Goal: Task Accomplishment & Management: Manage account settings

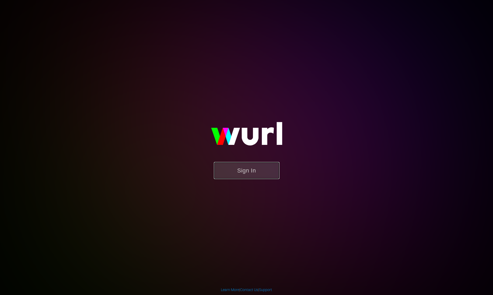
click at [237, 170] on button "Sign In" at bounding box center [247, 170] width 66 height 17
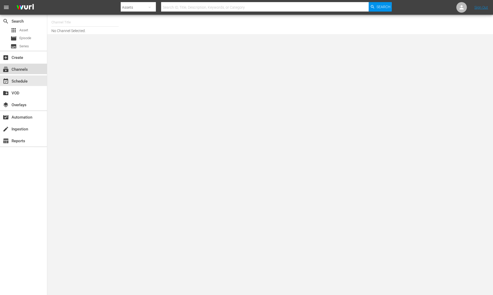
click at [24, 69] on div "subscriptions Channels" at bounding box center [14, 68] width 29 height 5
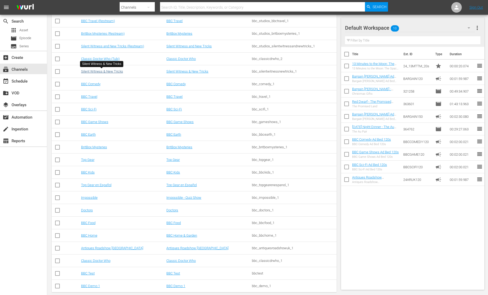
scroll to position [149, 0]
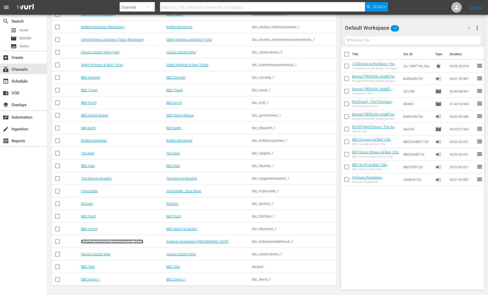
click at [110, 241] on link "Antiques Roadshow [GEOGRAPHIC_DATA]" at bounding box center [112, 241] width 62 height 4
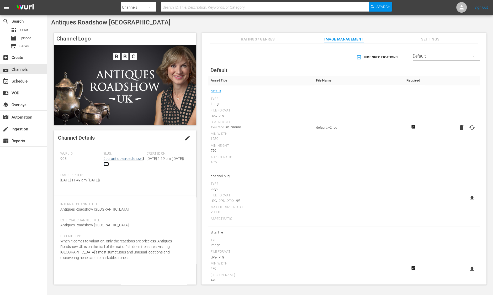
click at [126, 157] on link "bbc_antiquesroadshowuk_1" at bounding box center [123, 161] width 40 height 10
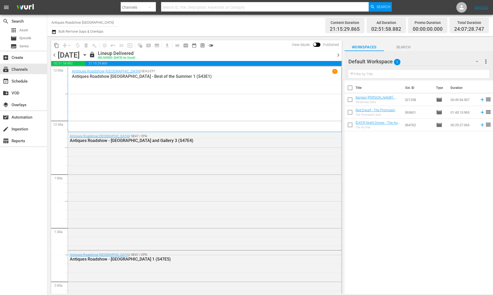
click at [80, 52] on div "[DATE]" at bounding box center [69, 55] width 22 height 9
click at [86, 54] on icon "button" at bounding box center [85, 54] width 2 height 1
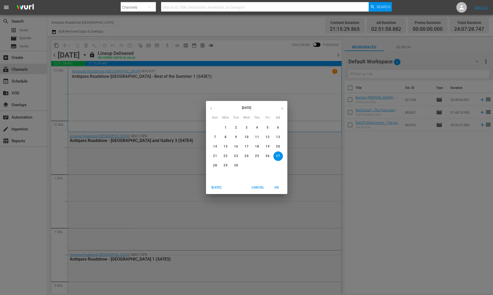
click at [280, 110] on button "button" at bounding box center [282, 108] width 10 height 10
click at [247, 126] on span "1" at bounding box center [246, 127] width 9 height 4
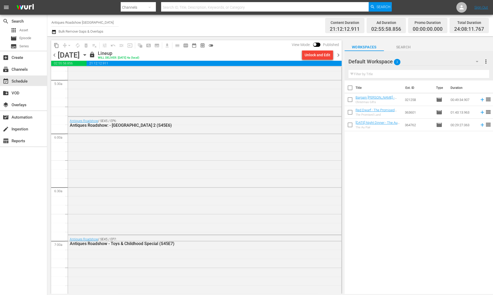
scroll to position [517, 0]
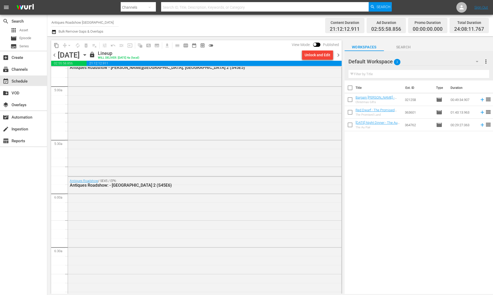
click at [339, 52] on span "chevron_right" at bounding box center [338, 55] width 7 height 7
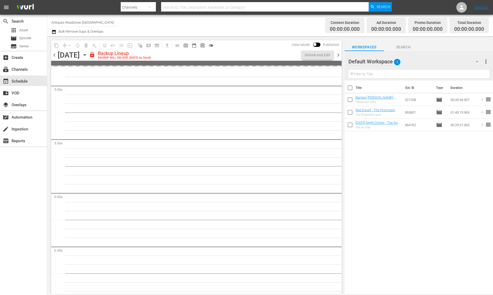
scroll to position [508, 0]
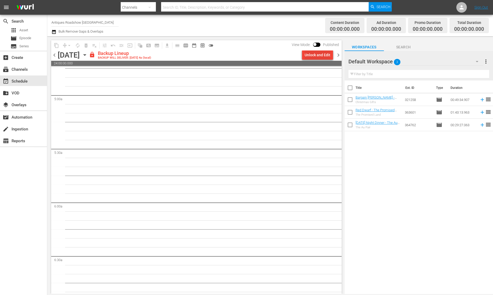
click at [316, 58] on div "Unlock and Edit" at bounding box center [318, 54] width 26 height 9
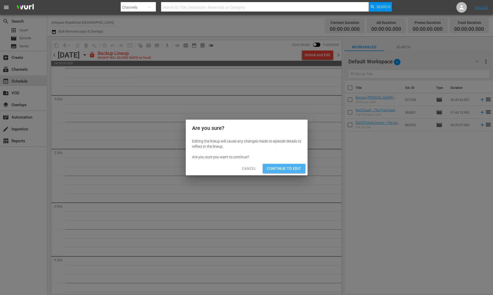
click at [291, 166] on span "Continue to Edit" at bounding box center [284, 168] width 34 height 7
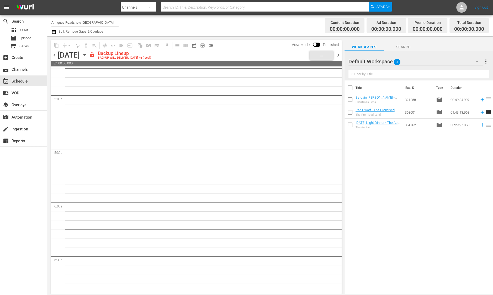
click at [339, 56] on span "chevron_right" at bounding box center [338, 55] width 7 height 7
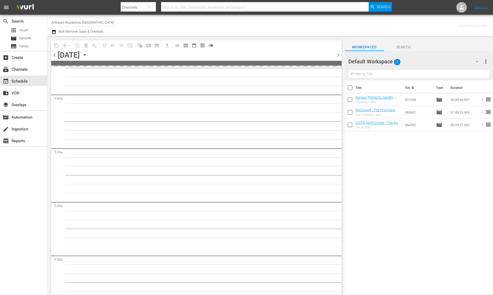
scroll to position [517, 0]
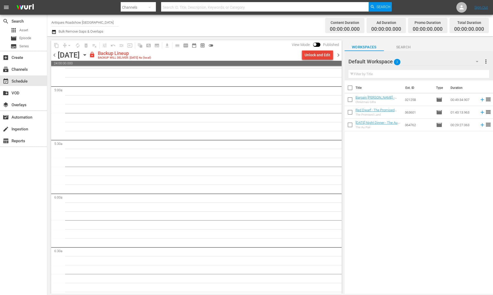
click at [316, 55] on div "Unlock and Edit" at bounding box center [318, 54] width 26 height 9
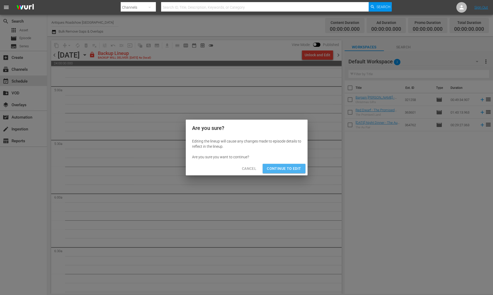
click at [285, 165] on span "Continue to Edit" at bounding box center [284, 168] width 34 height 7
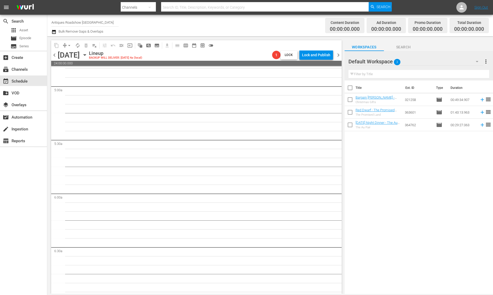
click at [338, 56] on span "chevron_right" at bounding box center [338, 55] width 7 height 7
click at [314, 51] on div "Unlock and Edit" at bounding box center [318, 54] width 26 height 9
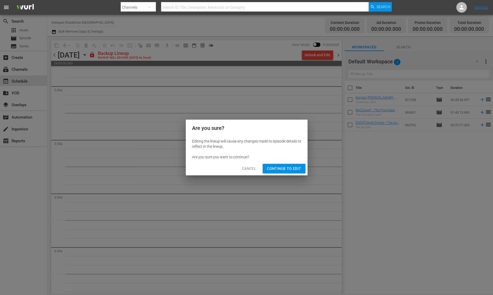
click at [293, 167] on span "Continue to Edit" at bounding box center [284, 168] width 34 height 7
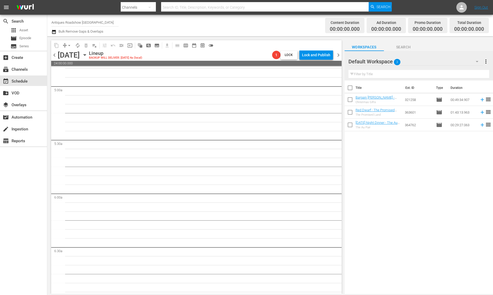
click at [339, 56] on span "chevron_right" at bounding box center [338, 55] width 7 height 7
click at [88, 55] on icon "button" at bounding box center [85, 55] width 6 height 6
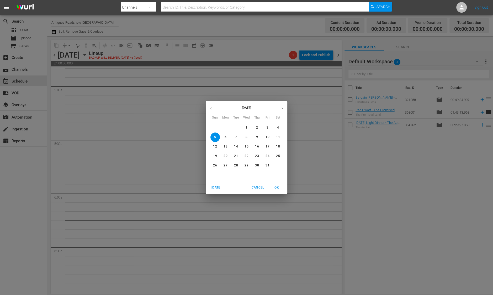
click at [205, 104] on div "[DATE] Sun Mon Tue Wed Thu Fri Sat 28 29 30 1 2 3 4 5 6 7 8 9 10 11 12 13 14 15…" at bounding box center [246, 147] width 493 height 295
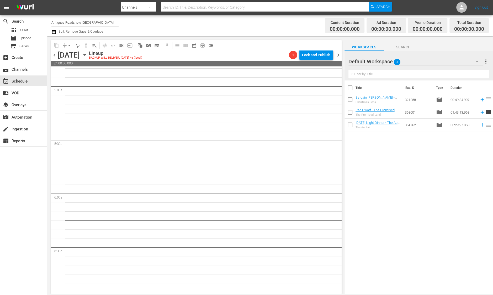
click at [127, 59] on div "chevron_left [DATE] [DATE] Lineup BACKUP WILL DELIVER: [DATE] 4a (local) 1 Lock…" at bounding box center [196, 55] width 291 height 10
click at [88, 56] on icon "button" at bounding box center [85, 55] width 6 height 6
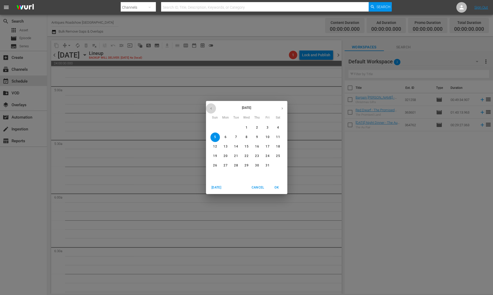
click at [214, 112] on button "button" at bounding box center [211, 108] width 10 height 10
click at [280, 126] on span "6" at bounding box center [278, 127] width 9 height 4
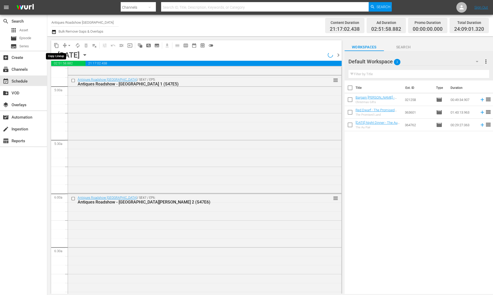
scroll to position [499, 0]
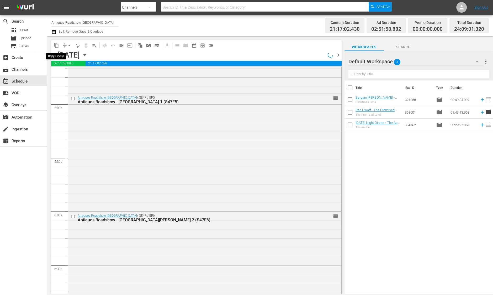
click at [59, 44] on span "content_copy" at bounding box center [56, 45] width 5 height 5
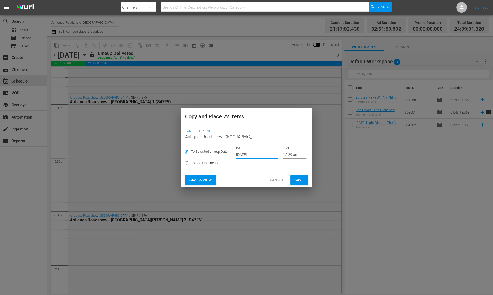
click at [241, 157] on input "[DATE]" at bounding box center [256, 154] width 41 height 8
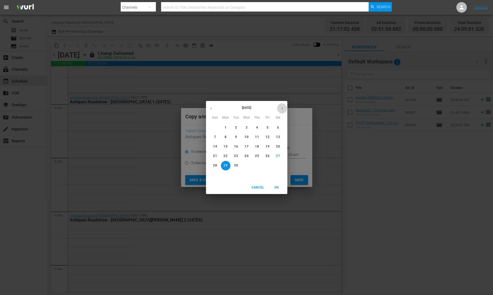
click at [285, 108] on button "button" at bounding box center [282, 108] width 10 height 10
click at [280, 125] on button "4" at bounding box center [278, 127] width 9 height 9
type input "[DATE]"
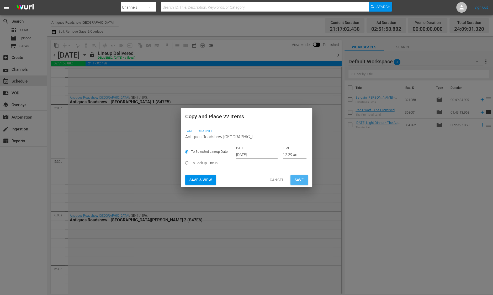
click at [303, 180] on span "Save" at bounding box center [299, 179] width 9 height 7
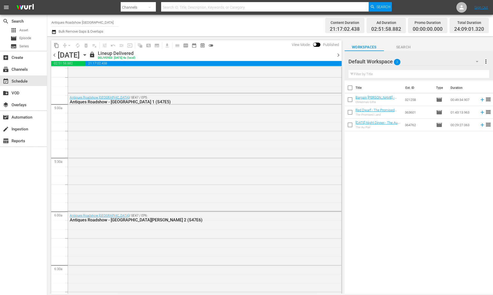
click at [147, 55] on div "chevron_left [DATE] [DATE] lock Lineup Delivered DELIVERED: [DATE] 4a (local) c…" at bounding box center [196, 55] width 291 height 10
click at [88, 55] on icon "button" at bounding box center [85, 55] width 6 height 6
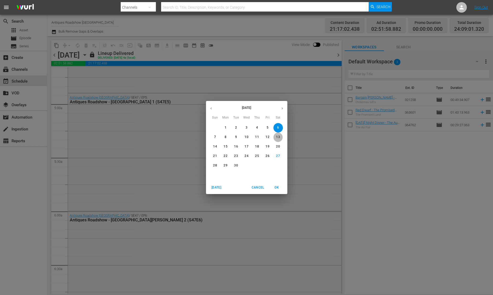
click at [278, 138] on p "13" at bounding box center [278, 137] width 4 height 4
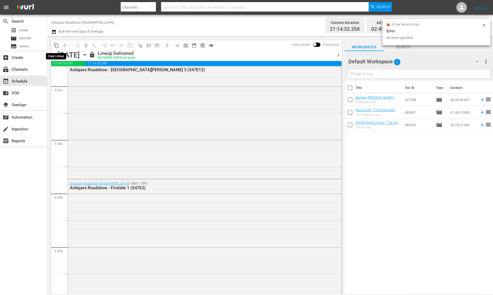
click at [58, 46] on span "content_copy" at bounding box center [56, 45] width 5 height 5
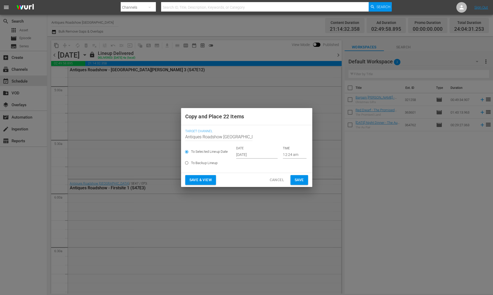
click at [243, 152] on input "[DATE]" at bounding box center [256, 154] width 41 height 8
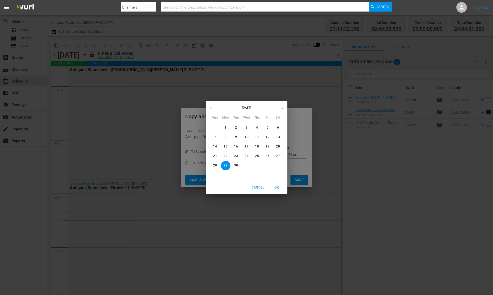
click at [282, 108] on icon "button" at bounding box center [282, 108] width 4 height 4
click at [277, 137] on p "11" at bounding box center [278, 137] width 4 height 4
type input "[DATE]"
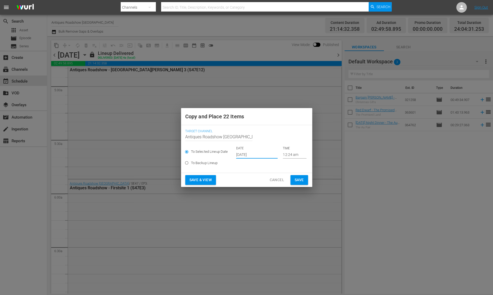
click at [296, 178] on span "Save" at bounding box center [299, 179] width 9 height 7
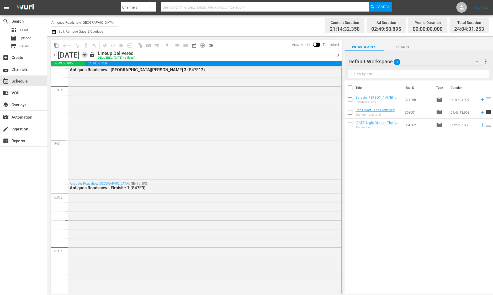
click at [88, 56] on icon "button" at bounding box center [85, 55] width 6 height 6
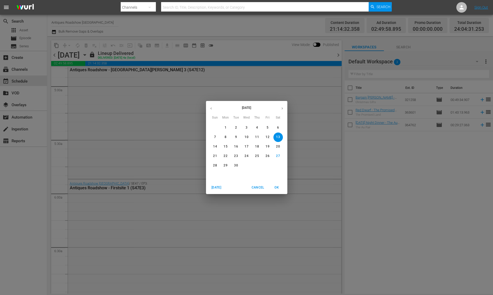
click at [277, 146] on p "20" at bounding box center [278, 146] width 4 height 4
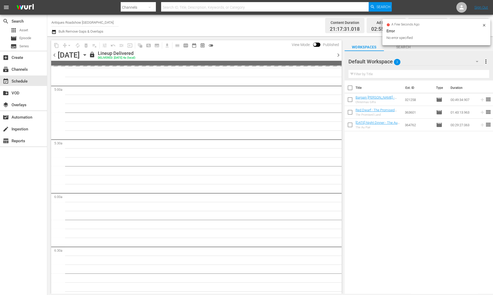
scroll to position [490, 0]
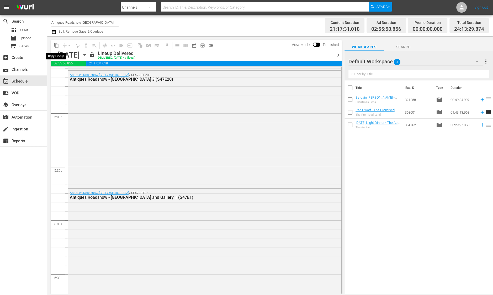
click at [55, 42] on button "content_copy" at bounding box center [56, 45] width 8 height 8
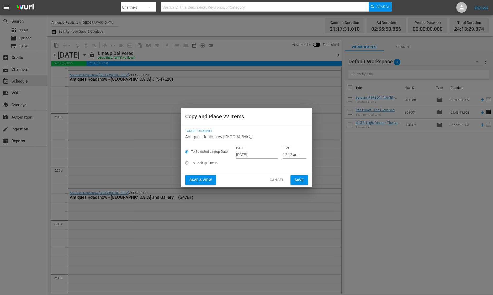
click at [250, 155] on input "[DATE]" at bounding box center [256, 154] width 41 height 8
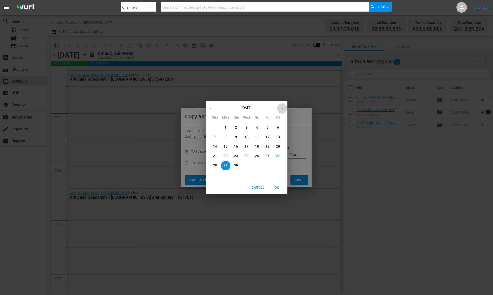
click at [283, 108] on icon "button" at bounding box center [282, 108] width 4 height 4
click at [279, 147] on p "18" at bounding box center [278, 146] width 4 height 4
type input "[DATE]"
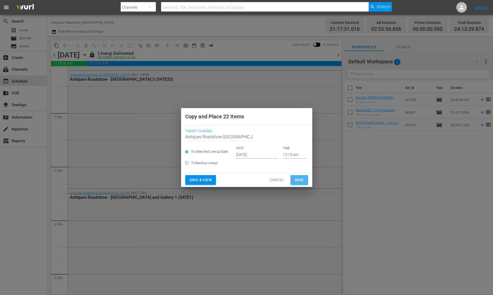
click at [300, 180] on span "Save" at bounding box center [299, 179] width 9 height 7
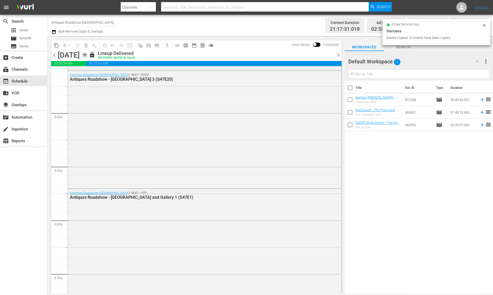
click at [88, 55] on icon "button" at bounding box center [85, 55] width 6 height 6
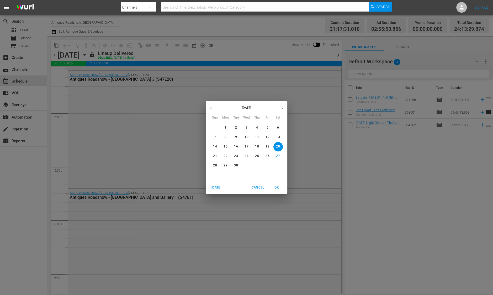
click at [281, 155] on span "27" at bounding box center [278, 156] width 9 height 4
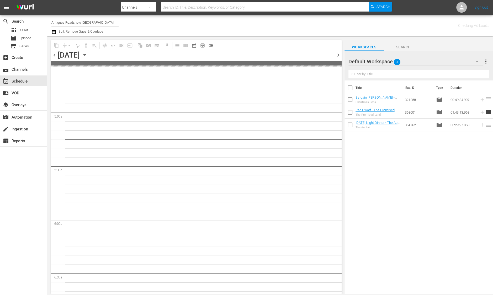
scroll to position [517, 0]
click at [199, 29] on div "Channel Title Antiques Roadshow UK Bulk Remove Gaps & Overlaps" at bounding box center [170, 25] width 239 height 19
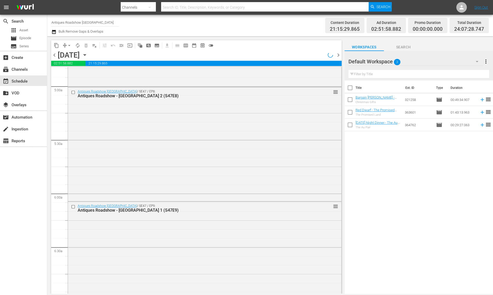
scroll to position [490, 0]
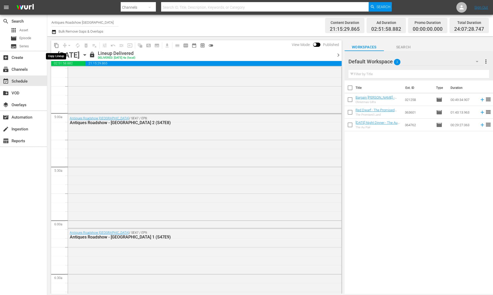
click at [57, 43] on span "content_copy" at bounding box center [56, 45] width 5 height 5
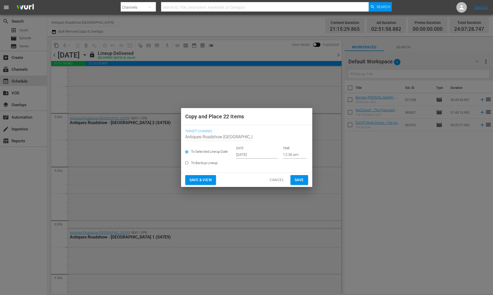
click at [254, 157] on input "[DATE]" at bounding box center [256, 154] width 41 height 8
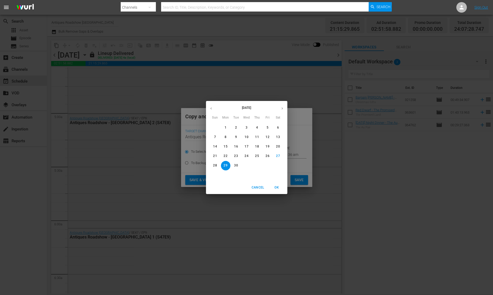
click at [284, 109] on icon "button" at bounding box center [282, 108] width 4 height 4
click at [281, 156] on span "25" at bounding box center [278, 156] width 9 height 4
type input "[DATE]"
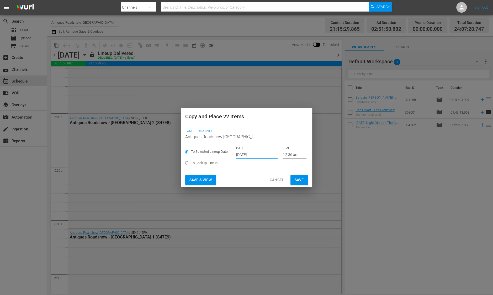
click at [302, 182] on span "Save" at bounding box center [299, 179] width 9 height 7
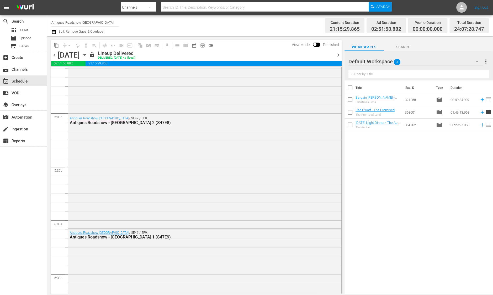
click at [88, 53] on icon "button" at bounding box center [85, 55] width 6 height 6
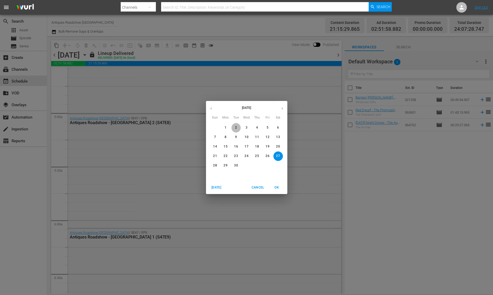
click at [237, 126] on p "2" at bounding box center [236, 127] width 2 height 4
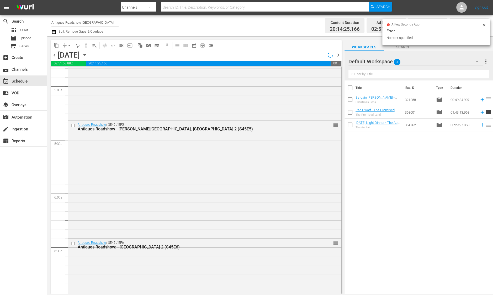
scroll to position [490, 0]
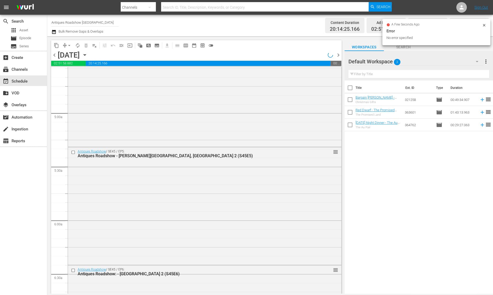
click at [56, 32] on icon "button" at bounding box center [53, 32] width 5 height 6
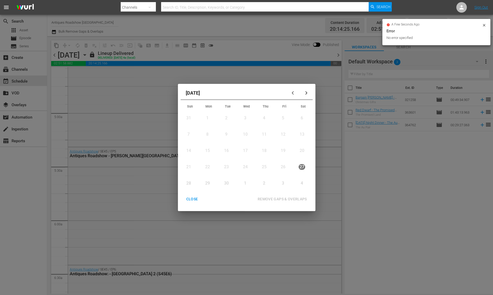
click at [191, 198] on div "CLOSE" at bounding box center [192, 199] width 20 height 7
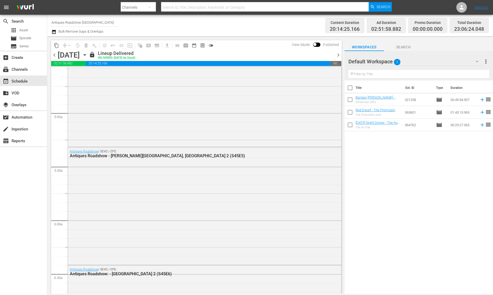
click at [55, 43] on span "content_copy" at bounding box center [56, 45] width 5 height 5
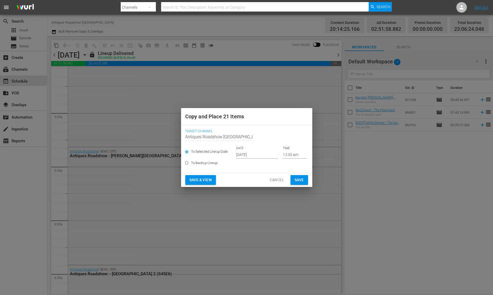
click at [246, 156] on input "[DATE]" at bounding box center [256, 154] width 41 height 8
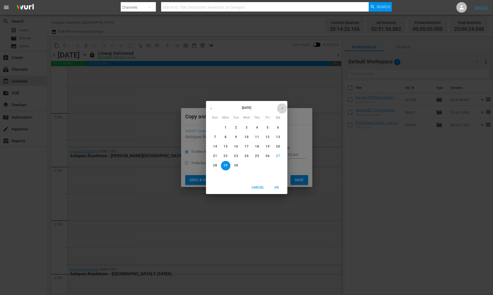
click at [284, 110] on icon "button" at bounding box center [282, 108] width 4 height 4
click at [255, 127] on span "2" at bounding box center [257, 127] width 9 height 4
type input "[DATE]"
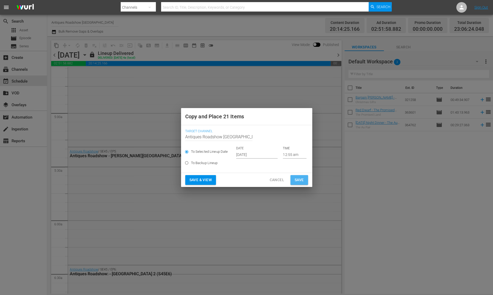
click at [304, 179] on span "Save" at bounding box center [299, 179] width 9 height 7
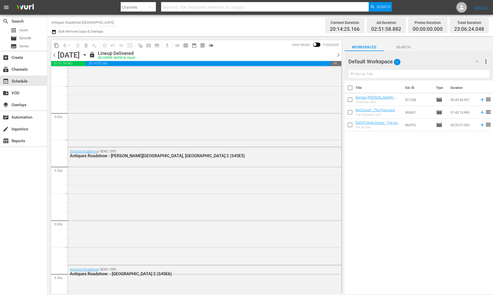
click at [335, 53] on div at bounding box center [334, 54] width 2 height 9
click at [337, 53] on span "chevron_right" at bounding box center [338, 55] width 7 height 7
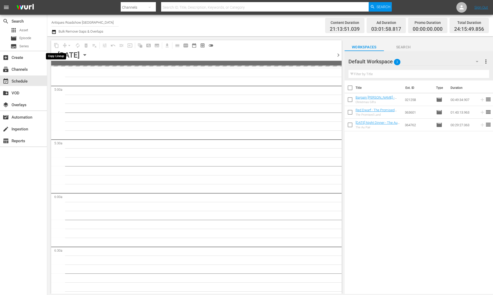
scroll to position [490, 0]
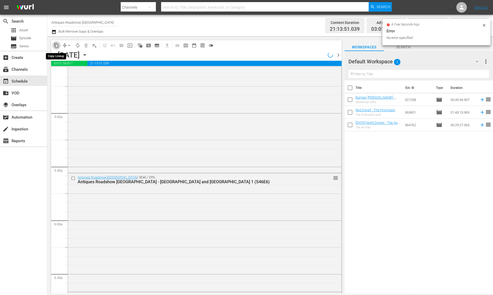
click at [58, 45] on span "content_copy" at bounding box center [56, 45] width 5 height 5
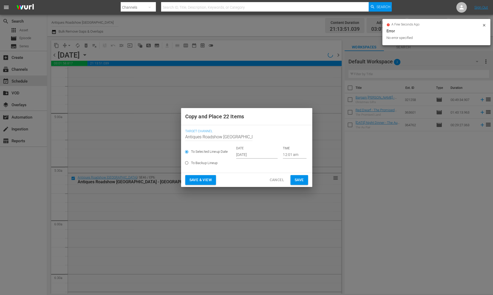
click at [239, 156] on input "[DATE]" at bounding box center [256, 154] width 41 height 8
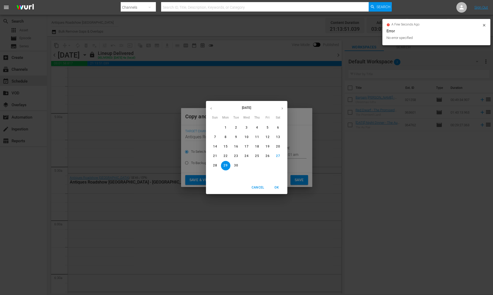
click at [285, 111] on button "button" at bounding box center [282, 108] width 10 height 10
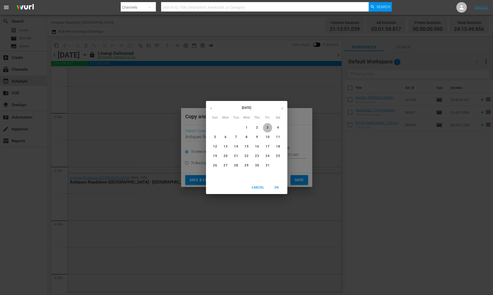
click at [266, 125] on button "3" at bounding box center [267, 127] width 9 height 9
type input "[DATE]"
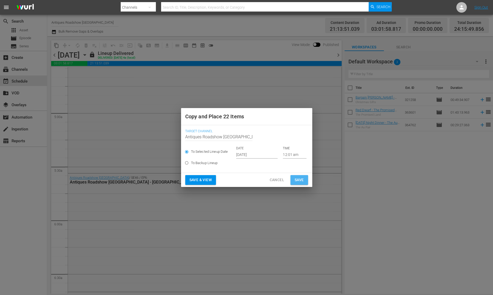
click at [306, 179] on button "Save" at bounding box center [300, 180] width 18 height 10
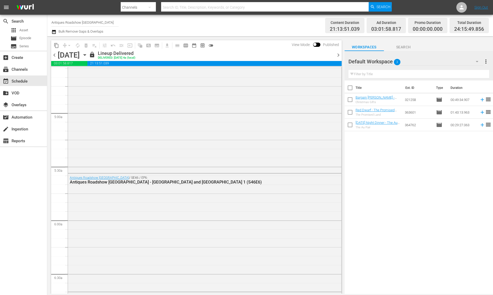
click at [340, 57] on span "chevron_right" at bounding box center [338, 55] width 7 height 7
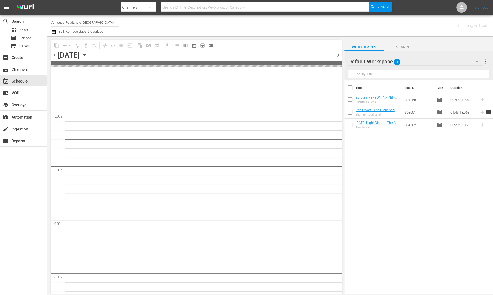
scroll to position [517, 0]
click at [340, 57] on span "chevron_right" at bounding box center [338, 55] width 7 height 7
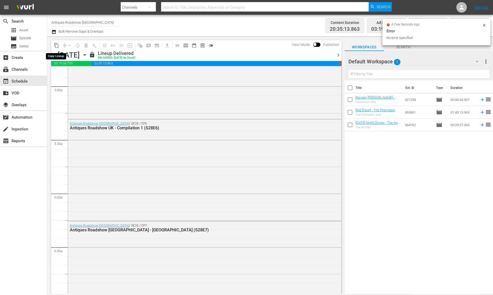
scroll to position [490, 0]
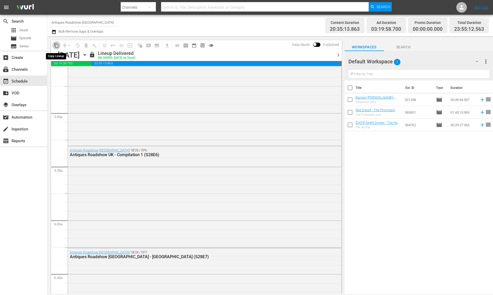
click at [57, 45] on span "content_copy" at bounding box center [56, 45] width 5 height 5
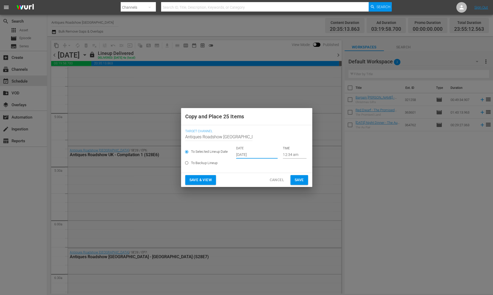
click at [237, 154] on input "[DATE]" at bounding box center [256, 154] width 41 height 8
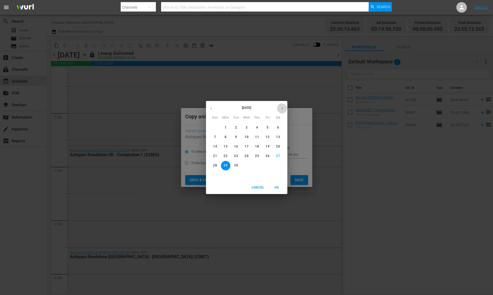
click at [285, 107] on button "button" at bounding box center [282, 108] width 10 height 10
click at [216, 135] on span "5" at bounding box center [215, 137] width 9 height 4
type input "[DATE]"
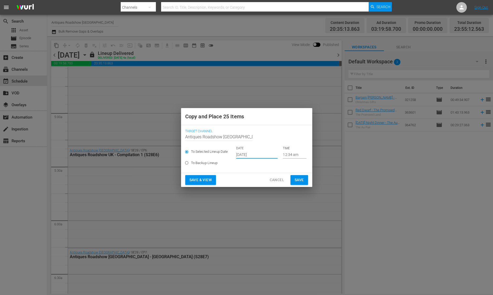
click at [299, 180] on span "Save" at bounding box center [299, 179] width 9 height 7
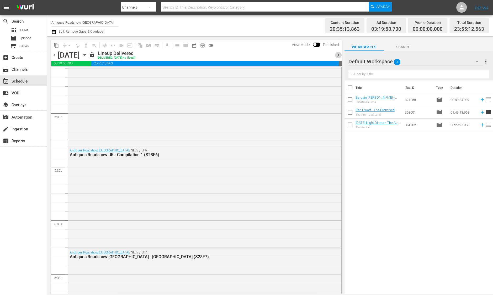
click at [338, 56] on span "chevron_right" at bounding box center [338, 55] width 7 height 7
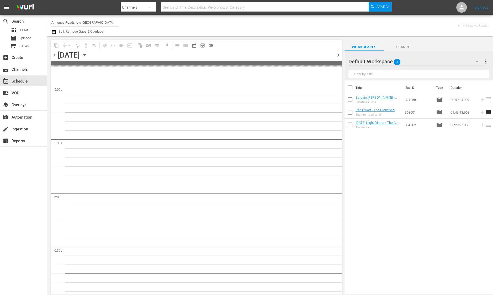
click at [54, 29] on icon "button" at bounding box center [53, 32] width 5 height 6
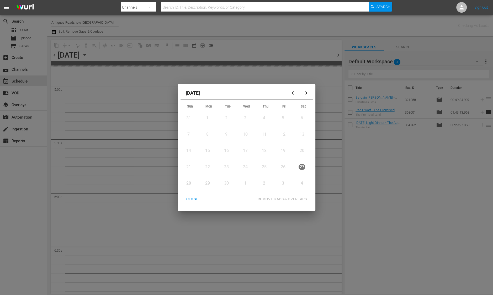
click at [97, 120] on div "[DATE] Sun Mon Tue Wed Thu Fri Sat 31 View Lineup 1 View Lineup 2 View Lineup 3…" at bounding box center [246, 147] width 493 height 295
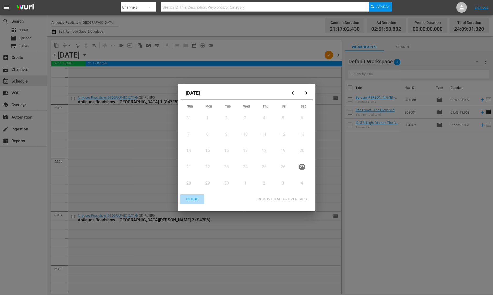
click at [195, 199] on div "CLOSE" at bounding box center [192, 199] width 20 height 7
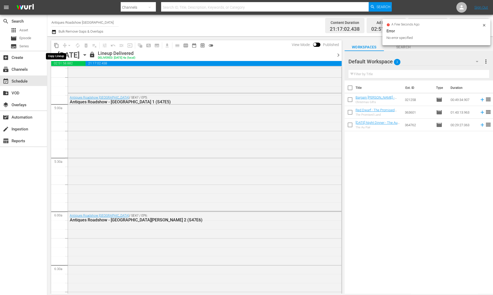
click at [56, 44] on span "content_copy" at bounding box center [56, 45] width 5 height 5
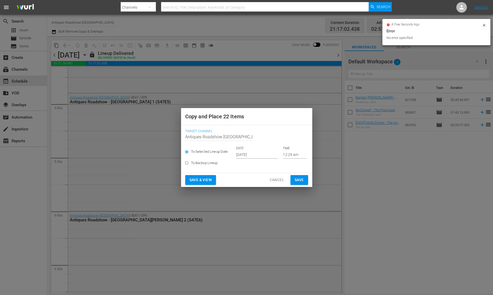
click at [245, 154] on input "[DATE]" at bounding box center [256, 154] width 41 height 8
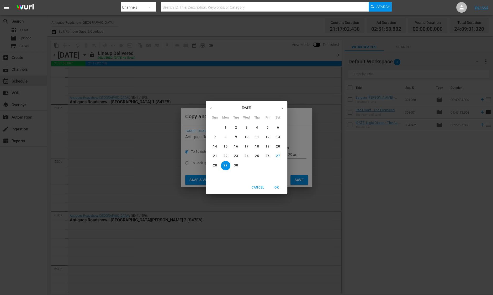
click at [290, 110] on div "[DATE] Sun Mon Tue Wed Thu Fri Sat 31 1 2 3 4 5 6 7 8 9 10 11 12 13 14 15 16 17…" at bounding box center [246, 147] width 493 height 295
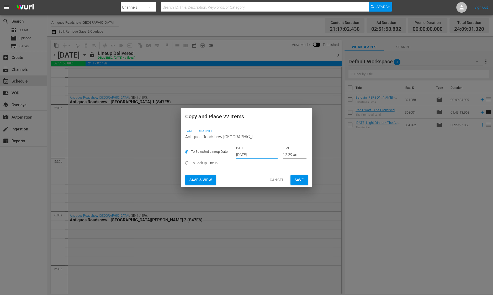
click at [247, 155] on input "[DATE]" at bounding box center [256, 154] width 41 height 8
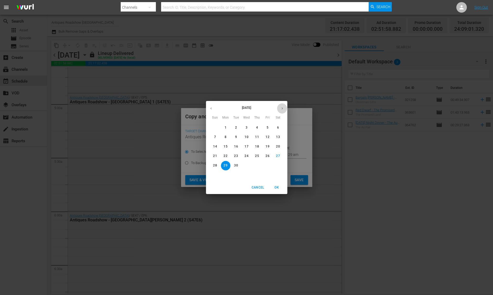
click at [283, 107] on icon "button" at bounding box center [282, 108] width 4 height 4
drag, startPoint x: 283, startPoint y: 107, endPoint x: 258, endPoint y: 123, distance: 30.2
click at [263, 119] on div "[DATE] Sun Mon Tue Wed Thu Fri Sat" at bounding box center [246, 111] width 81 height 18
click at [225, 138] on p "6" at bounding box center [226, 137] width 2 height 4
type input "[DATE]"
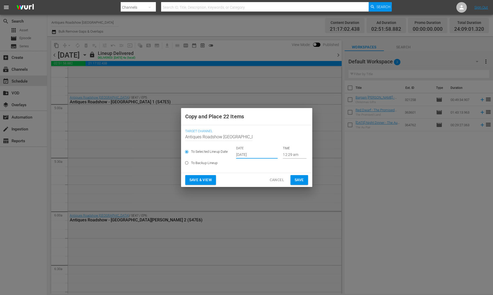
click at [301, 179] on span "Save" at bounding box center [299, 179] width 9 height 7
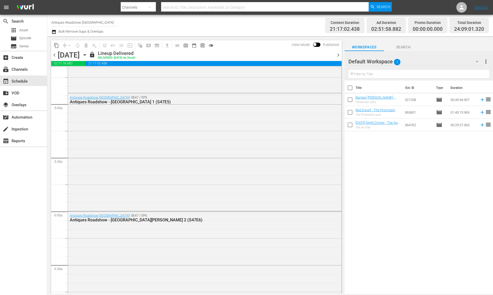
click at [339, 54] on span "chevron_right" at bounding box center [338, 55] width 7 height 7
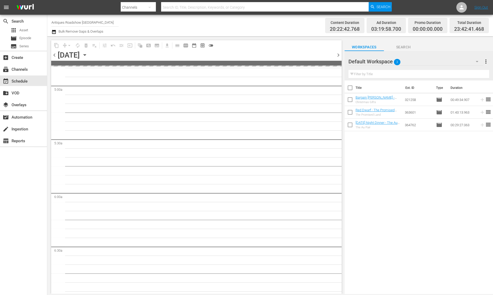
scroll to position [499, 0]
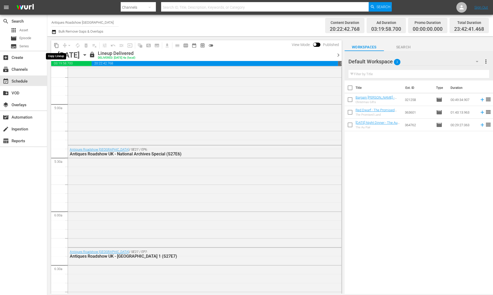
click at [55, 47] on span "content_copy" at bounding box center [56, 45] width 5 height 5
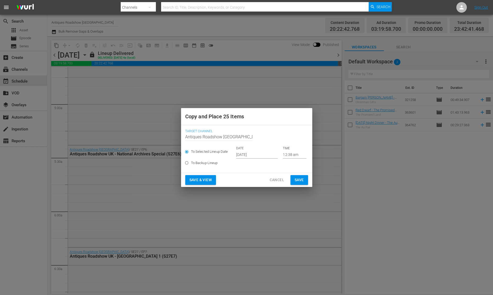
click at [239, 157] on input "[DATE]" at bounding box center [256, 154] width 41 height 8
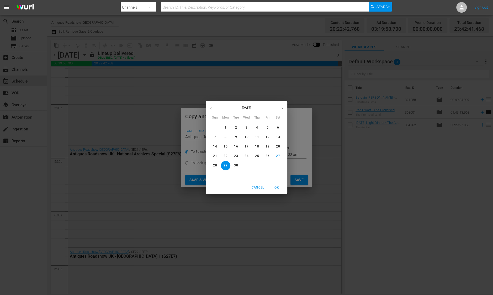
click at [284, 108] on icon "button" at bounding box center [282, 108] width 4 height 4
click at [211, 108] on icon "button" at bounding box center [211, 108] width 1 height 2
click at [235, 135] on p "7" at bounding box center [236, 137] width 2 height 4
type input "[DATE]"
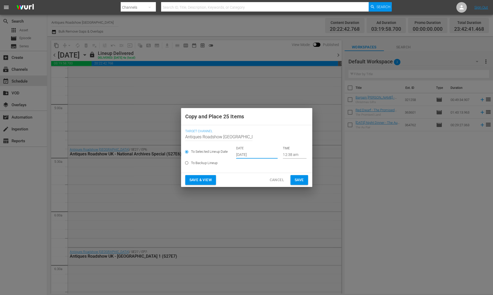
click at [299, 179] on span "Save" at bounding box center [299, 179] width 9 height 7
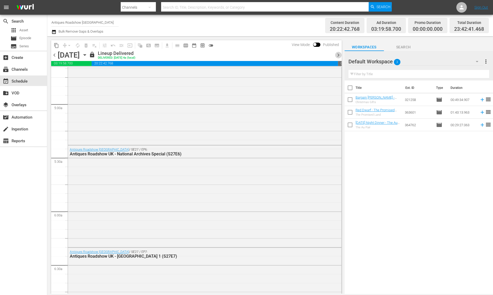
click at [339, 54] on span "chevron_right" at bounding box center [338, 55] width 7 height 7
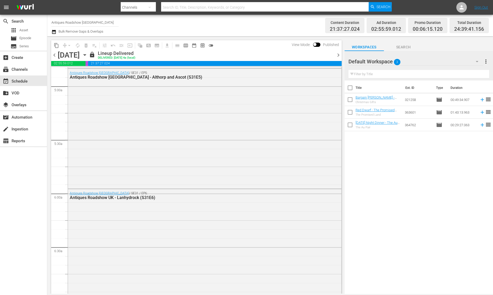
scroll to position [490, 0]
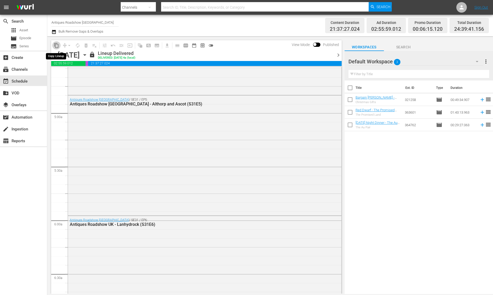
click at [57, 46] on span "content_copy" at bounding box center [56, 45] width 5 height 5
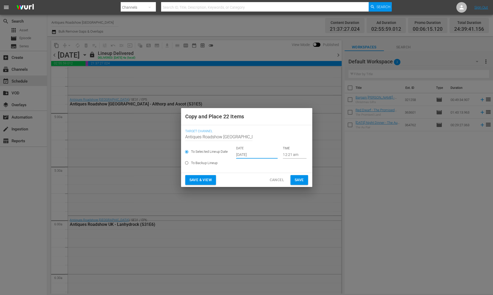
click at [237, 155] on input "[DATE]" at bounding box center [256, 154] width 41 height 8
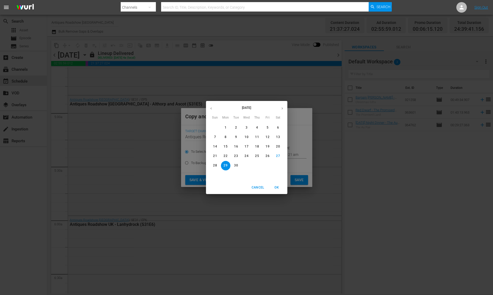
click at [286, 110] on button "button" at bounding box center [282, 108] width 10 height 10
click at [210, 110] on icon "button" at bounding box center [211, 108] width 4 height 4
click at [248, 136] on span "8" at bounding box center [246, 137] width 9 height 4
type input "[DATE]"
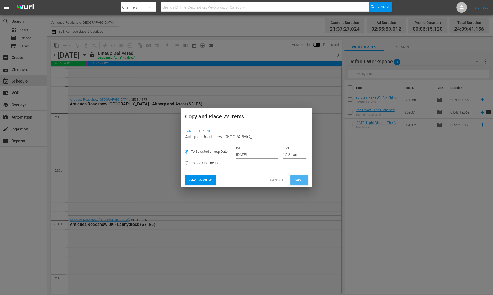
click at [297, 179] on span "Save" at bounding box center [299, 179] width 9 height 7
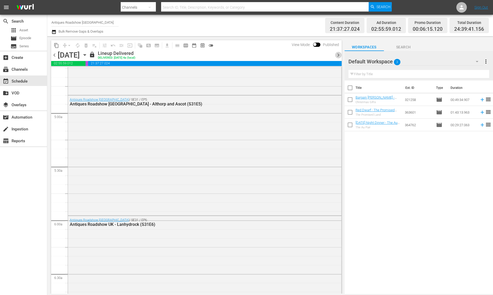
click at [338, 54] on span "chevron_right" at bounding box center [338, 55] width 7 height 7
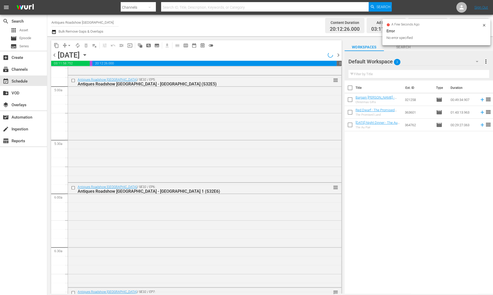
scroll to position [499, 0]
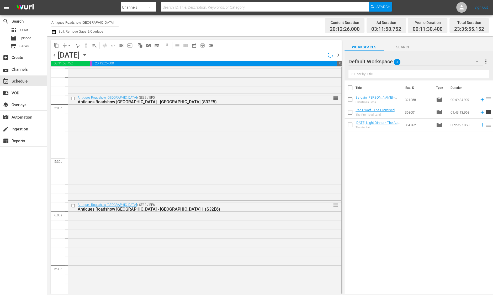
click at [88, 54] on icon "button" at bounding box center [85, 55] width 6 height 6
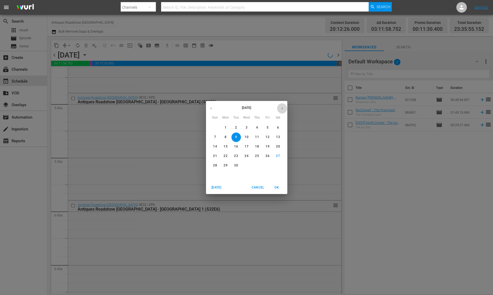
click at [283, 106] on icon "button" at bounding box center [282, 108] width 4 height 4
click at [246, 136] on p "8" at bounding box center [247, 137] width 2 height 4
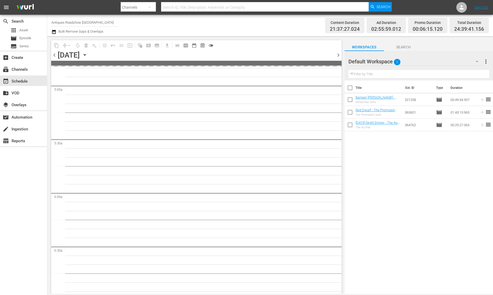
scroll to position [499, 0]
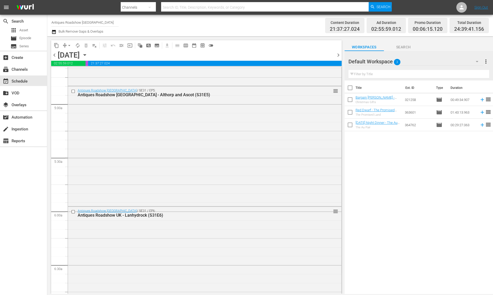
click at [88, 56] on icon "button" at bounding box center [85, 55] width 6 height 6
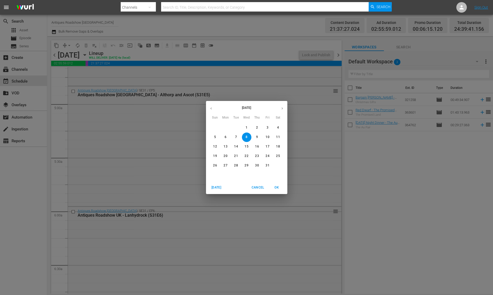
click at [209, 108] on icon "button" at bounding box center [211, 108] width 4 height 4
click at [236, 138] on p "9" at bounding box center [236, 137] width 2 height 4
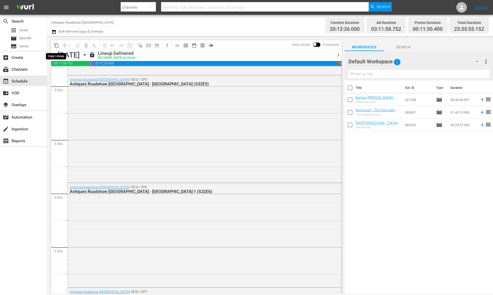
scroll to position [499, 0]
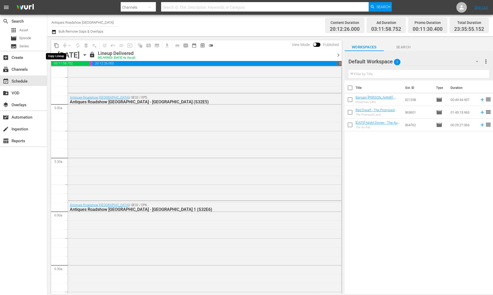
click at [57, 46] on span "content_copy" at bounding box center [56, 45] width 5 height 5
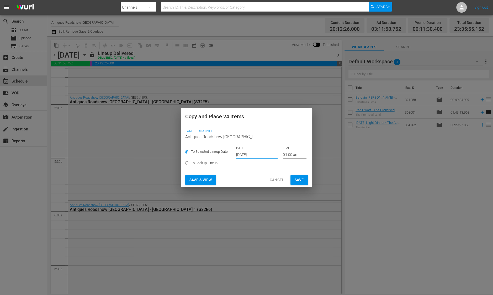
click at [239, 155] on input "[DATE]" at bounding box center [256, 154] width 41 height 8
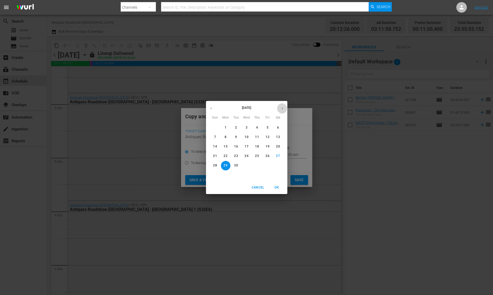
click at [285, 108] on button "button" at bounding box center [282, 108] width 10 height 10
click at [256, 136] on span "9" at bounding box center [257, 137] width 9 height 4
type input "[DATE]"
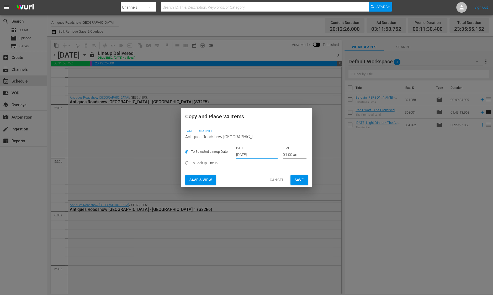
click at [303, 178] on span "Save" at bounding box center [299, 179] width 9 height 7
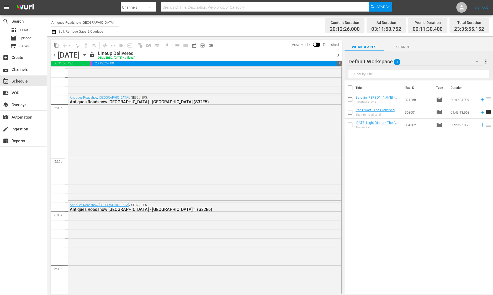
click at [338, 53] on span "chevron_right" at bounding box center [338, 55] width 7 height 7
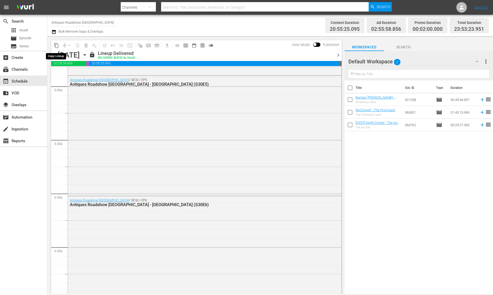
scroll to position [490, 0]
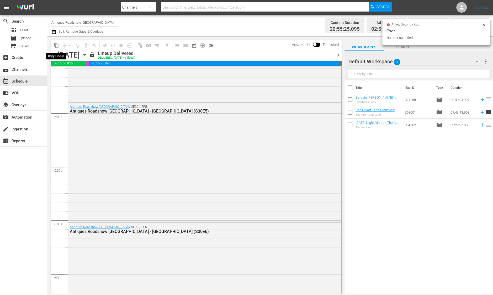
click at [55, 45] on span "content_copy" at bounding box center [56, 45] width 5 height 5
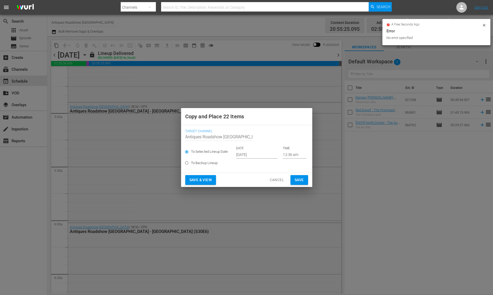
click at [239, 153] on input "[DATE]" at bounding box center [256, 154] width 41 height 8
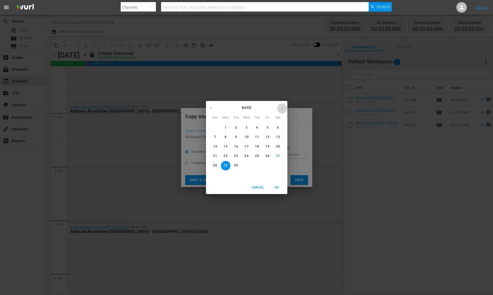
click at [281, 110] on icon "button" at bounding box center [282, 108] width 4 height 4
click at [212, 109] on icon "button" at bounding box center [211, 108] width 4 height 4
click at [272, 138] on span "10" at bounding box center [267, 137] width 9 height 4
type input "[DATE]"
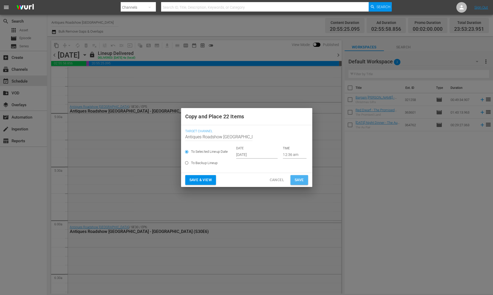
click at [300, 180] on span "Save" at bounding box center [299, 179] width 9 height 7
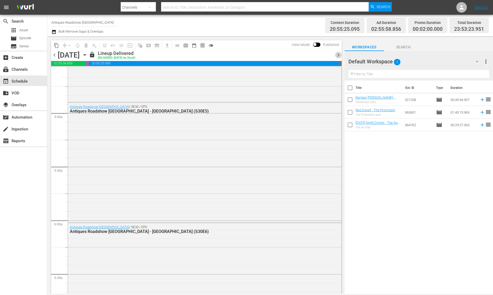
click at [339, 55] on span "chevron_right" at bounding box center [338, 55] width 7 height 7
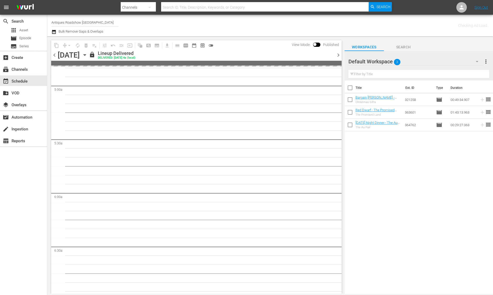
scroll to position [490, 0]
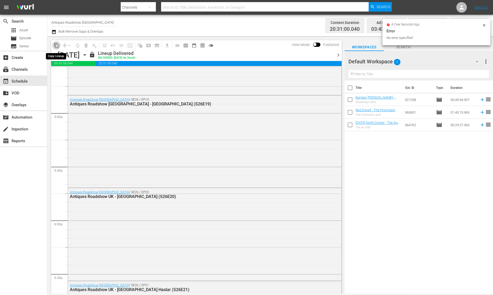
click at [57, 45] on span "content_copy" at bounding box center [56, 45] width 5 height 5
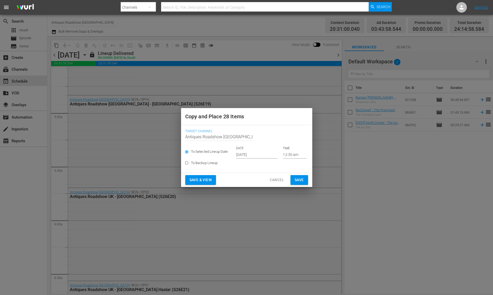
click at [237, 153] on input "[DATE]" at bounding box center [256, 154] width 41 height 8
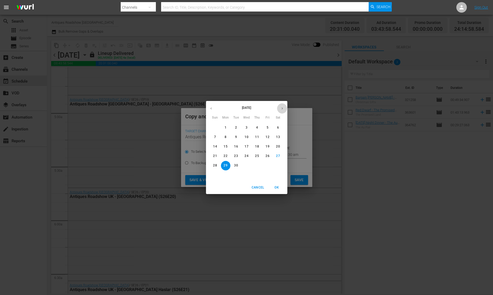
click at [282, 108] on icon "button" at bounding box center [282, 108] width 4 height 4
click at [211, 108] on icon "button" at bounding box center [211, 108] width 1 height 2
click at [215, 145] on p "12" at bounding box center [215, 146] width 4 height 4
type input "[DATE]"
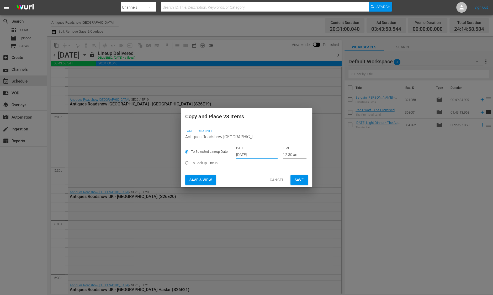
click at [301, 179] on span "Save" at bounding box center [299, 179] width 9 height 7
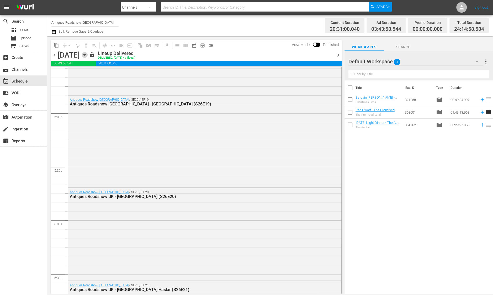
click at [88, 53] on icon "button" at bounding box center [85, 55] width 6 height 6
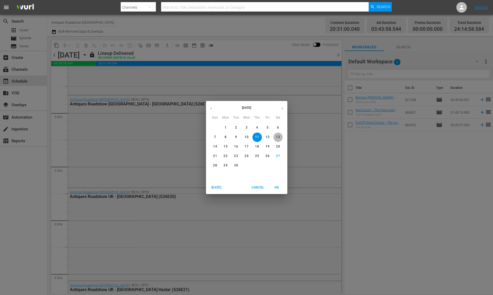
click at [278, 137] on p "13" at bounding box center [278, 137] width 4 height 4
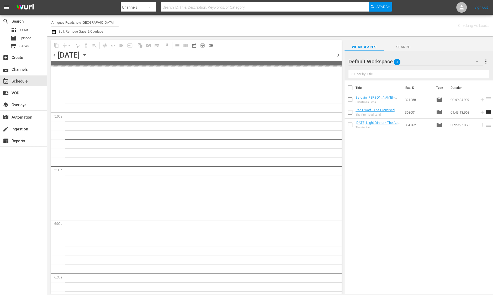
scroll to position [517, 0]
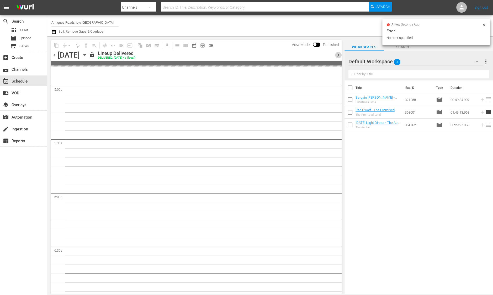
click at [336, 55] on span "chevron_right" at bounding box center [338, 55] width 7 height 7
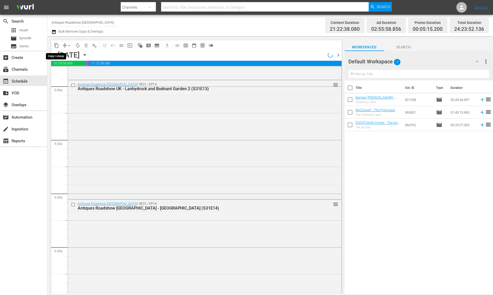
scroll to position [490, 0]
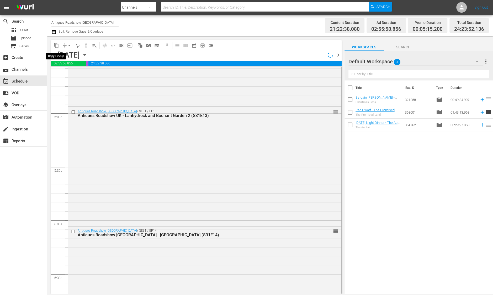
click at [55, 45] on span "content_copy" at bounding box center [56, 45] width 5 height 5
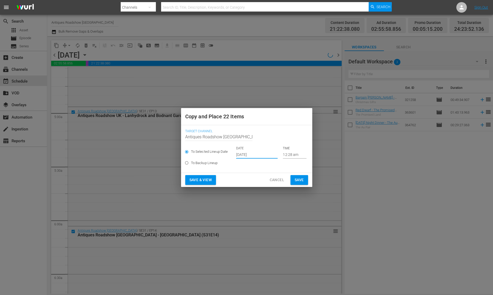
click at [243, 157] on input "[DATE]" at bounding box center [256, 154] width 41 height 8
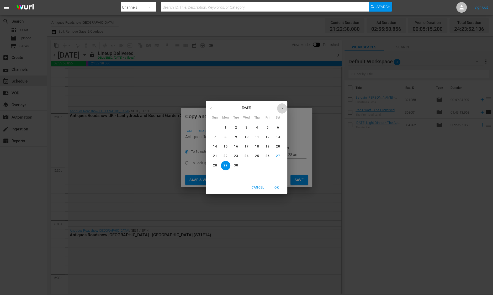
click at [284, 109] on button "button" at bounding box center [282, 108] width 10 height 10
click at [216, 149] on button "12" at bounding box center [215, 146] width 9 height 9
type input "[DATE]"
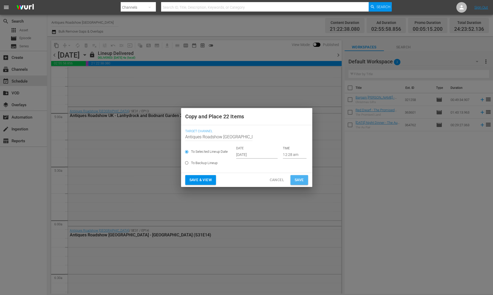
click at [294, 179] on button "Save" at bounding box center [300, 180] width 18 height 10
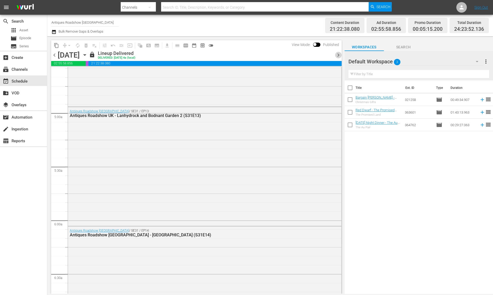
click at [338, 55] on span "chevron_right" at bounding box center [338, 55] width 7 height 7
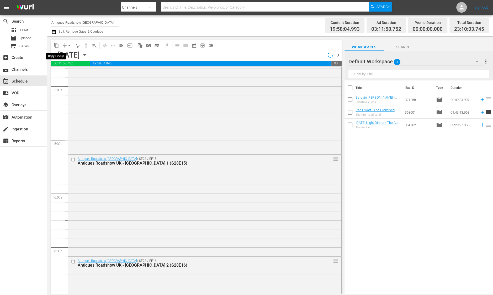
scroll to position [490, 0]
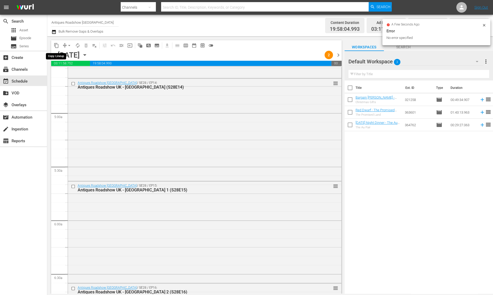
click at [54, 44] on span "content_copy" at bounding box center [56, 45] width 5 height 5
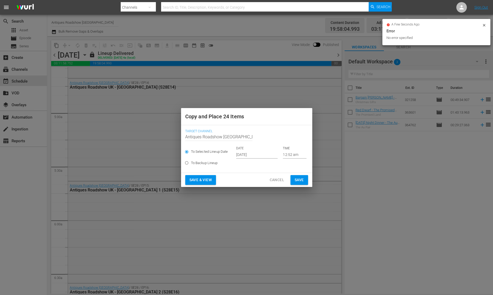
click at [242, 157] on input "[DATE]" at bounding box center [256, 154] width 41 height 8
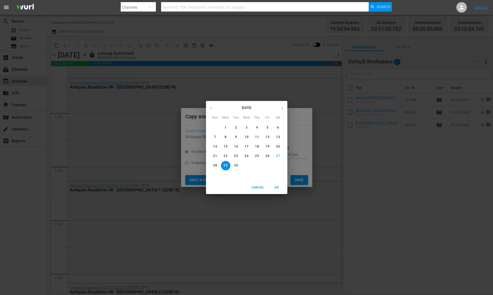
click at [280, 109] on button "button" at bounding box center [282, 108] width 10 height 10
click at [225, 145] on p "13" at bounding box center [226, 146] width 4 height 4
type input "[DATE]"
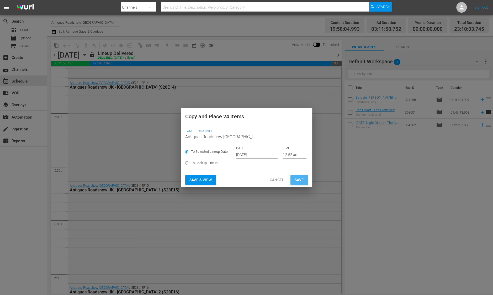
click at [300, 180] on span "Save" at bounding box center [299, 179] width 9 height 7
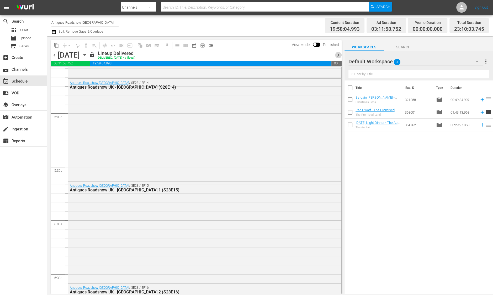
click at [337, 57] on span "chevron_right" at bounding box center [338, 55] width 7 height 7
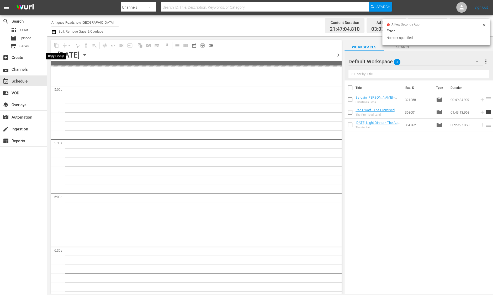
scroll to position [508, 0]
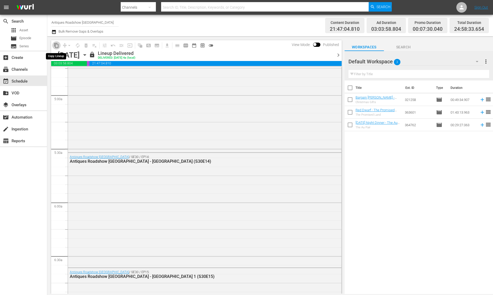
click at [57, 47] on span "content_copy" at bounding box center [56, 45] width 5 height 5
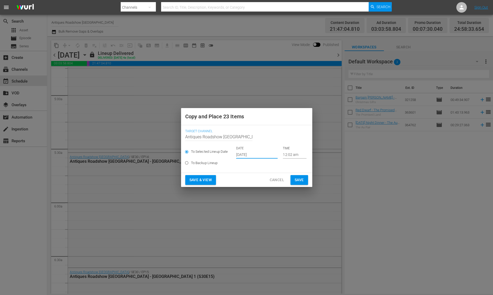
click at [241, 154] on input "[DATE]" at bounding box center [256, 154] width 41 height 8
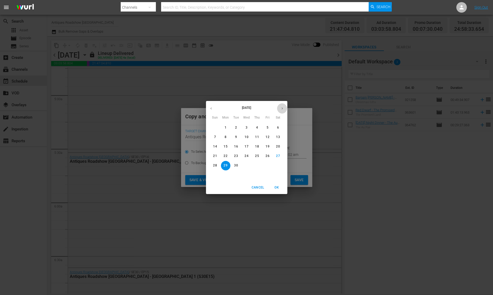
click at [284, 111] on button "button" at bounding box center [282, 108] width 10 height 10
click at [241, 145] on div "14" at bounding box center [236, 146] width 11 height 9
type input "[DATE]"
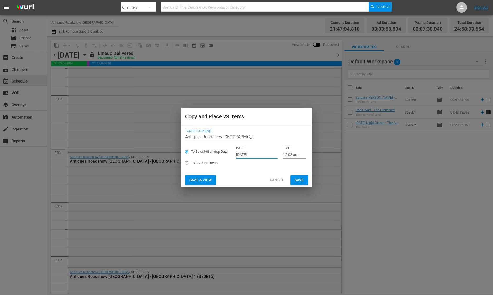
click at [300, 180] on span "Save" at bounding box center [299, 179] width 9 height 7
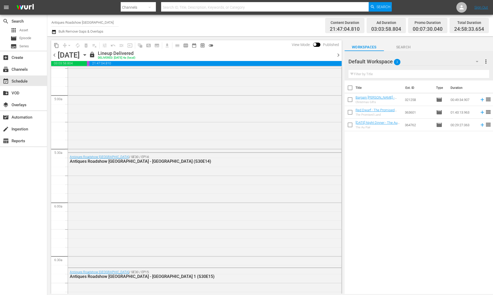
click at [337, 57] on span "chevron_right" at bounding box center [338, 55] width 7 height 7
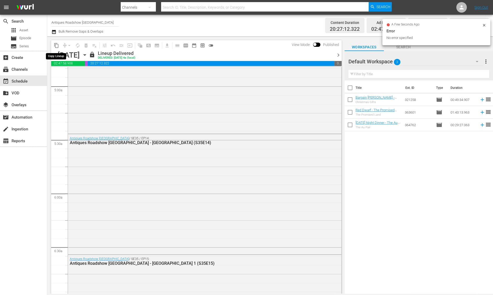
scroll to position [490, 0]
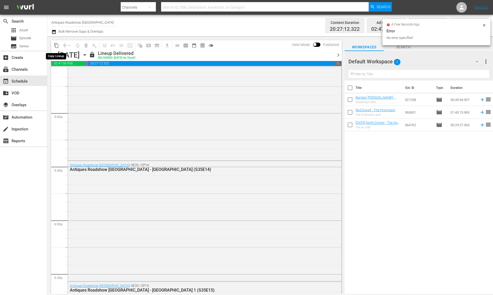
click at [57, 47] on span "content_copy" at bounding box center [56, 45] width 5 height 5
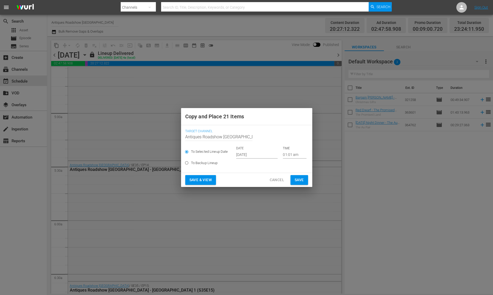
click at [240, 157] on input "[DATE]" at bounding box center [256, 154] width 41 height 8
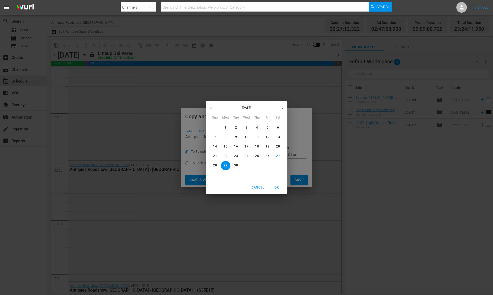
click at [281, 110] on icon "button" at bounding box center [282, 108] width 4 height 4
click at [247, 144] on button "15" at bounding box center [246, 146] width 9 height 9
type input "[DATE]"
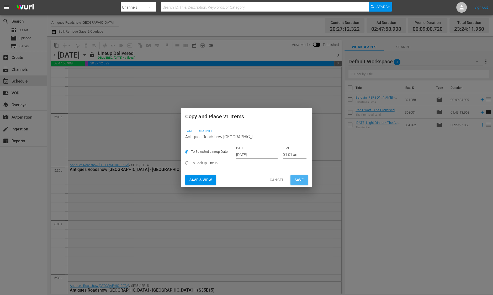
click at [299, 177] on span "Save" at bounding box center [299, 179] width 9 height 7
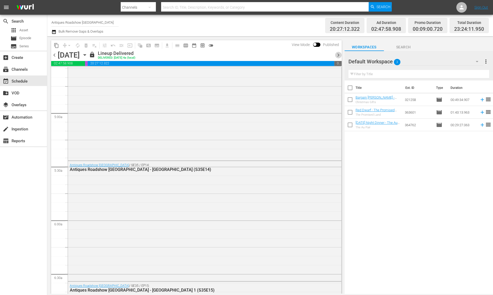
click at [339, 53] on span "chevron_right" at bounding box center [338, 55] width 7 height 7
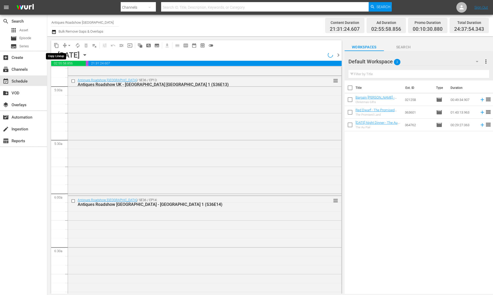
scroll to position [499, 0]
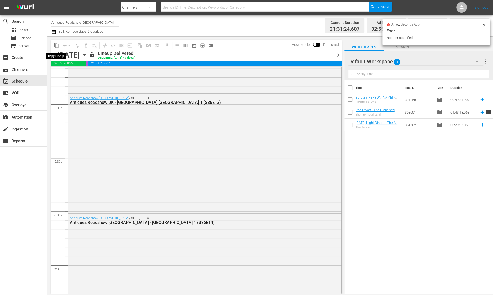
click at [56, 45] on span "content_copy" at bounding box center [56, 45] width 5 height 5
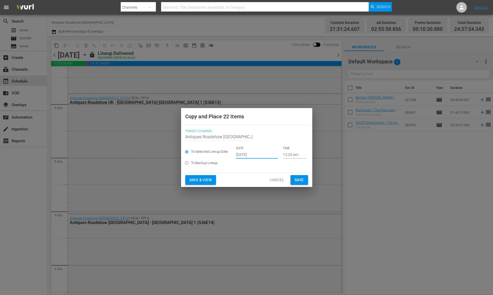
click at [249, 155] on input "[DATE]" at bounding box center [256, 154] width 41 height 8
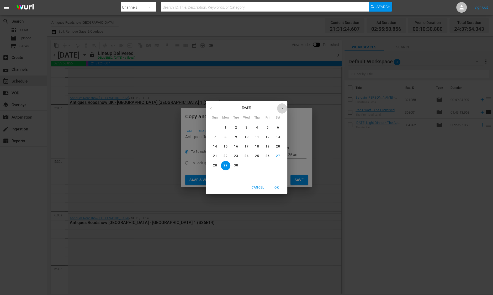
click at [282, 111] on button "button" at bounding box center [282, 108] width 10 height 10
click at [256, 143] on button "16" at bounding box center [257, 146] width 9 height 9
type input "[DATE]"
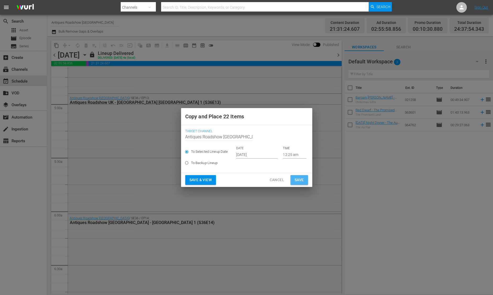
click at [298, 180] on span "Save" at bounding box center [299, 179] width 9 height 7
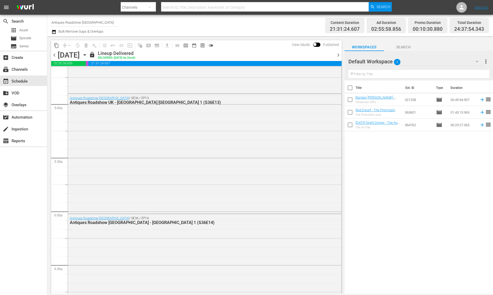
click at [342, 55] on div "content_copy compress arrow_drop_down autorenew_outlined delete_forever_outline…" at bounding box center [195, 164] width 296 height 257
click at [338, 53] on span "chevron_right" at bounding box center [338, 55] width 7 height 7
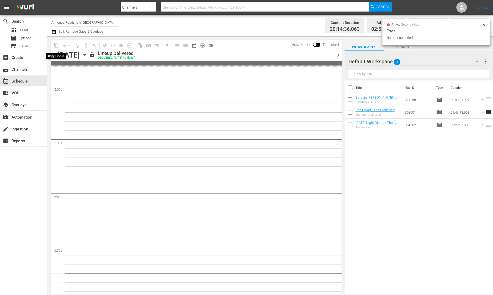
scroll to position [499, 0]
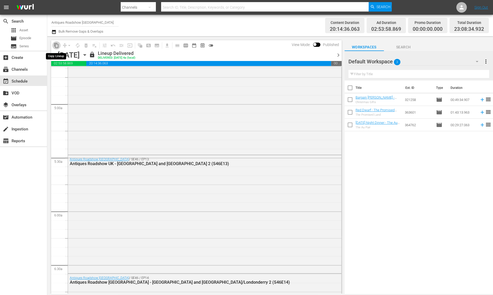
click at [55, 45] on span "content_copy" at bounding box center [56, 45] width 5 height 5
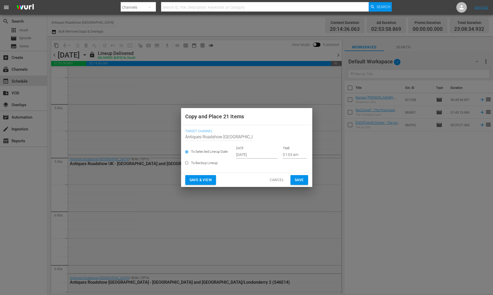
click at [242, 153] on input "[DATE]" at bounding box center [256, 154] width 41 height 8
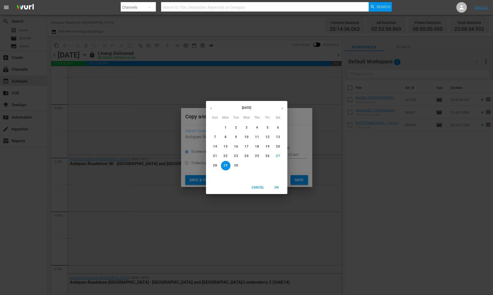
click at [285, 108] on button "button" at bounding box center [282, 108] width 10 height 10
click at [272, 147] on span "17" at bounding box center [267, 146] width 9 height 4
type input "[DATE]"
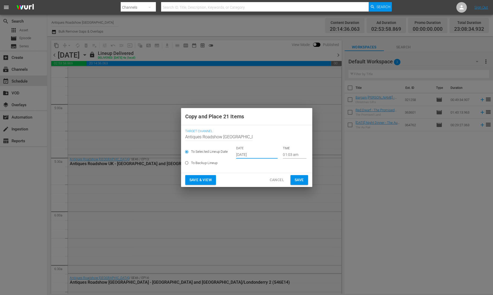
click at [297, 179] on span "Save" at bounding box center [299, 179] width 9 height 7
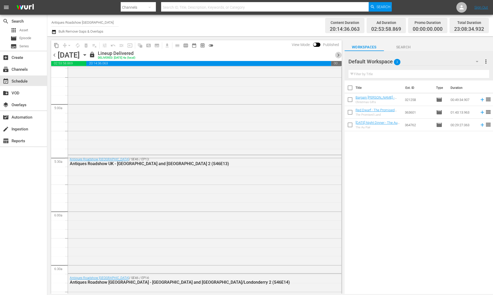
click at [339, 57] on span "chevron_right" at bounding box center [338, 55] width 7 height 7
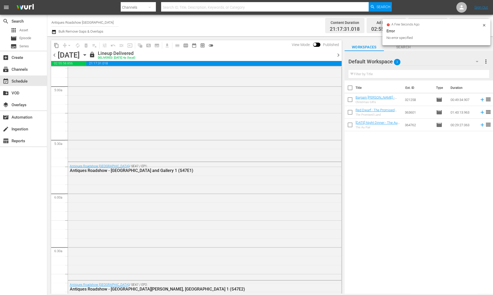
scroll to position [490, 0]
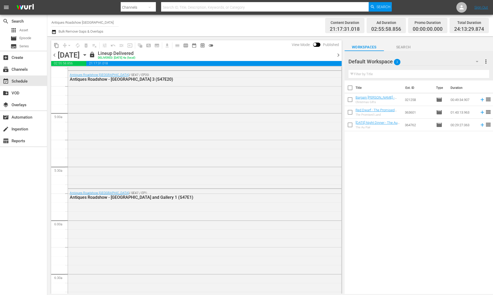
click at [338, 54] on span "chevron_right" at bounding box center [338, 55] width 7 height 7
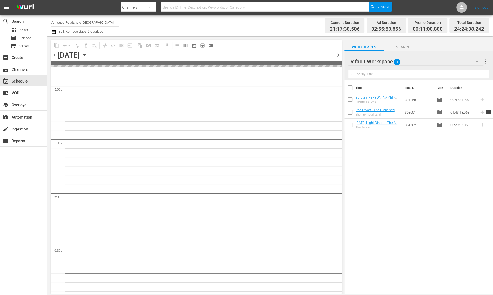
scroll to position [499, 0]
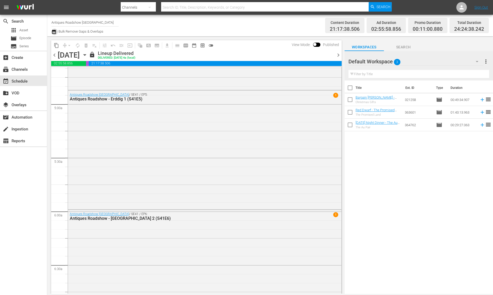
click at [54, 29] on icon "button" at bounding box center [53, 32] width 5 height 6
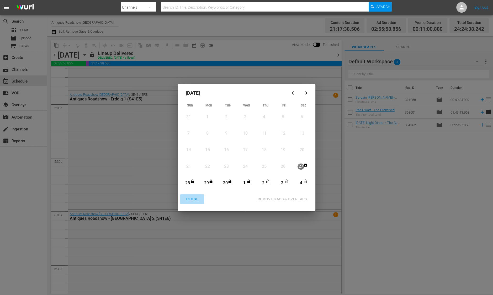
click at [195, 196] on div "CLOSE" at bounding box center [192, 199] width 20 height 7
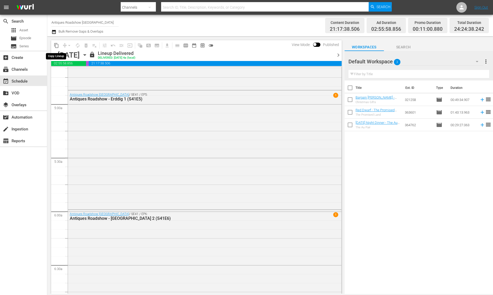
click at [57, 45] on span "content_copy" at bounding box center [56, 45] width 5 height 5
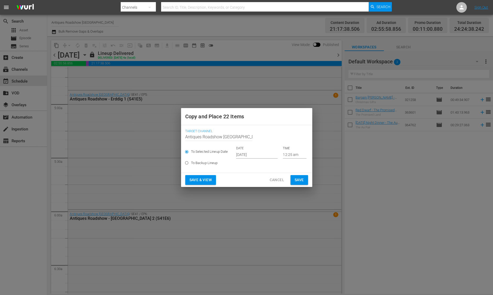
click at [237, 157] on input "[DATE]" at bounding box center [256, 154] width 41 height 8
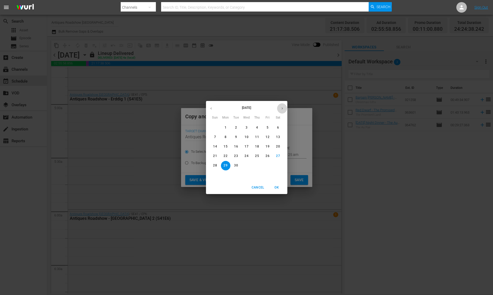
click at [281, 108] on icon "button" at bounding box center [282, 108] width 4 height 4
click at [261, 189] on span "Cancel" at bounding box center [258, 188] width 13 height 6
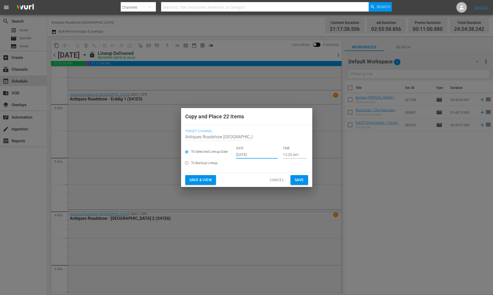
click at [278, 176] on span "Cancel" at bounding box center [277, 179] width 14 height 7
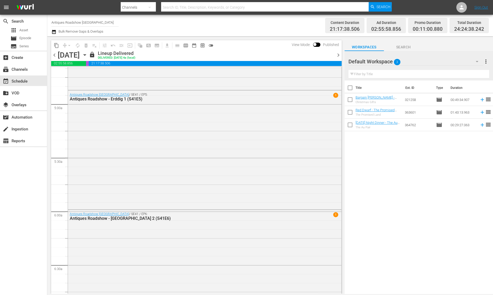
click at [56, 55] on span "chevron_left" at bounding box center [54, 55] width 7 height 7
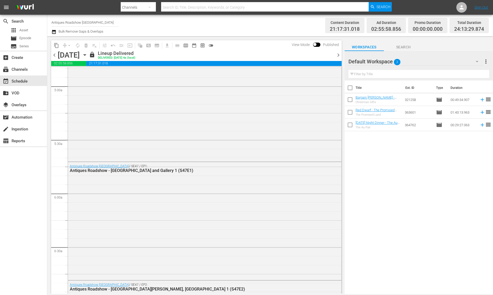
scroll to position [490, 0]
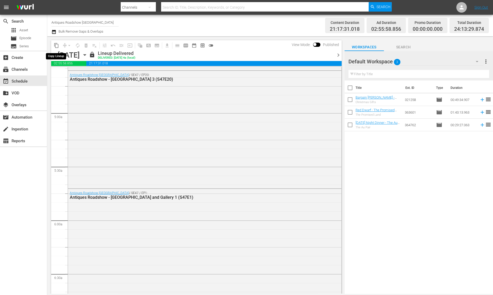
click at [57, 44] on span "content_copy" at bounding box center [56, 45] width 5 height 5
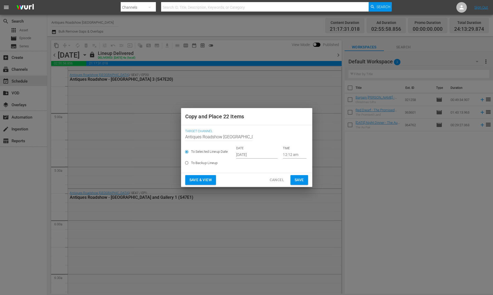
click at [263, 155] on input "[DATE]" at bounding box center [256, 154] width 41 height 8
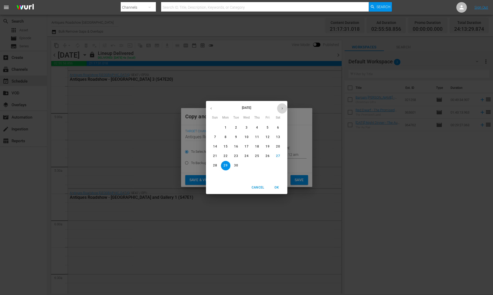
click at [284, 110] on button "button" at bounding box center [282, 108] width 10 height 10
click at [281, 145] on span "18" at bounding box center [278, 146] width 9 height 4
type input "[DATE]"
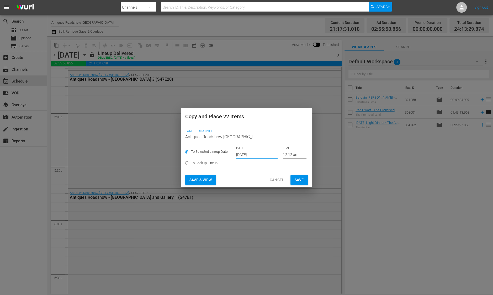
click at [278, 181] on span "Cancel" at bounding box center [277, 179] width 14 height 7
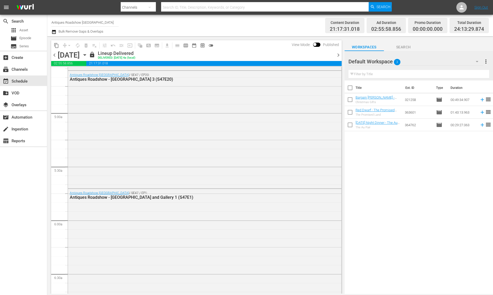
click at [88, 57] on icon "button" at bounding box center [85, 55] width 6 height 6
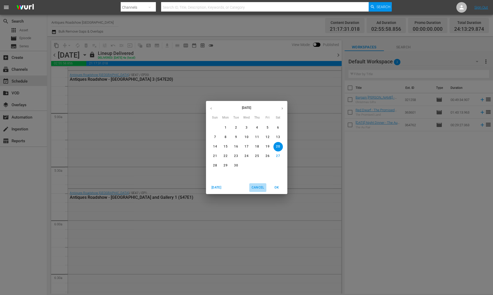
click at [258, 185] on span "Cancel" at bounding box center [258, 188] width 13 height 6
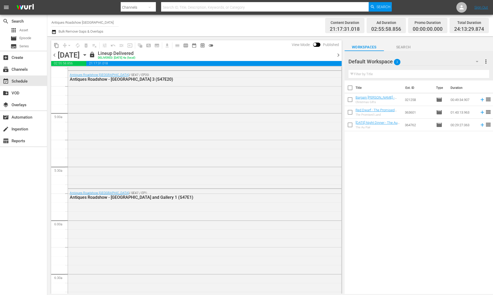
click at [338, 58] on span "chevron_right" at bounding box center [338, 55] width 7 height 7
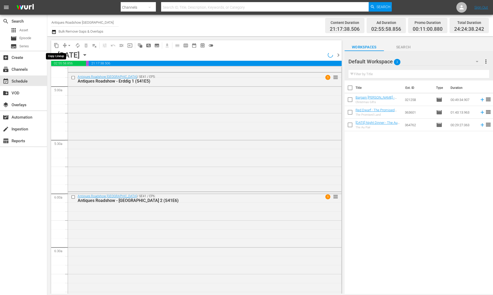
scroll to position [499, 0]
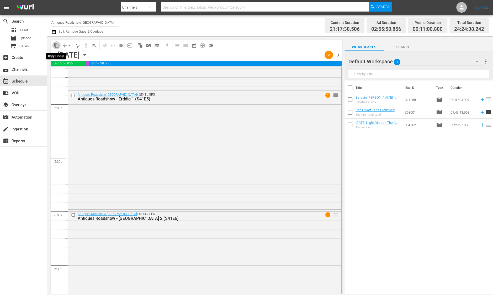
click at [57, 45] on span "content_copy" at bounding box center [56, 45] width 5 height 5
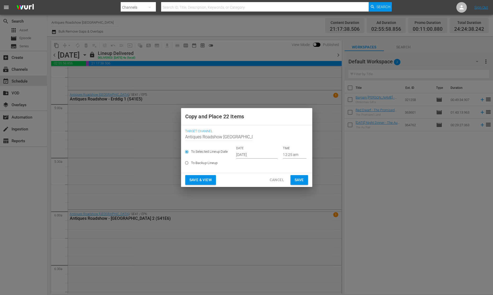
click at [241, 156] on input "[DATE]" at bounding box center [256, 154] width 41 height 8
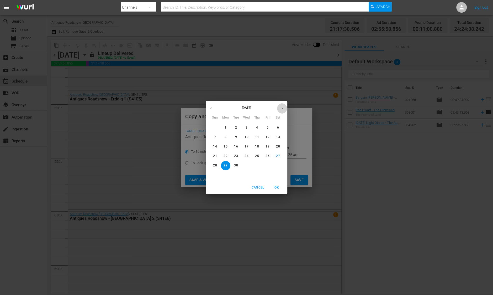
click at [279, 108] on button "button" at bounding box center [282, 108] width 10 height 10
click at [216, 157] on p "19" at bounding box center [215, 156] width 4 height 4
type input "[DATE]"
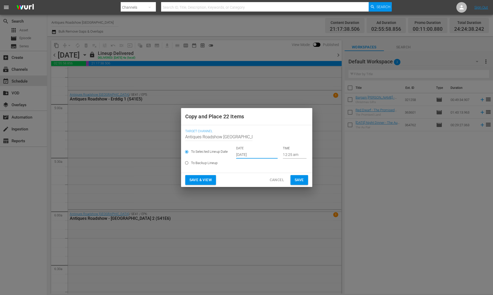
click at [298, 178] on span "Save" at bounding box center [299, 179] width 9 height 7
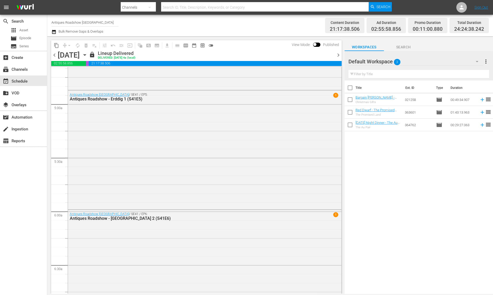
click at [338, 56] on span "chevron_right" at bounding box center [338, 55] width 7 height 7
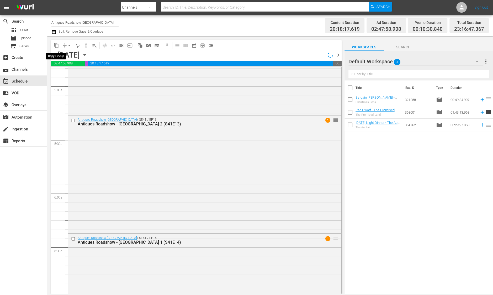
scroll to position [499, 0]
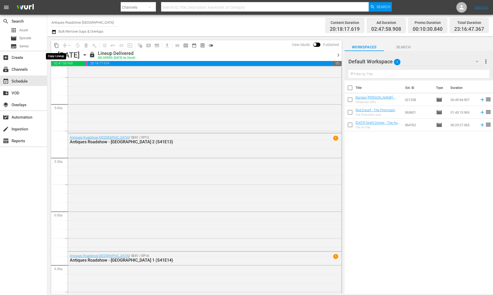
click at [56, 46] on span "content_copy" at bounding box center [56, 45] width 5 height 5
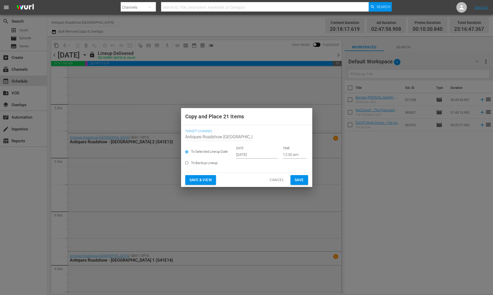
click at [238, 154] on input "[DATE]" at bounding box center [256, 154] width 41 height 8
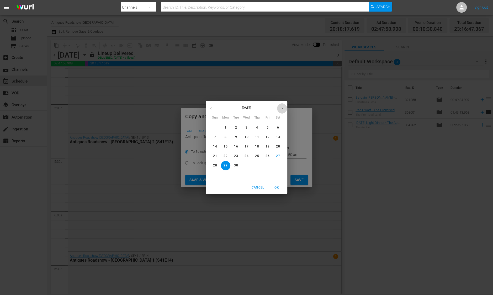
click at [280, 110] on icon "button" at bounding box center [282, 108] width 4 height 4
click at [226, 157] on p "20" at bounding box center [226, 156] width 4 height 4
type input "[DATE]"
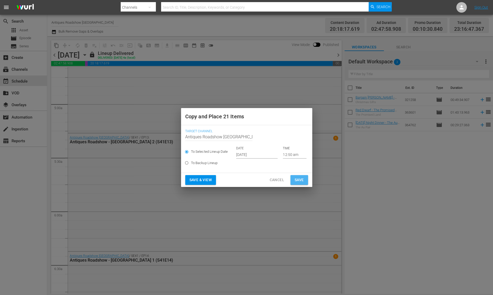
click at [302, 182] on span "Save" at bounding box center [299, 179] width 9 height 7
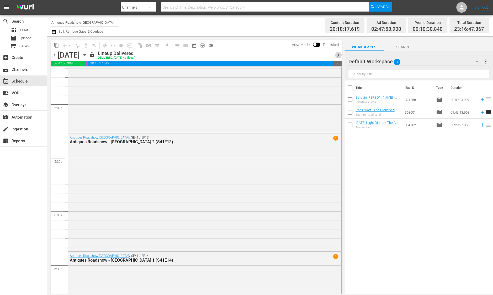
click at [338, 54] on span "chevron_right" at bounding box center [338, 55] width 7 height 7
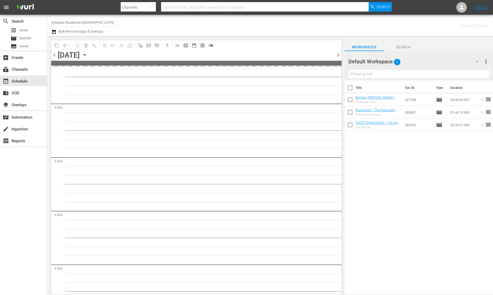
scroll to position [517, 0]
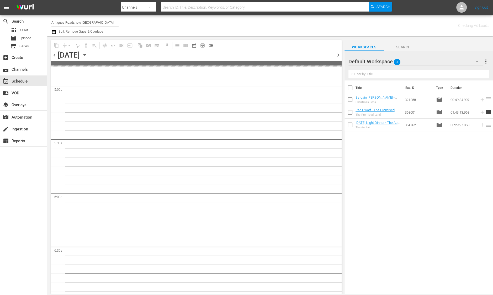
click at [51, 113] on div "content_copy compress arrow_drop_down autorenew_outlined delete_forever_outline…" at bounding box center [195, 164] width 296 height 257
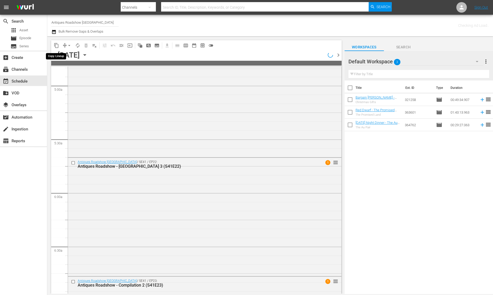
click at [58, 45] on span "content_copy" at bounding box center [56, 45] width 5 height 5
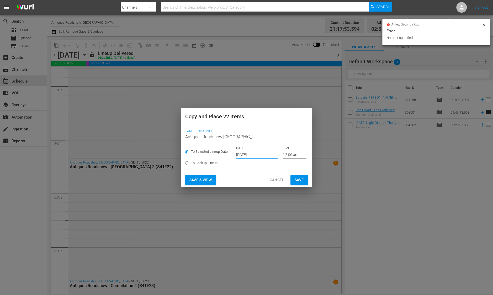
click at [242, 155] on input "[DATE]" at bounding box center [256, 154] width 41 height 8
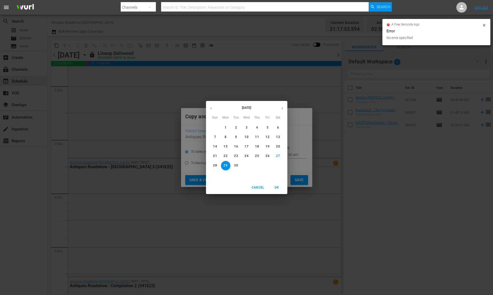
click at [281, 111] on button "button" at bounding box center [282, 108] width 10 height 10
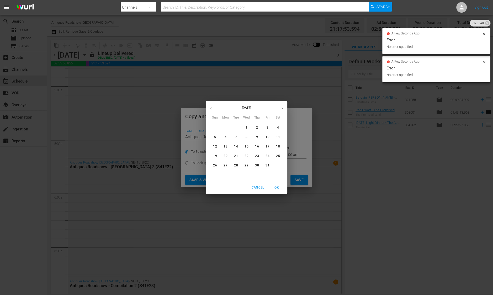
click at [234, 156] on span "21" at bounding box center [236, 156] width 9 height 4
type input "[DATE]"
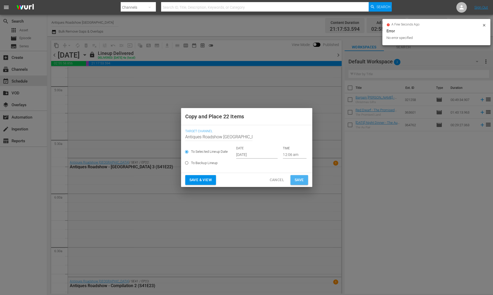
click at [295, 180] on span "Save" at bounding box center [299, 179] width 9 height 7
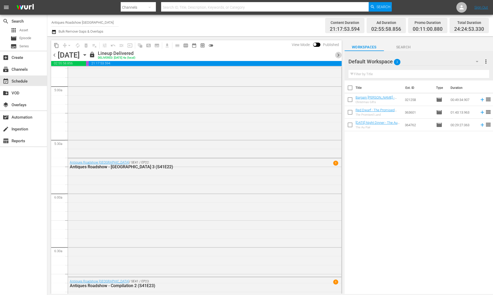
click at [338, 54] on span "chevron_right" at bounding box center [338, 55] width 7 height 7
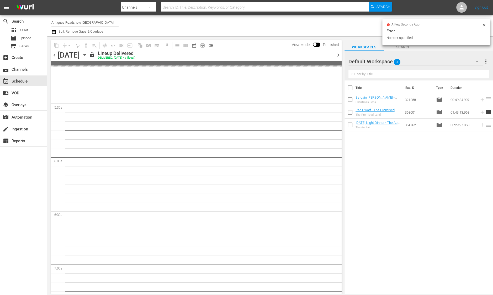
scroll to position [526, 0]
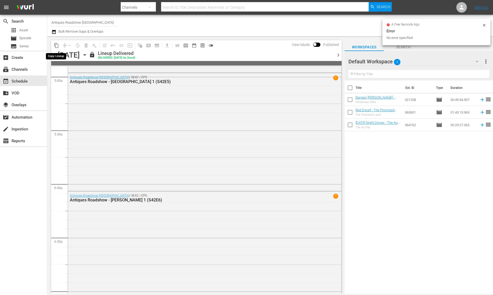
click at [57, 45] on span "content_copy" at bounding box center [56, 45] width 5 height 5
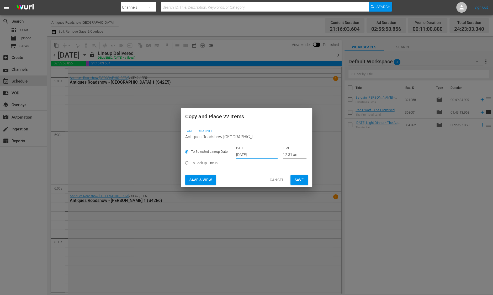
click at [251, 153] on input "[DATE]" at bounding box center [256, 154] width 41 height 8
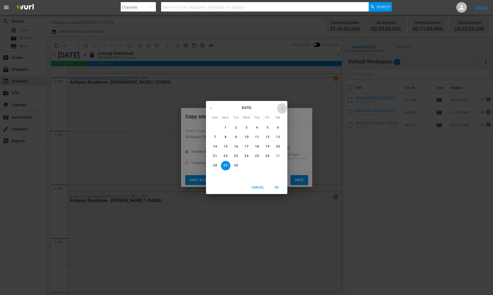
click at [284, 110] on icon "button" at bounding box center [282, 108] width 4 height 4
click at [247, 156] on p "22" at bounding box center [247, 156] width 4 height 4
type input "[DATE]"
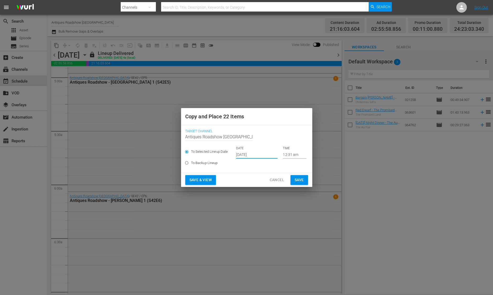
click at [305, 184] on button "Save" at bounding box center [300, 180] width 18 height 10
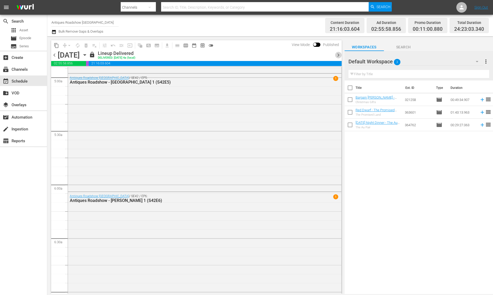
click at [340, 55] on span "chevron_right" at bounding box center [338, 55] width 7 height 7
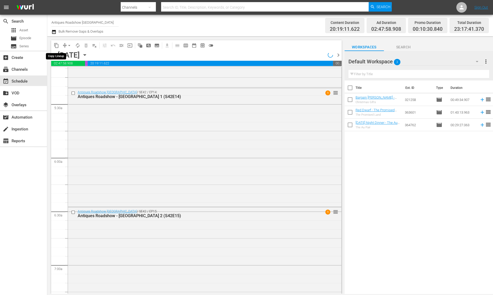
scroll to position [534, 0]
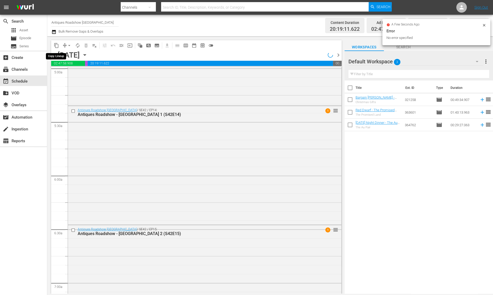
click at [56, 45] on span "content_copy" at bounding box center [56, 45] width 5 height 5
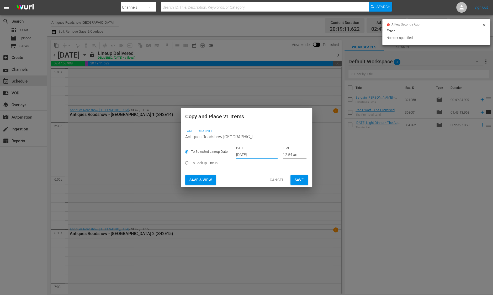
click at [248, 155] on input "[DATE]" at bounding box center [256, 154] width 41 height 8
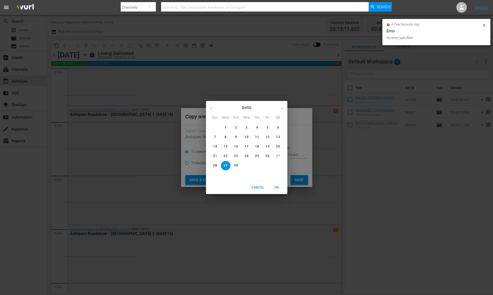
click at [283, 106] on icon "button" at bounding box center [282, 108] width 4 height 4
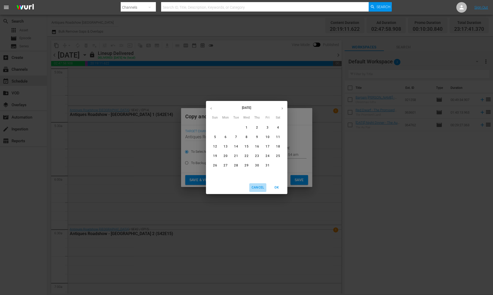
click at [255, 184] on button "Cancel" at bounding box center [257, 187] width 17 height 9
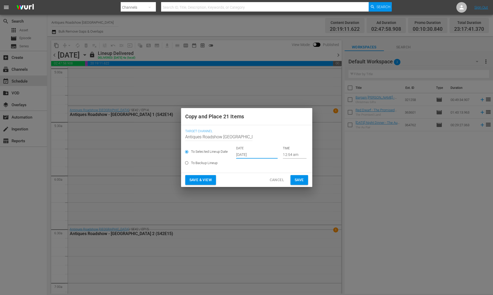
click at [247, 156] on input "[DATE]" at bounding box center [256, 154] width 41 height 8
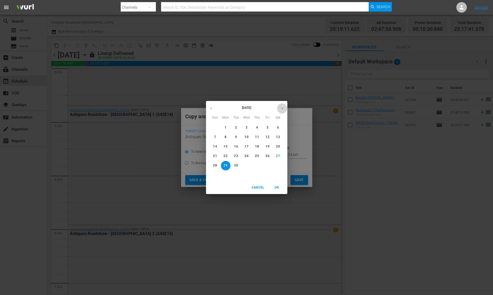
click at [282, 107] on icon "button" at bounding box center [282, 108] width 4 height 4
click at [258, 156] on p "23" at bounding box center [257, 156] width 4 height 4
type input "[DATE]"
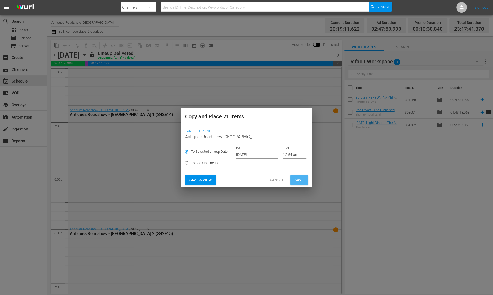
click at [294, 176] on button "Save" at bounding box center [300, 180] width 18 height 10
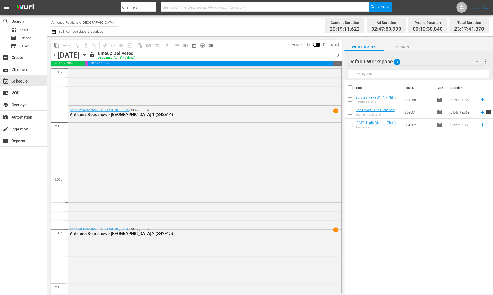
click at [339, 55] on span "chevron_right" at bounding box center [338, 55] width 7 height 7
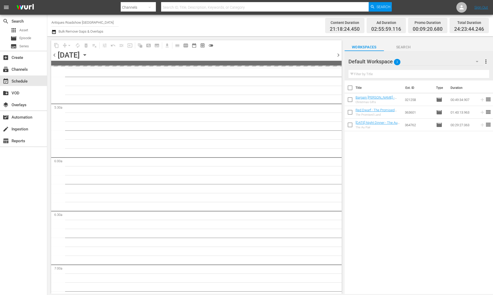
scroll to position [534, 0]
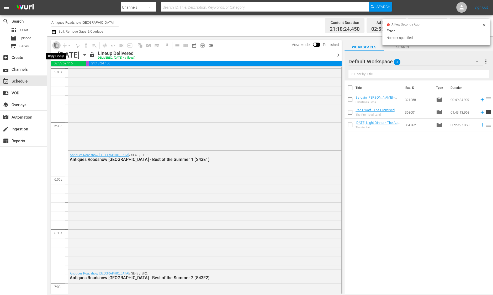
click at [57, 44] on span "content_copy" at bounding box center [56, 45] width 5 height 5
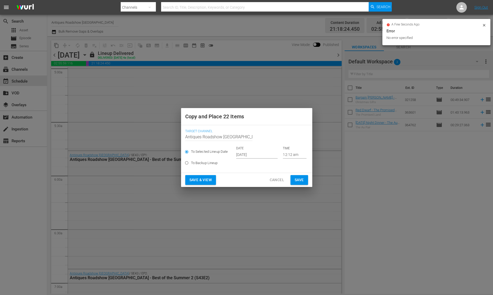
click at [240, 153] on input "[DATE]" at bounding box center [256, 154] width 41 height 8
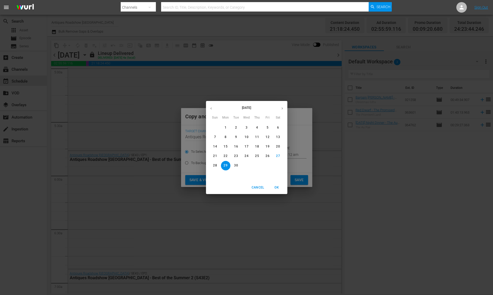
click at [283, 108] on icon "button" at bounding box center [282, 108] width 4 height 4
click at [268, 157] on p "24" at bounding box center [268, 156] width 4 height 4
type input "[DATE]"
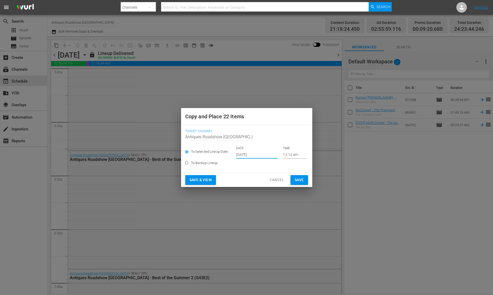
click at [298, 181] on span "Save" at bounding box center [299, 179] width 9 height 7
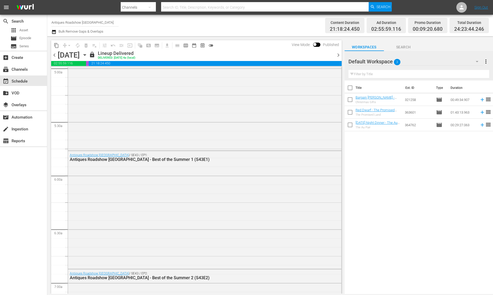
click at [340, 56] on span "chevron_right" at bounding box center [338, 55] width 7 height 7
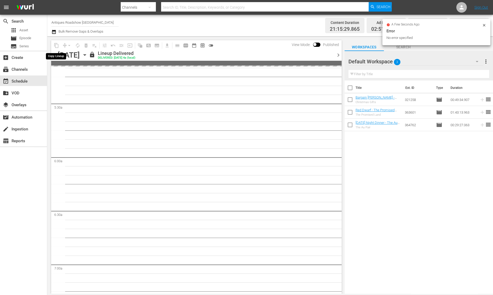
scroll to position [526, 0]
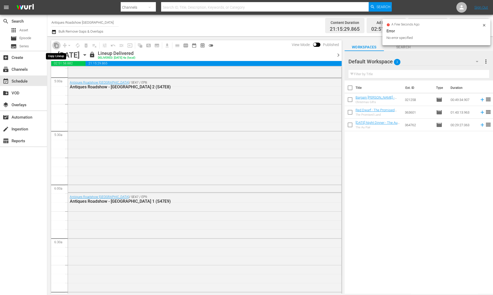
click at [58, 44] on span "content_copy" at bounding box center [56, 45] width 5 height 5
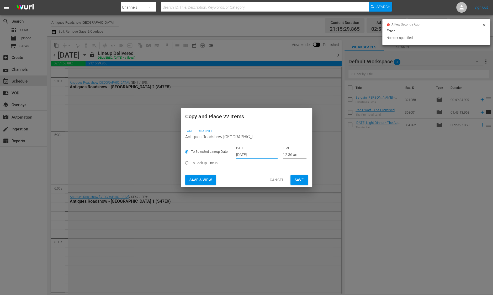
click at [238, 154] on input "[DATE]" at bounding box center [256, 154] width 41 height 8
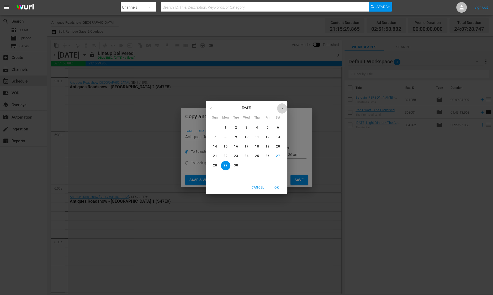
click at [283, 111] on button "button" at bounding box center [282, 108] width 10 height 10
click at [278, 158] on p "25" at bounding box center [278, 156] width 4 height 4
type input "[DATE]"
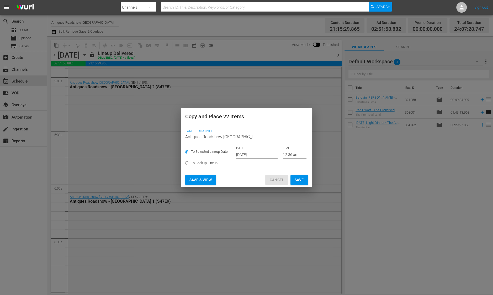
click at [272, 177] on span "Cancel" at bounding box center [277, 179] width 14 height 7
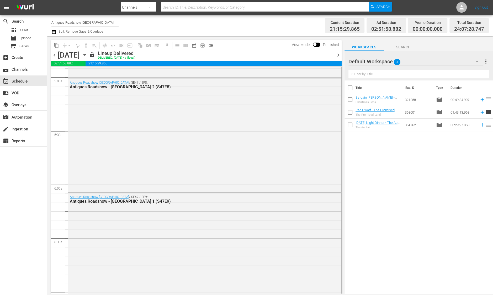
click at [337, 55] on span "chevron_right" at bounding box center [338, 55] width 7 height 7
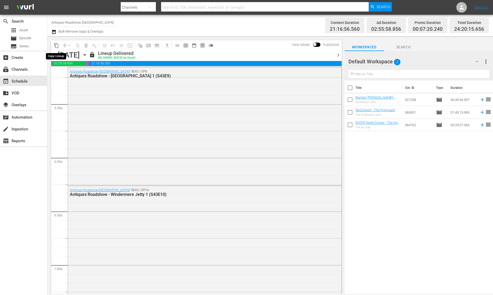
scroll to position [526, 0]
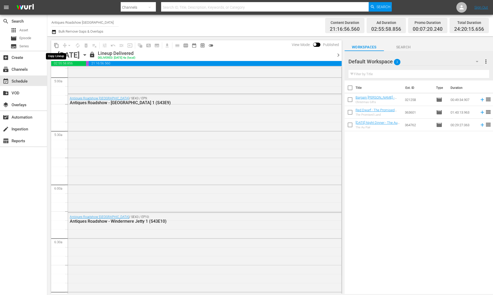
click at [54, 44] on span "content_copy" at bounding box center [56, 45] width 5 height 5
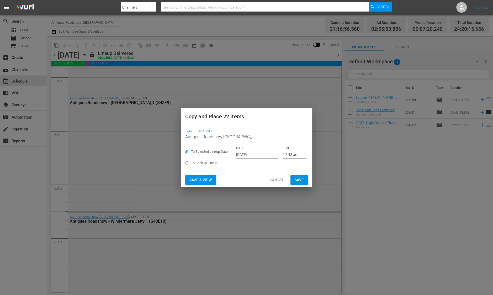
click at [239, 155] on input "[DATE]" at bounding box center [256, 154] width 41 height 8
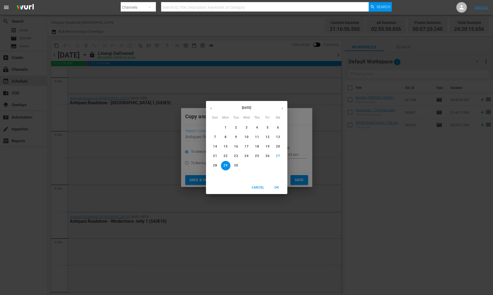
click at [282, 108] on icon "button" at bounding box center [282, 108] width 1 height 2
click at [214, 166] on p "26" at bounding box center [215, 165] width 4 height 4
type input "[DATE]"
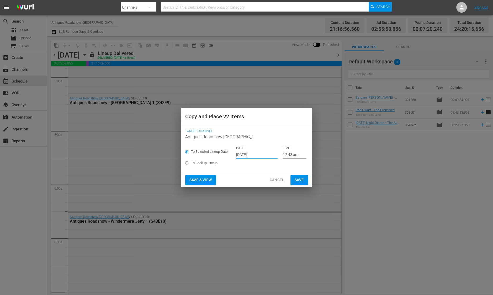
click at [297, 180] on span "Save" at bounding box center [299, 179] width 9 height 7
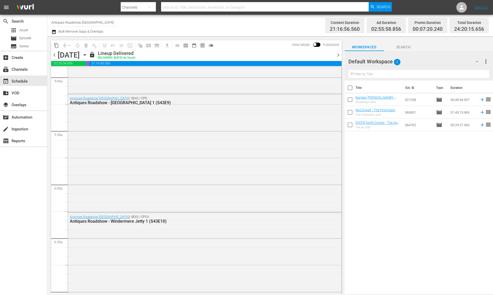
click at [338, 55] on span "chevron_right" at bounding box center [338, 55] width 7 height 7
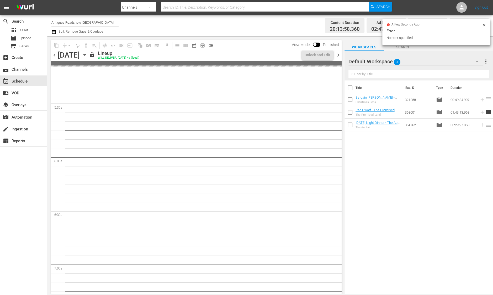
scroll to position [534, 0]
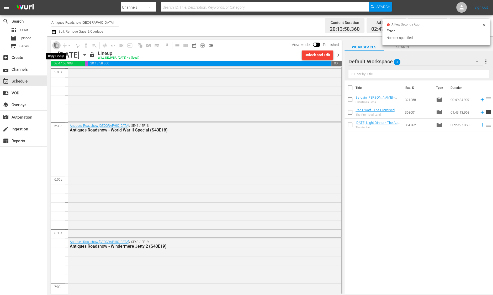
click at [56, 44] on span "content_copy" at bounding box center [56, 45] width 5 height 5
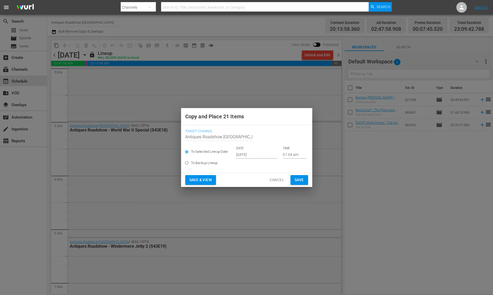
click at [241, 155] on input "[DATE]" at bounding box center [256, 154] width 41 height 8
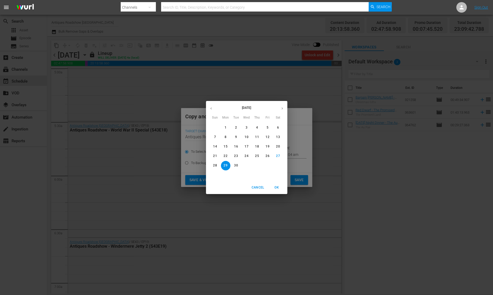
click at [284, 108] on icon "button" at bounding box center [282, 108] width 4 height 4
click at [224, 167] on p "27" at bounding box center [226, 165] width 4 height 4
type input "[DATE]"
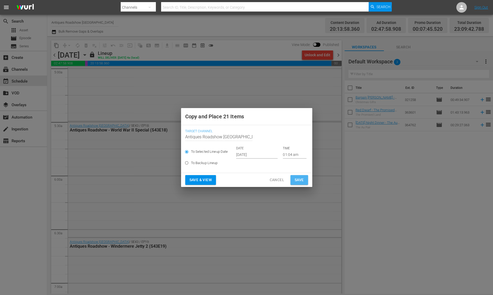
click at [298, 176] on span "Save" at bounding box center [299, 179] width 9 height 7
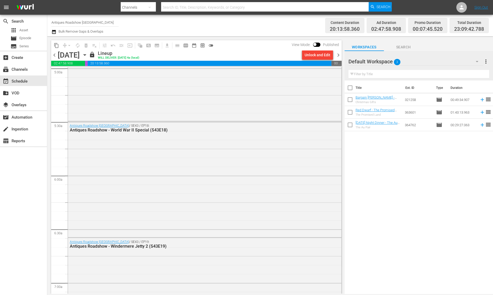
click at [340, 56] on span "chevron_right" at bounding box center [338, 55] width 7 height 7
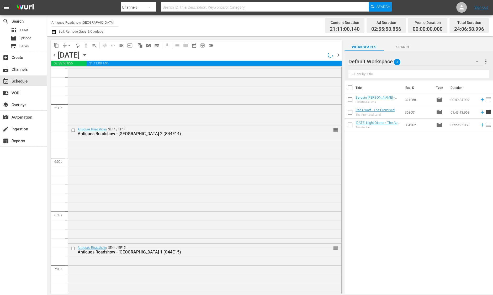
scroll to position [543, 0]
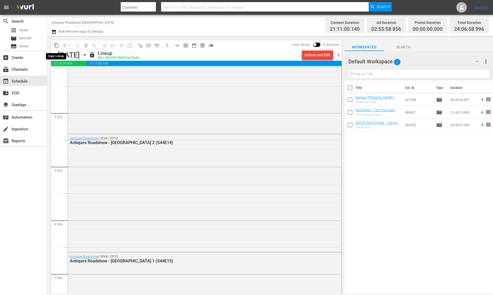
click at [57, 47] on span "content_copy" at bounding box center [56, 45] width 5 height 5
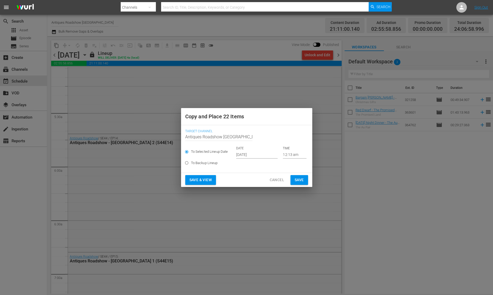
click at [247, 155] on input "[DATE]" at bounding box center [256, 154] width 41 height 8
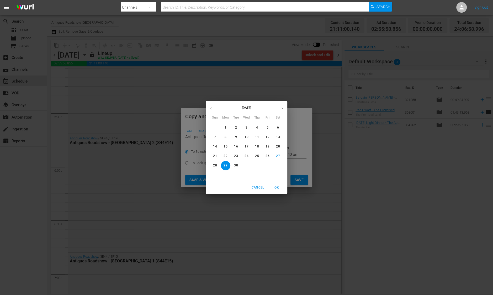
click at [280, 108] on button "button" at bounding box center [282, 108] width 10 height 10
click at [251, 165] on span "29" at bounding box center [246, 165] width 9 height 4
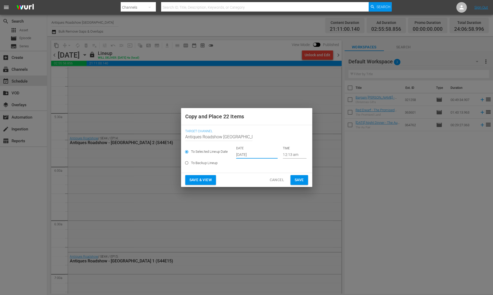
click at [245, 157] on input "[DATE]" at bounding box center [256, 154] width 41 height 8
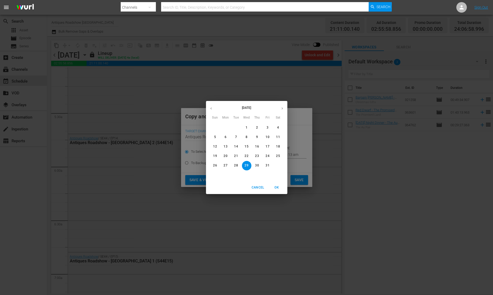
click at [283, 109] on icon "button" at bounding box center [282, 108] width 4 height 4
click at [212, 110] on icon "button" at bounding box center [211, 108] width 4 height 4
click at [240, 164] on span "28" at bounding box center [236, 165] width 9 height 4
type input "[DATE]"
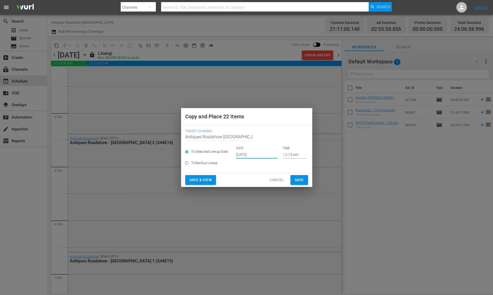
click at [300, 179] on span "Save" at bounding box center [299, 179] width 9 height 7
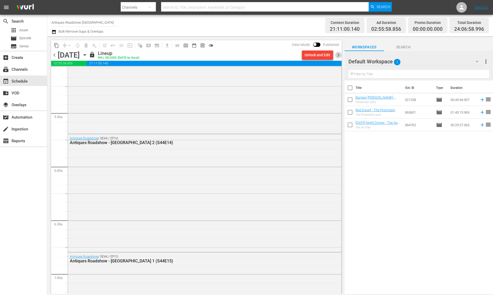
click at [337, 55] on span "chevron_right" at bounding box center [338, 55] width 7 height 7
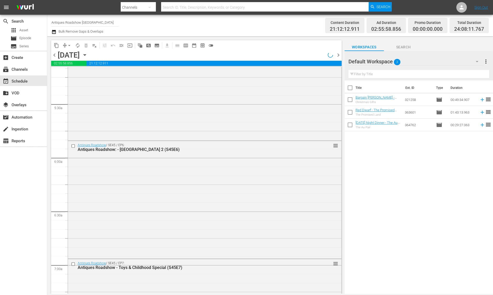
scroll to position [526, 0]
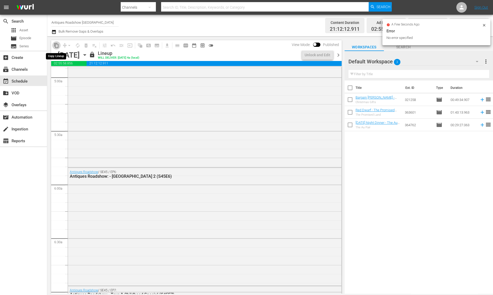
click at [56, 48] on span "content_copy" at bounding box center [56, 45] width 5 height 5
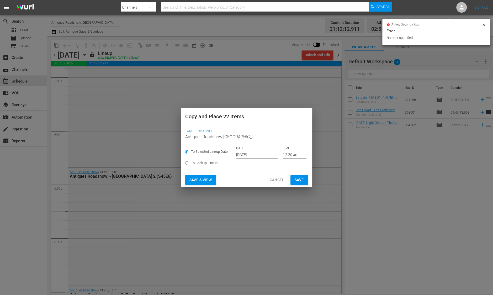
click at [242, 155] on input "[DATE]" at bounding box center [256, 154] width 41 height 8
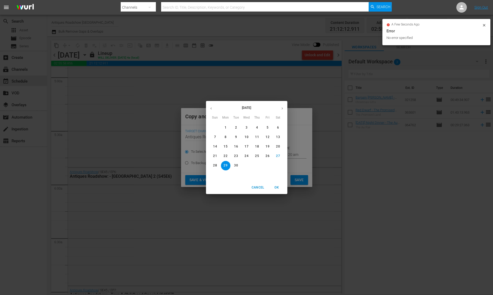
click at [284, 107] on icon "button" at bounding box center [282, 108] width 4 height 4
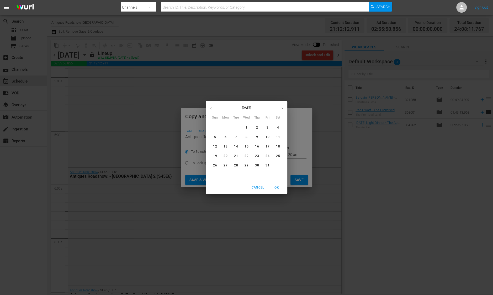
click at [246, 167] on p "29" at bounding box center [247, 165] width 4 height 4
type input "[DATE]"
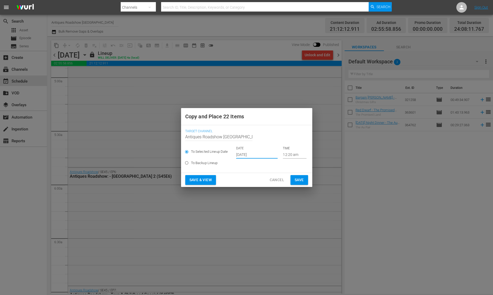
click at [296, 180] on span "Save" at bounding box center [299, 179] width 9 height 7
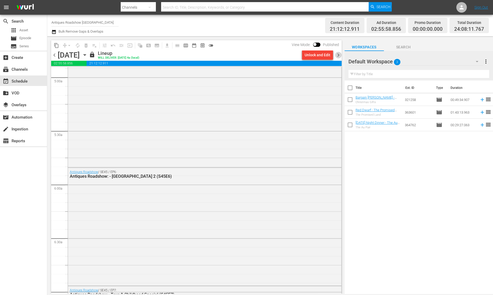
click at [337, 56] on span "chevron_right" at bounding box center [338, 55] width 7 height 7
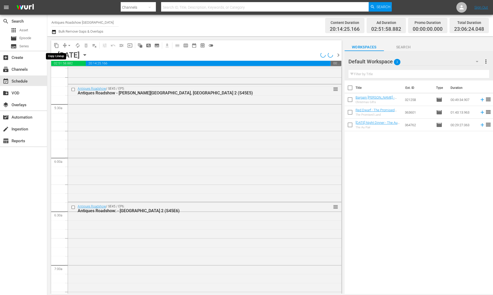
scroll to position [517, 0]
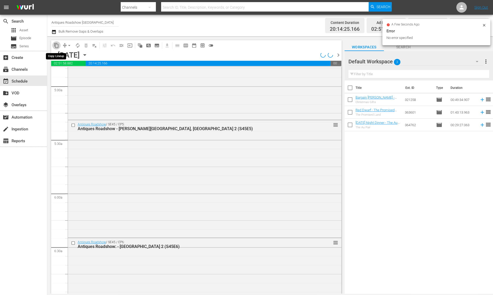
click at [55, 44] on span "content_copy" at bounding box center [56, 45] width 5 height 5
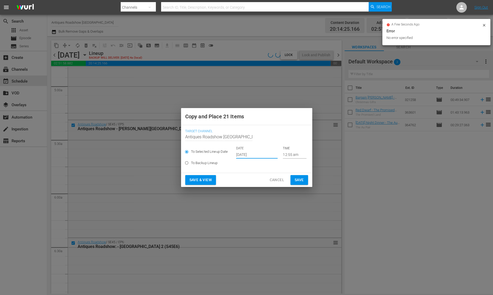
click at [258, 155] on input "[DATE]" at bounding box center [256, 154] width 41 height 8
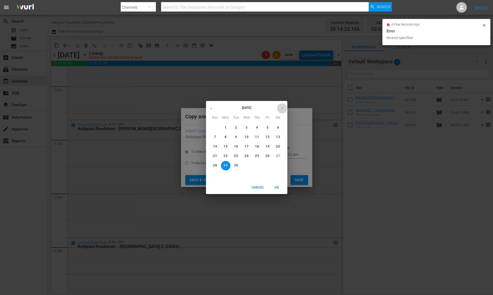
click at [280, 110] on button "button" at bounding box center [282, 108] width 10 height 10
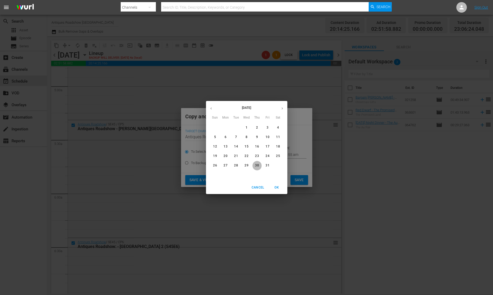
click at [257, 167] on p "30" at bounding box center [257, 165] width 4 height 4
type input "[DATE]"
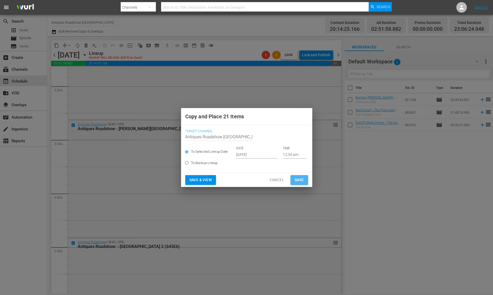
click at [300, 178] on span "Save" at bounding box center [299, 179] width 9 height 7
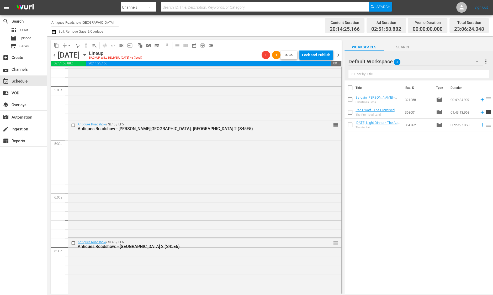
click at [339, 55] on span "chevron_right" at bounding box center [338, 55] width 7 height 7
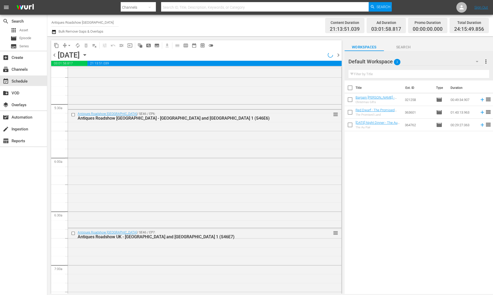
scroll to position [526, 0]
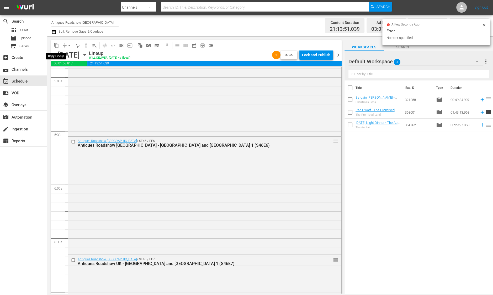
click at [58, 43] on span "content_copy" at bounding box center [56, 45] width 5 height 5
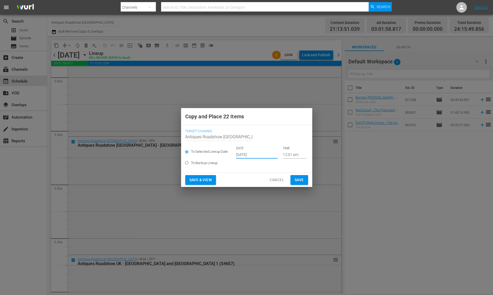
click at [239, 154] on input "[DATE]" at bounding box center [256, 154] width 41 height 8
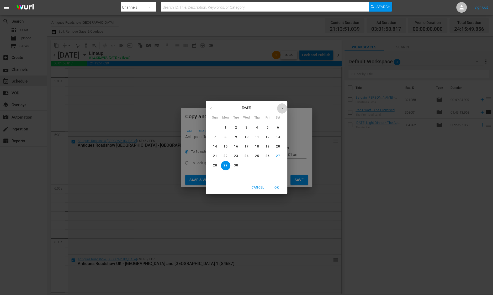
click at [284, 109] on icon "button" at bounding box center [282, 108] width 4 height 4
click at [266, 168] on button "31" at bounding box center [267, 165] width 9 height 9
type input "[DATE]"
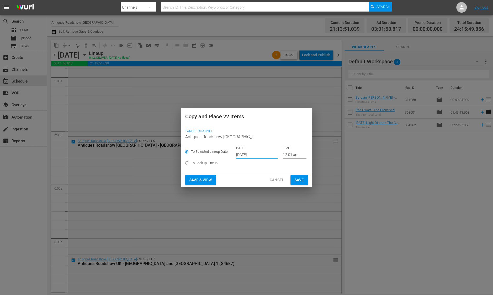
click at [296, 183] on button "Save" at bounding box center [300, 180] width 18 height 10
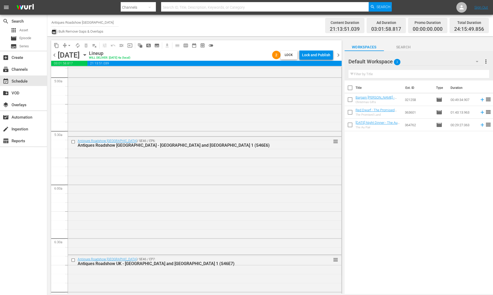
click at [56, 32] on icon "button" at bounding box center [53, 32] width 5 height 6
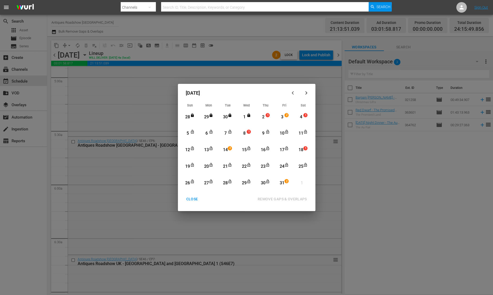
click at [263, 117] on div "2" at bounding box center [263, 117] width 7 height 6
click at [283, 183] on div "31" at bounding box center [282, 183] width 7 height 6
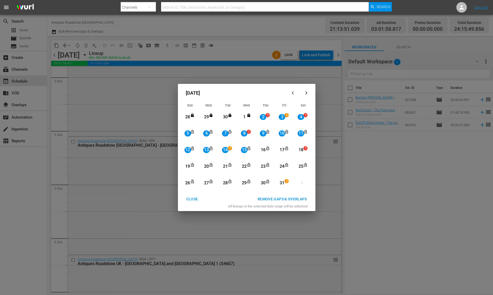
click at [288, 201] on div "REMOVE GAPS & OVERLAPS" at bounding box center [283, 199] width 58 height 7
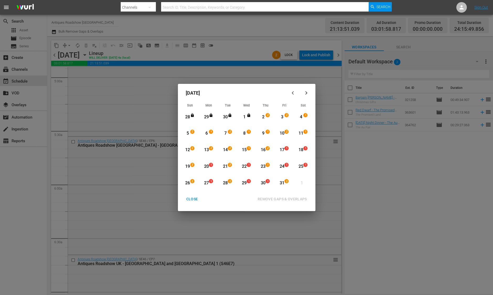
click at [244, 152] on div "15" at bounding box center [244, 150] width 7 height 6
click at [283, 184] on div "31" at bounding box center [282, 183] width 7 height 6
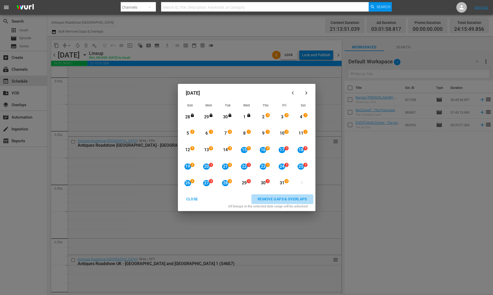
click at [288, 198] on div "REMOVE GAPS & OVERLAPS" at bounding box center [283, 199] width 58 height 7
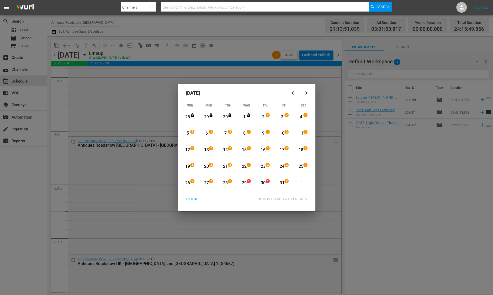
click at [207, 184] on div "27" at bounding box center [206, 183] width 7 height 6
click at [286, 184] on div "2" at bounding box center [287, 182] width 4 height 5
click at [295, 196] on div "REMOVE GAPS & OVERLAPS" at bounding box center [283, 199] width 58 height 7
click at [189, 201] on div "CLOSE" at bounding box center [192, 199] width 20 height 7
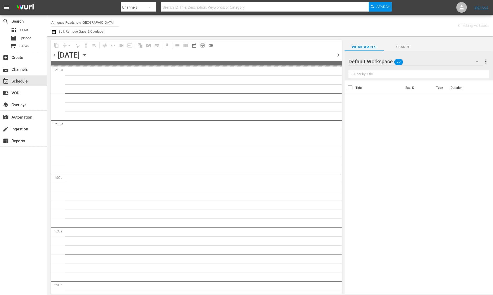
click at [56, 58] on div "chevron_left [DATE] [DATE] chevron_right" at bounding box center [196, 55] width 291 height 10
click at [56, 54] on span "chevron_left" at bounding box center [54, 55] width 7 height 7
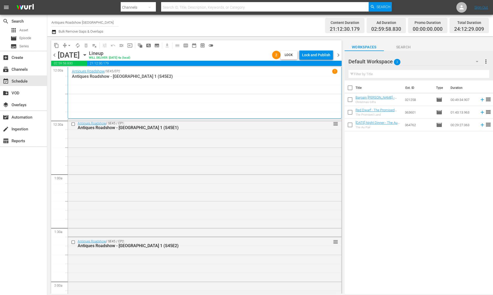
click at [315, 49] on div "content_copy compress arrow_drop_down autorenew_outlined delete_forever_outline…" at bounding box center [196, 45] width 291 height 10
click at [320, 57] on div "Lock and Publish" at bounding box center [316, 54] width 28 height 9
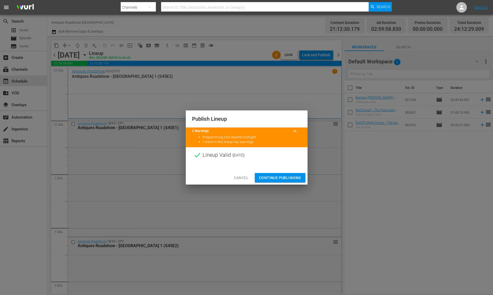
click at [269, 174] on span "Continue Publishing" at bounding box center [280, 177] width 42 height 7
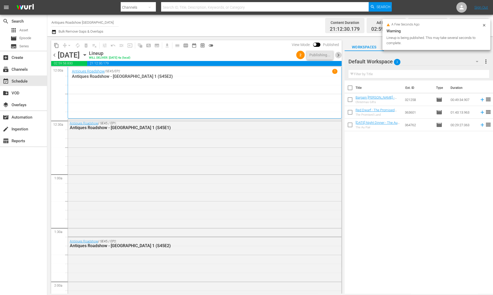
click at [340, 56] on span "chevron_right" at bounding box center [338, 55] width 7 height 7
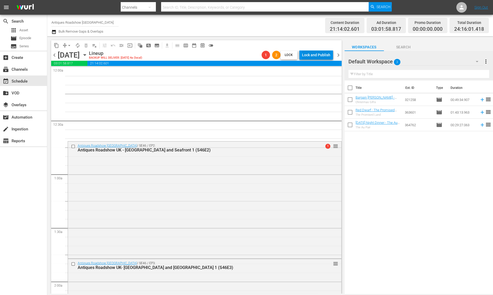
click at [302, 55] on button "Lock and Publish" at bounding box center [317, 54] width 34 height 9
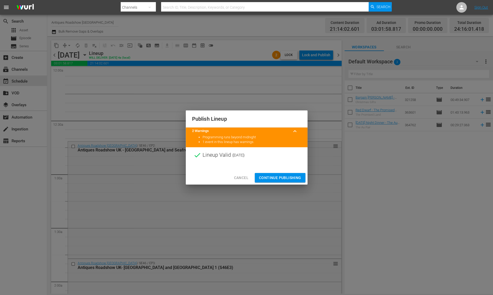
click at [289, 178] on span "Continue Publishing" at bounding box center [280, 177] width 42 height 7
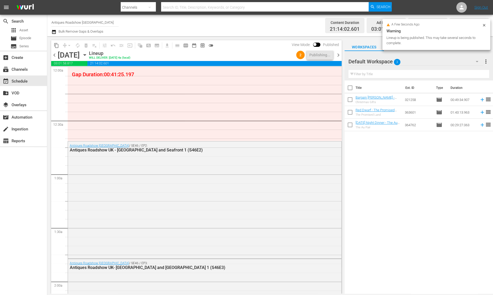
click at [339, 55] on span "chevron_right" at bounding box center [338, 55] width 7 height 7
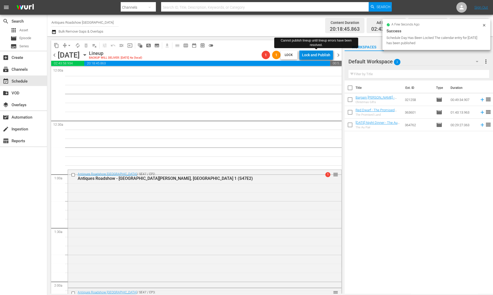
click at [332, 54] on button "Lock and Publish" at bounding box center [317, 54] width 34 height 9
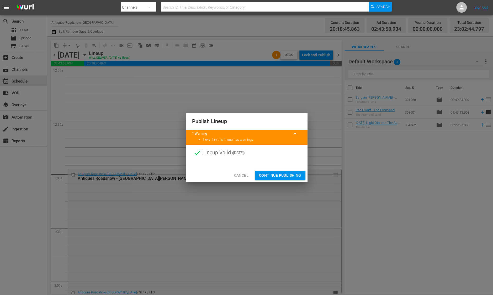
click at [278, 172] on span "Continue Publishing" at bounding box center [280, 175] width 42 height 7
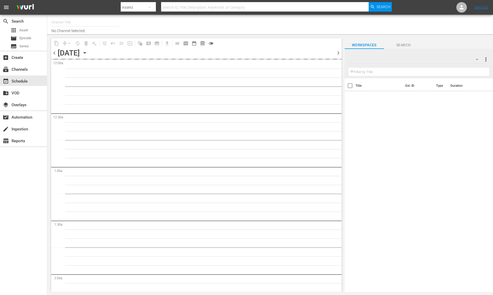
type input "Antiques Roadshow UK (905)"
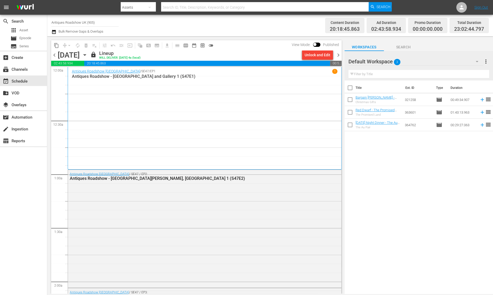
click at [338, 56] on span "chevron_right" at bounding box center [338, 55] width 7 height 7
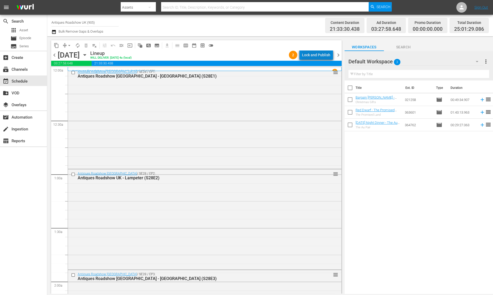
click at [330, 58] on div "Lock and Publish" at bounding box center [316, 54] width 28 height 9
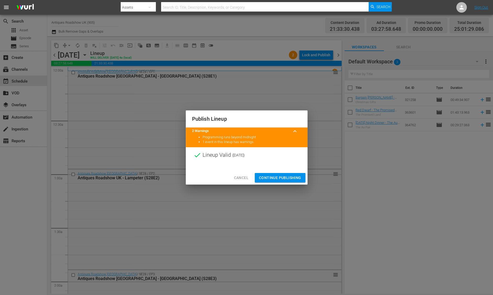
click at [294, 181] on button "Continue Publishing" at bounding box center [280, 178] width 51 height 10
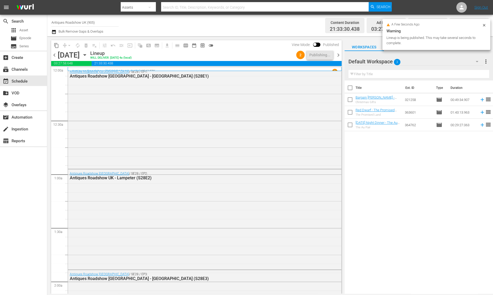
click at [339, 54] on span "chevron_right" at bounding box center [338, 55] width 7 height 7
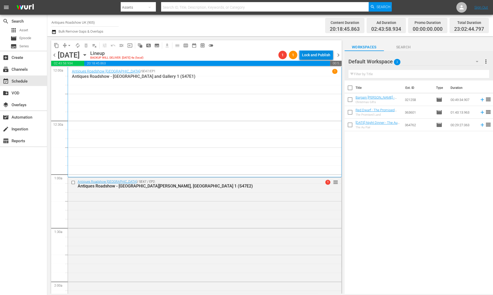
click at [324, 54] on div "Lock and Publish" at bounding box center [316, 54] width 28 height 9
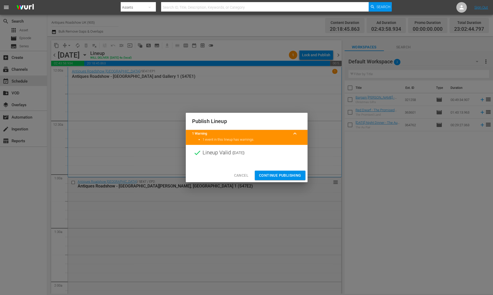
click at [283, 172] on span "Continue Publishing" at bounding box center [280, 175] width 42 height 7
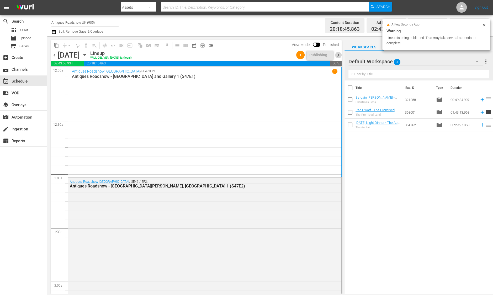
click at [337, 54] on span "chevron_right" at bounding box center [338, 55] width 7 height 7
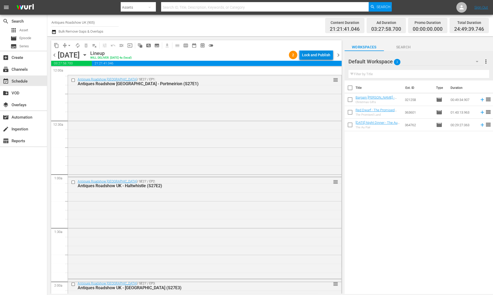
click at [326, 53] on div "Lock and Publish" at bounding box center [316, 54] width 28 height 9
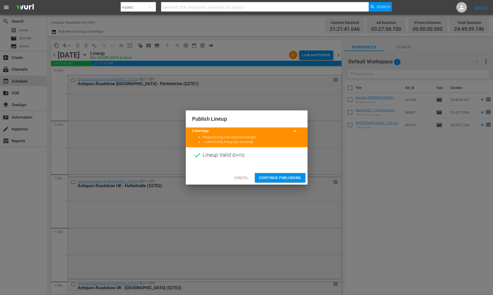
click at [299, 176] on span "Continue Publishing" at bounding box center [280, 177] width 42 height 7
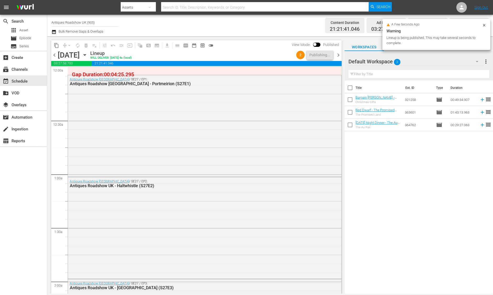
click at [339, 55] on span "chevron_right" at bounding box center [338, 55] width 7 height 7
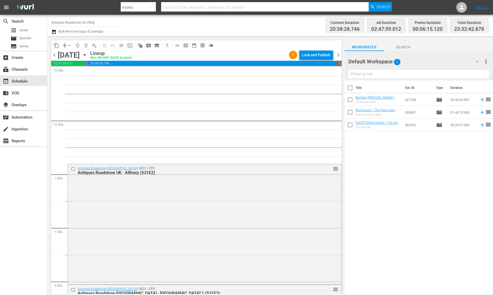
click at [314, 60] on div "chevron_left Wednesday, October 8th October 8th Lineup WILL DELIVER: 10/7 @ 4a …" at bounding box center [196, 55] width 291 height 10
click at [314, 58] on div "Lock and Publish" at bounding box center [316, 54] width 28 height 9
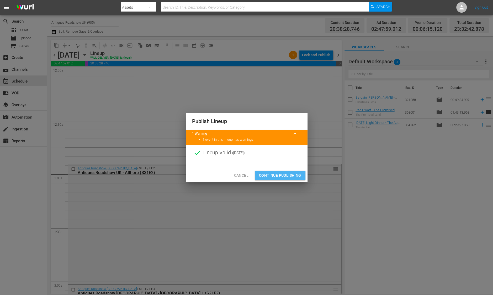
click at [283, 172] on span "Continue Publishing" at bounding box center [280, 175] width 42 height 7
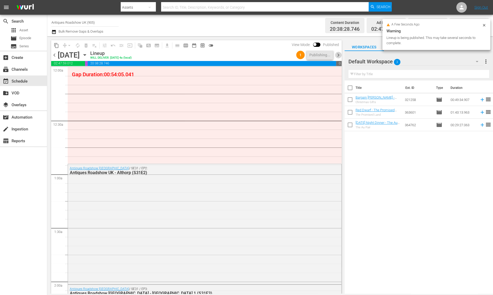
click at [337, 56] on span "chevron_right" at bounding box center [338, 55] width 7 height 7
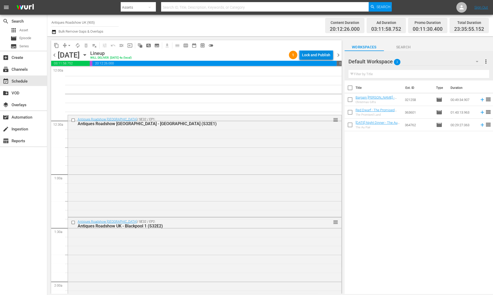
click at [329, 58] on div "Lock and Publish" at bounding box center [316, 54] width 28 height 9
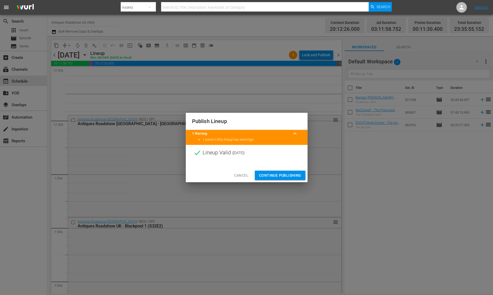
click at [280, 177] on span "Continue Publishing" at bounding box center [280, 175] width 42 height 7
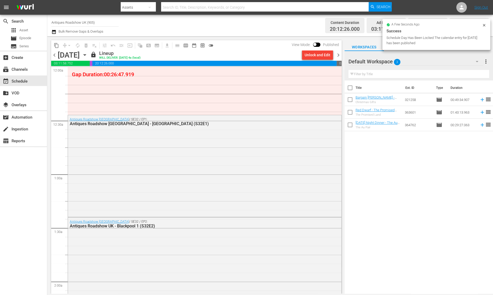
click at [340, 54] on span "chevron_right" at bounding box center [338, 55] width 7 height 7
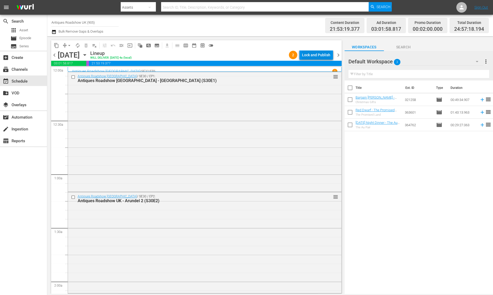
click at [323, 55] on div "Lock and Publish" at bounding box center [316, 54] width 28 height 9
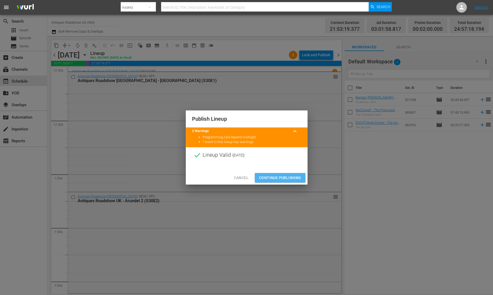
click at [290, 178] on span "Continue Publishing" at bounding box center [280, 177] width 42 height 7
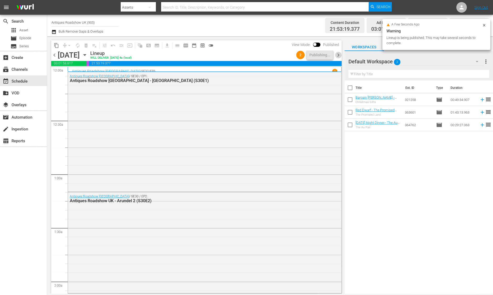
click at [338, 58] on span "chevron_right" at bounding box center [338, 55] width 7 height 7
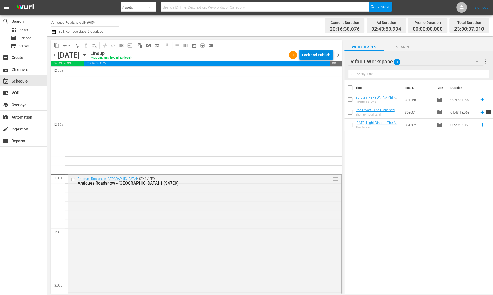
click at [330, 58] on div "Lock and Publish" at bounding box center [316, 54] width 28 height 9
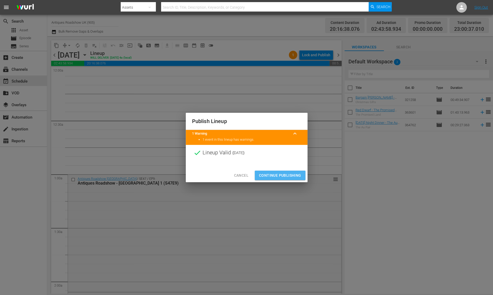
click at [296, 175] on span "Continue Publishing" at bounding box center [280, 175] width 42 height 7
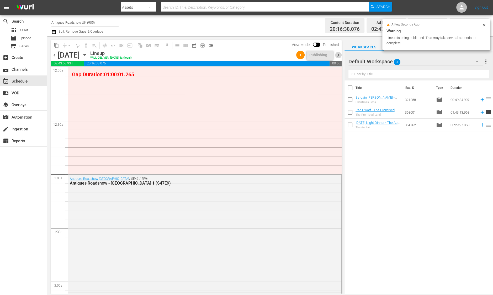
click at [337, 55] on span "chevron_right" at bounding box center [338, 55] width 7 height 7
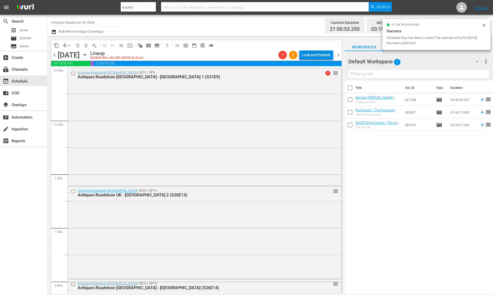
click at [319, 55] on div "Lock and Publish" at bounding box center [316, 54] width 28 height 9
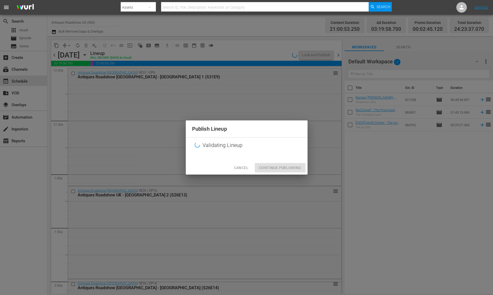
click at [294, 169] on div "Cancel Continue Publishing" at bounding box center [247, 168] width 122 height 14
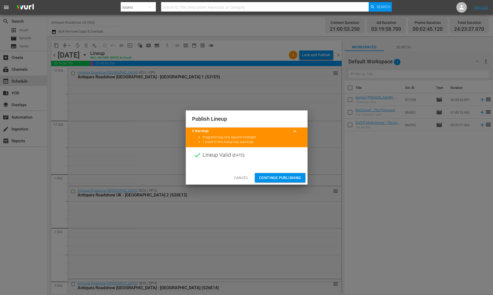
click at [293, 171] on div "Cancel Continue Publishing" at bounding box center [247, 178] width 122 height 14
click at [293, 175] on span "Continue Publishing" at bounding box center [280, 177] width 42 height 7
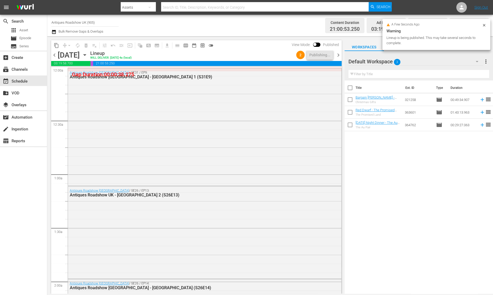
click at [339, 58] on span "chevron_right" at bounding box center [338, 55] width 7 height 7
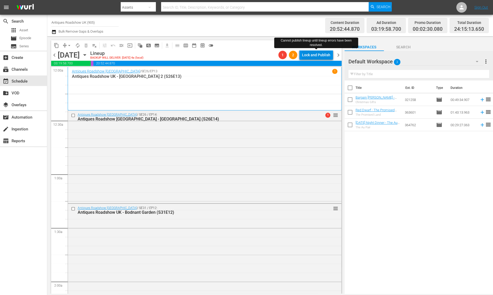
click at [326, 57] on div "Lock and Publish" at bounding box center [316, 54] width 28 height 9
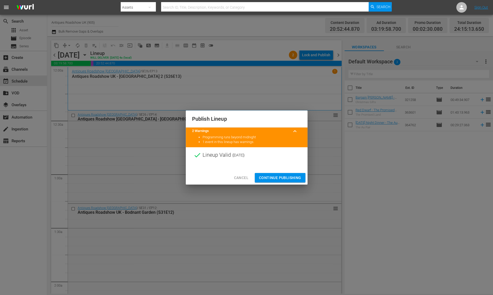
click at [281, 179] on span "Continue Publishing" at bounding box center [280, 177] width 42 height 7
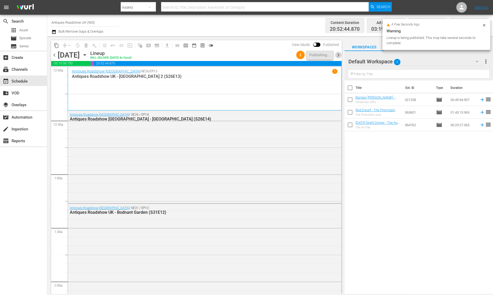
click at [338, 55] on span "chevron_right" at bounding box center [338, 55] width 7 height 7
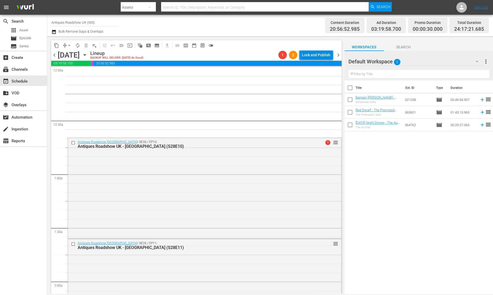
click at [316, 59] on div "Lock and Publish" at bounding box center [316, 54] width 28 height 9
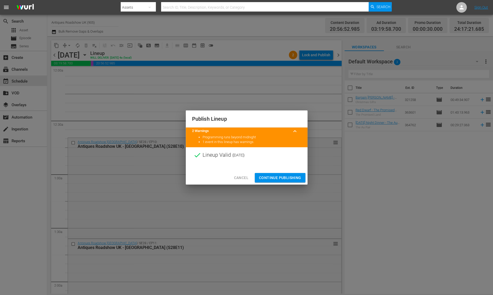
click at [284, 175] on span "Continue Publishing" at bounding box center [280, 177] width 42 height 7
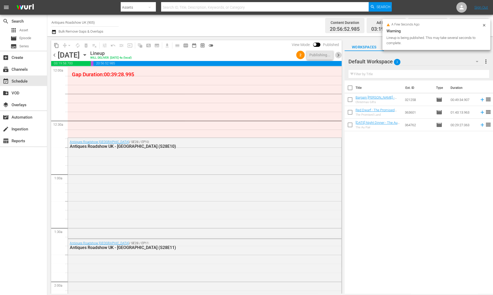
click at [339, 56] on span "chevron_right" at bounding box center [338, 55] width 7 height 7
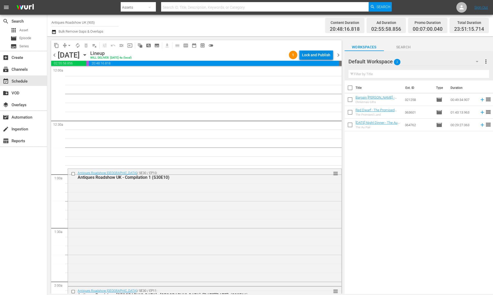
click at [321, 54] on div "Lock and Publish" at bounding box center [316, 54] width 28 height 9
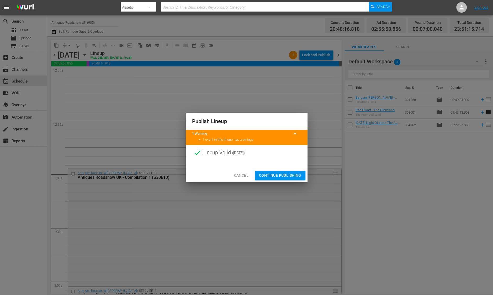
click at [285, 172] on span "Continue Publishing" at bounding box center [280, 175] width 42 height 7
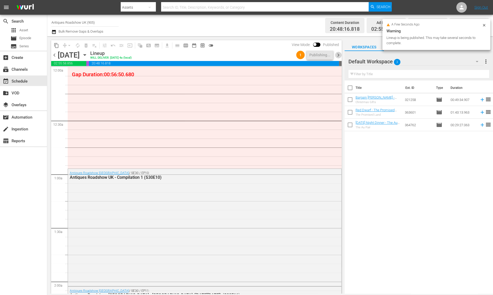
click at [340, 55] on span "chevron_right" at bounding box center [338, 55] width 7 height 7
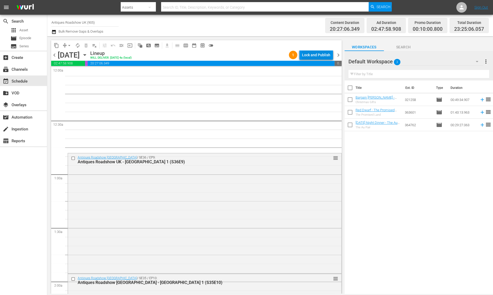
click at [325, 56] on div "Lock and Publish" at bounding box center [316, 54] width 28 height 9
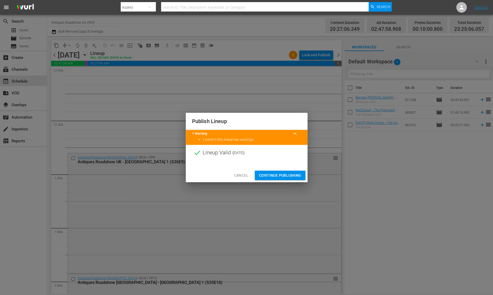
click at [293, 175] on span "Continue Publishing" at bounding box center [280, 175] width 42 height 7
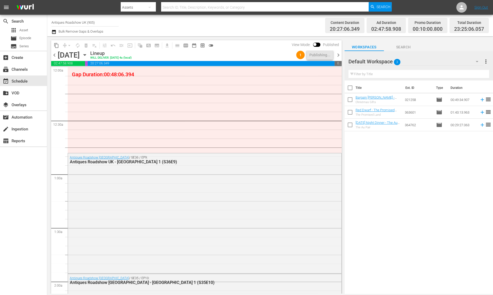
click at [339, 54] on span "chevron_right" at bounding box center [338, 55] width 7 height 7
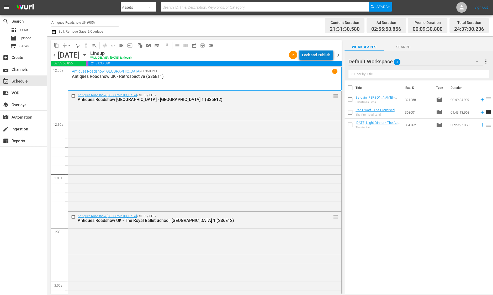
click at [321, 54] on div "Lock and Publish" at bounding box center [316, 54] width 28 height 9
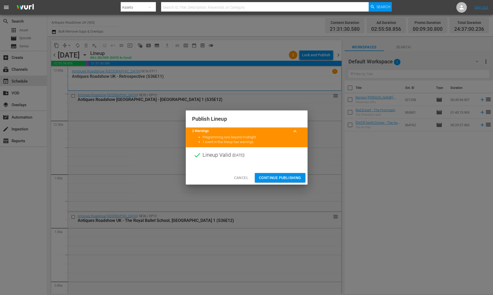
click at [289, 178] on span "Continue Publishing" at bounding box center [280, 177] width 42 height 7
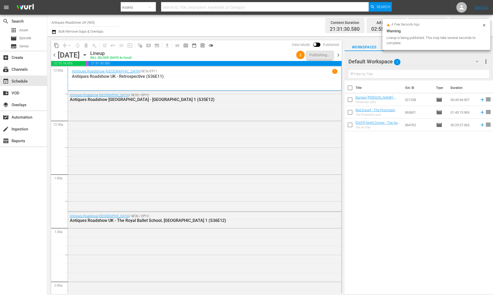
click at [339, 55] on span "chevron_right" at bounding box center [338, 55] width 7 height 7
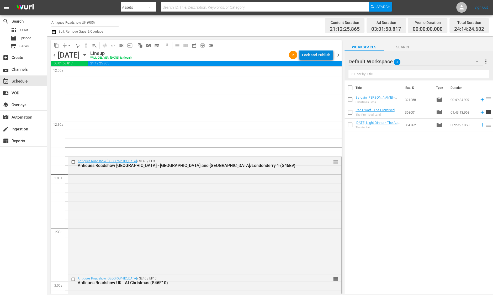
click at [325, 56] on div "Lock and Publish" at bounding box center [316, 54] width 28 height 9
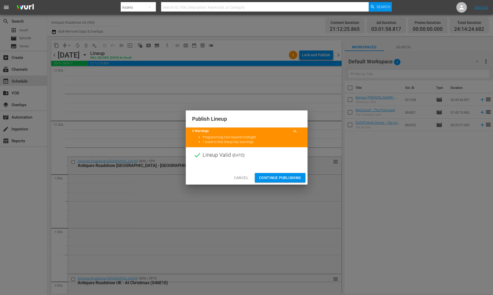
click at [301, 176] on span "Continue Publishing" at bounding box center [280, 177] width 42 height 7
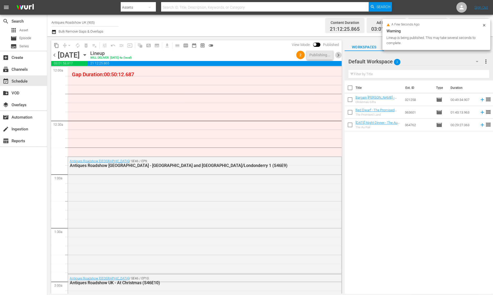
click at [339, 55] on span "chevron_right" at bounding box center [338, 55] width 7 height 7
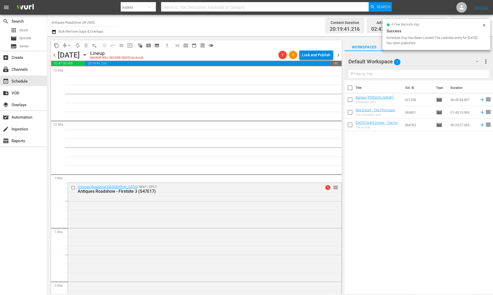
click at [324, 58] on div "Lock and Publish" at bounding box center [316, 54] width 28 height 9
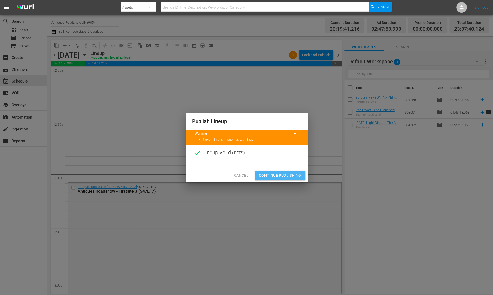
click at [293, 178] on span "Continue Publishing" at bounding box center [280, 175] width 42 height 7
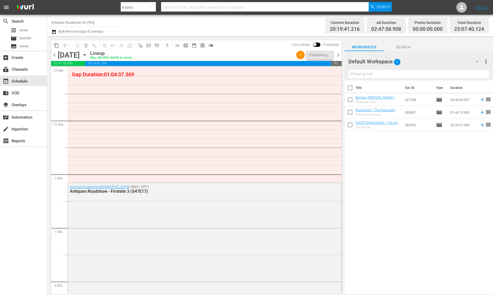
click at [339, 58] on span "chevron_right" at bounding box center [338, 55] width 7 height 7
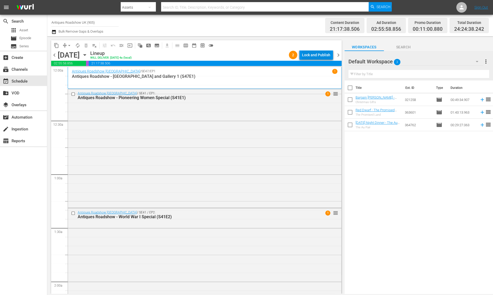
click at [324, 54] on div "Lock and Publish" at bounding box center [316, 54] width 28 height 9
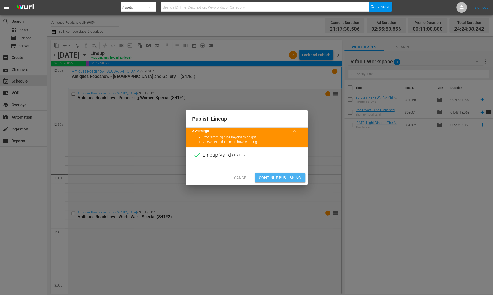
click at [290, 177] on span "Continue Publishing" at bounding box center [280, 177] width 42 height 7
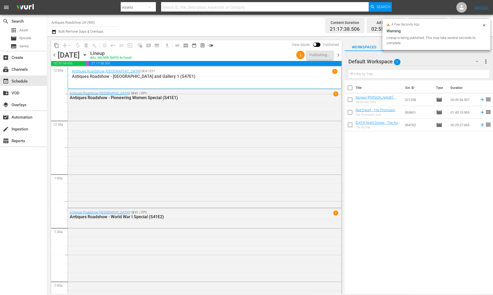
click at [340, 55] on span "chevron_right" at bounding box center [338, 55] width 7 height 7
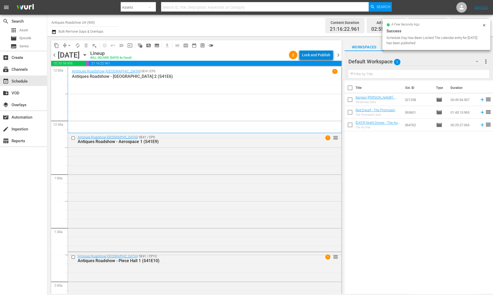
click at [321, 55] on div "Lock and Publish" at bounding box center [316, 54] width 28 height 9
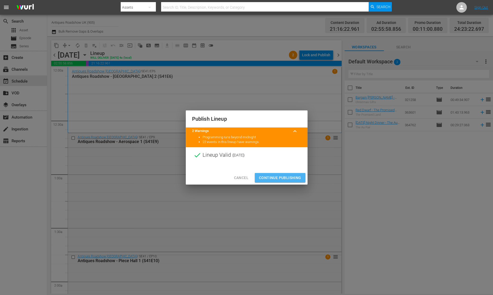
click at [287, 177] on span "Continue Publishing" at bounding box center [280, 177] width 42 height 7
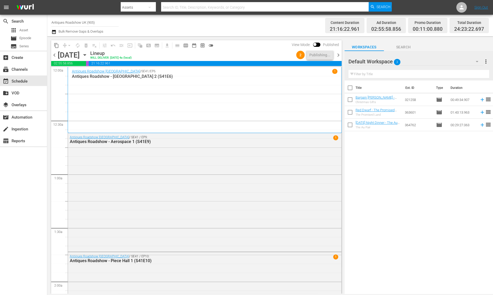
click at [340, 55] on span "chevron_right" at bounding box center [338, 55] width 7 height 7
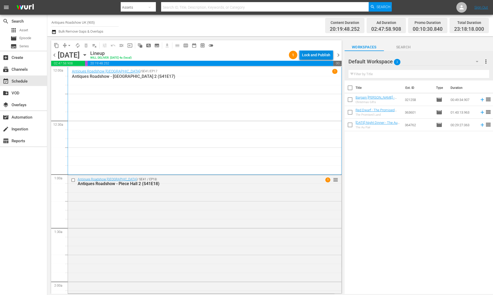
click at [330, 55] on div "Lock and Publish" at bounding box center [316, 54] width 28 height 9
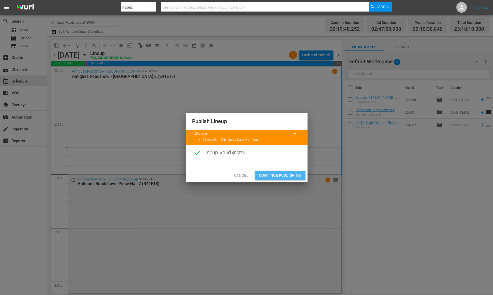
click at [297, 174] on span "Continue Publishing" at bounding box center [280, 175] width 42 height 7
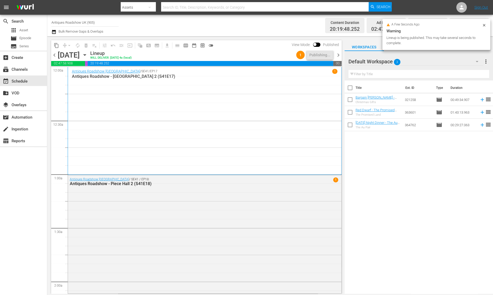
click at [339, 56] on span "chevron_right" at bounding box center [338, 55] width 7 height 7
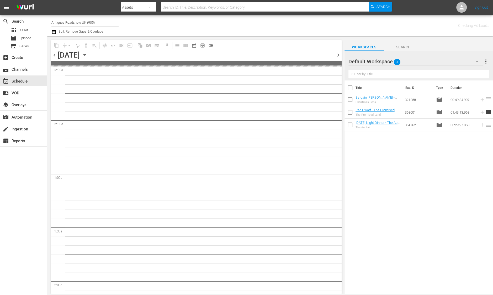
click at [339, 56] on span "chevron_right" at bounding box center [338, 55] width 7 height 7
click at [54, 55] on span "chevron_left" at bounding box center [54, 55] width 7 height 7
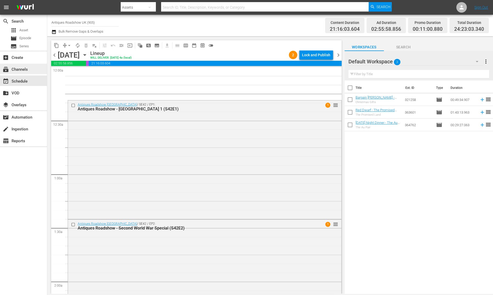
click at [32, 72] on div "subscriptions Channels" at bounding box center [23, 69] width 47 height 11
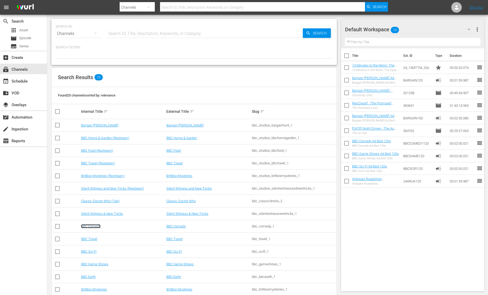
click at [90, 227] on link "BBC Comedy" at bounding box center [90, 226] width 19 height 4
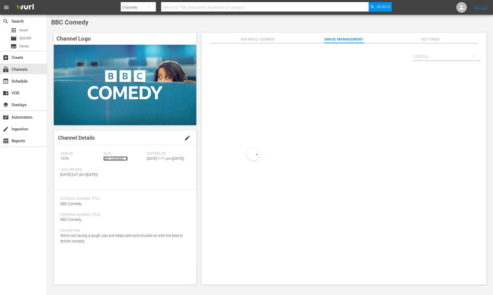
click at [105, 160] on link "bbc_comedy_1" at bounding box center [115, 158] width 24 height 4
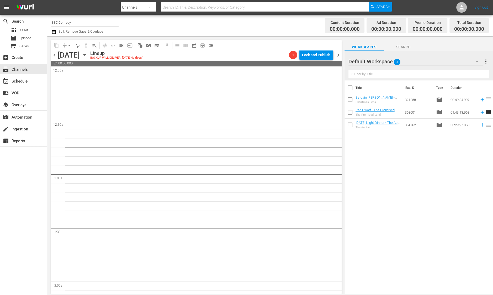
click at [89, 58] on div "Thursday, October 23rd October 23rd" at bounding box center [73, 55] width 31 height 9
click at [86, 54] on icon "button" at bounding box center [85, 54] width 2 height 1
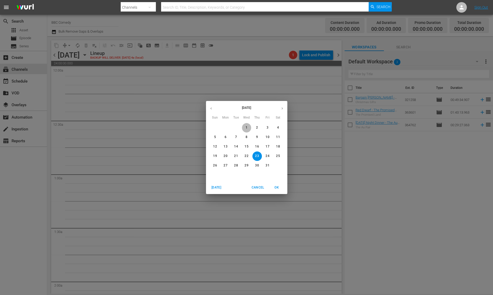
click at [246, 126] on p "1" at bounding box center [247, 127] width 2 height 4
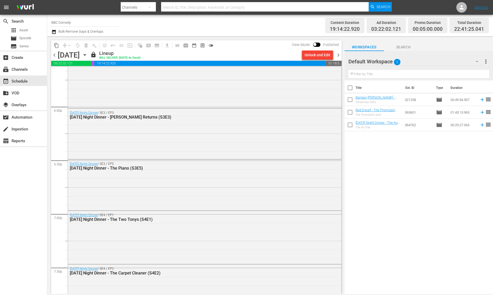
scroll to position [2364, 0]
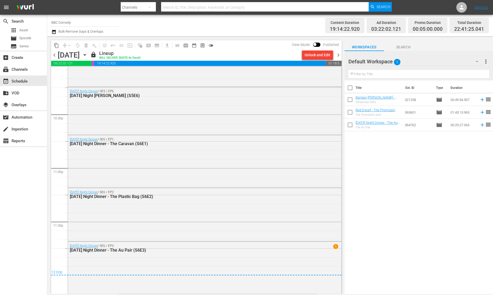
click at [53, 30] on icon "button" at bounding box center [53, 32] width 5 height 6
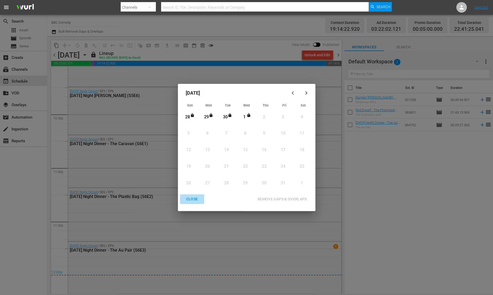
click at [193, 196] on div "CLOSE" at bounding box center [192, 199] width 20 height 7
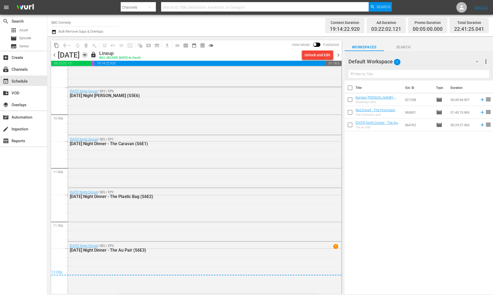
click at [88, 56] on icon "button" at bounding box center [85, 55] width 6 height 6
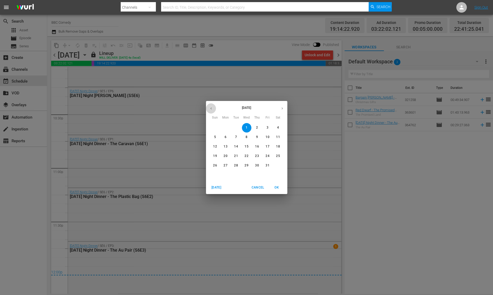
click at [212, 108] on icon "button" at bounding box center [211, 108] width 4 height 4
click at [236, 126] on p "2" at bounding box center [236, 127] width 2 height 4
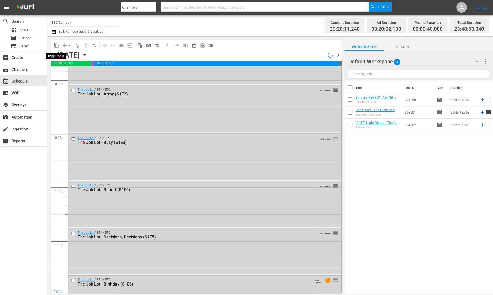
scroll to position [2364, 0]
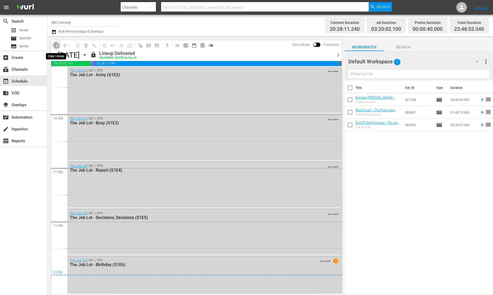
click at [56, 45] on span "content_copy" at bounding box center [56, 45] width 5 height 5
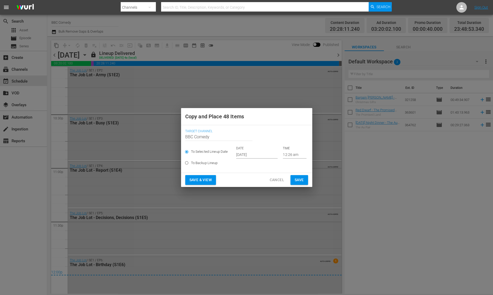
click at [252, 156] on input "[DATE]" at bounding box center [256, 154] width 41 height 8
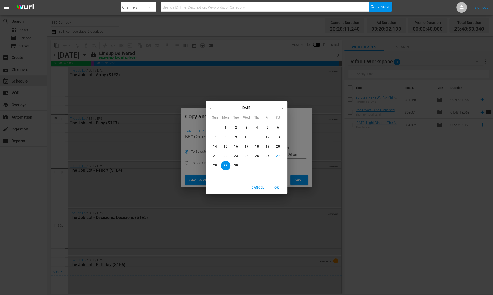
click at [284, 106] on button "button" at bounding box center [282, 108] width 10 height 10
click at [258, 127] on p "2" at bounding box center [257, 127] width 2 height 4
type input "[DATE]"
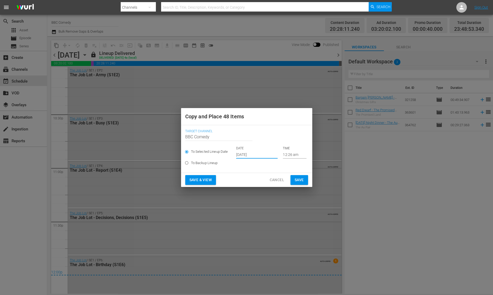
click at [294, 179] on button "Save" at bounding box center [300, 180] width 18 height 10
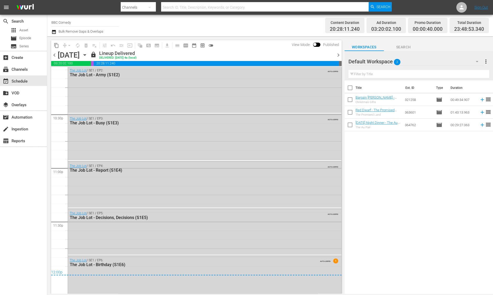
click at [336, 53] on span "chevron_right" at bounding box center [338, 55] width 7 height 7
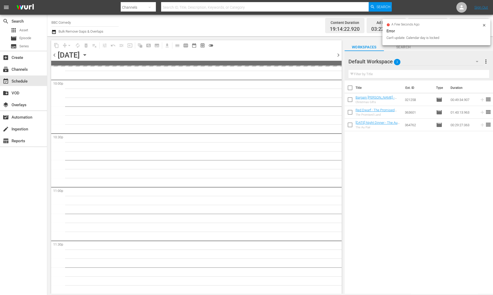
scroll to position [2364, 0]
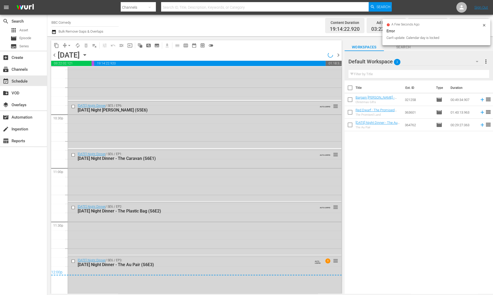
click at [88, 55] on icon "button" at bounding box center [85, 55] width 6 height 6
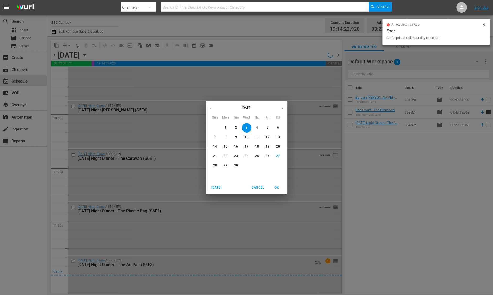
click at [283, 108] on icon "button" at bounding box center [282, 108] width 1 height 2
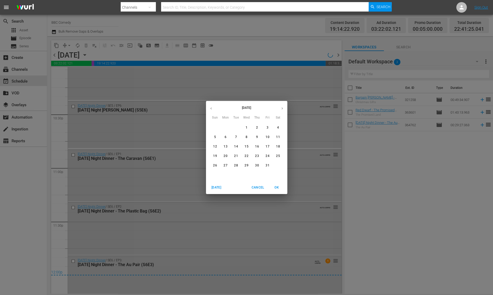
click at [263, 129] on span "3" at bounding box center [267, 127] width 9 height 4
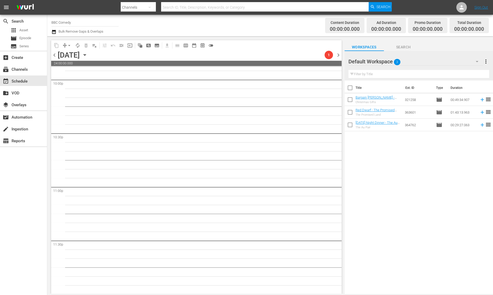
scroll to position [2345, 0]
click at [327, 56] on div "Unlock and Edit" at bounding box center [318, 54] width 26 height 9
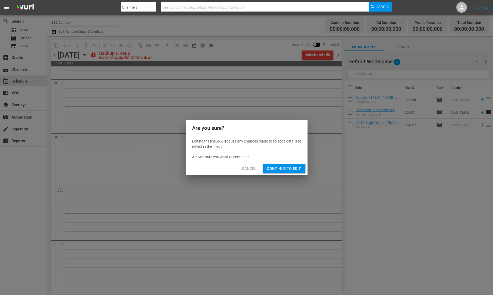
click at [293, 166] on span "Continue to Edit" at bounding box center [284, 168] width 34 height 7
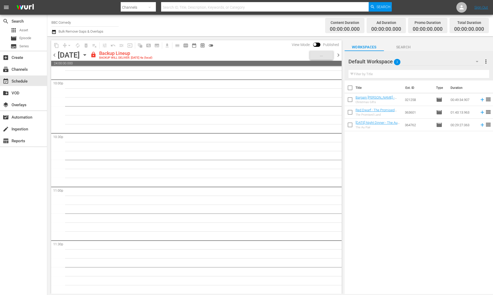
click at [339, 54] on span "chevron_right" at bounding box center [338, 55] width 7 height 7
click at [317, 53] on div "Unlock and Edit" at bounding box center [318, 54] width 26 height 9
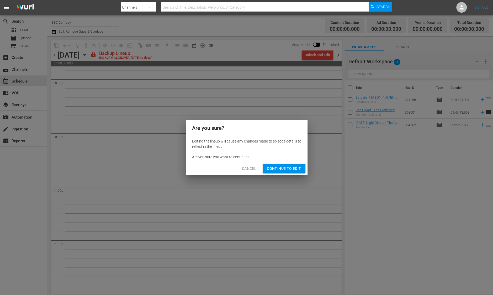
click at [281, 164] on button "Continue to Edit" at bounding box center [284, 169] width 43 height 10
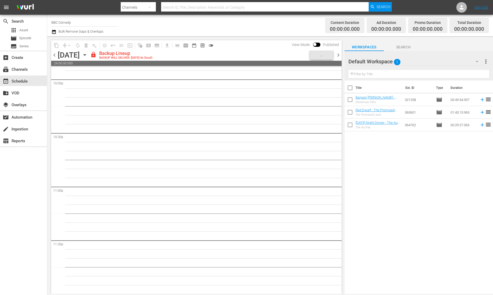
click at [339, 55] on span "chevron_right" at bounding box center [338, 55] width 7 height 7
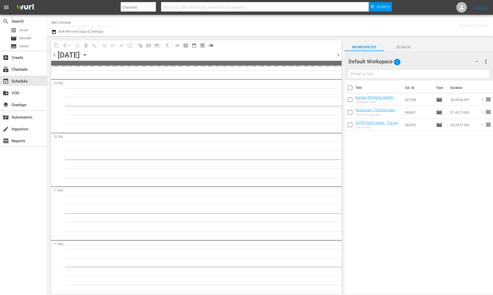
scroll to position [2344, 0]
click at [53, 55] on span "chevron_left" at bounding box center [54, 55] width 7 height 7
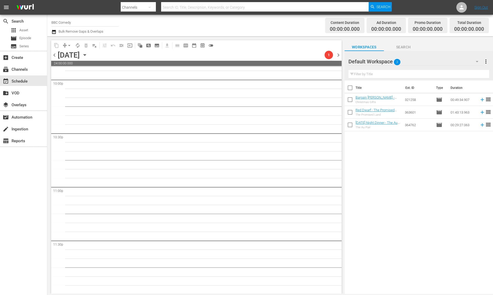
scroll to position [2345, 0]
click at [336, 54] on span "chevron_right" at bounding box center [338, 55] width 7 height 7
click at [88, 53] on icon "button" at bounding box center [85, 55] width 6 height 6
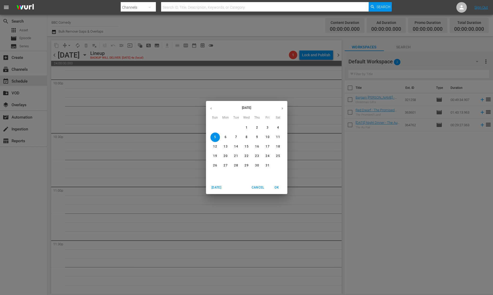
click at [212, 109] on icon "button" at bounding box center [211, 108] width 4 height 4
click at [253, 184] on button "Cancel" at bounding box center [257, 187] width 17 height 9
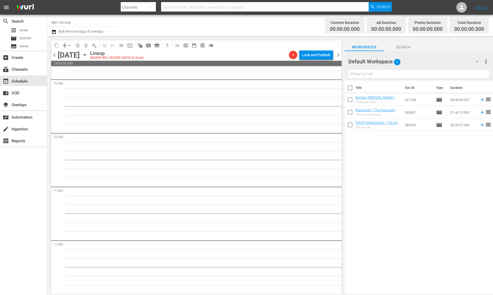
click at [89, 52] on div "Sunday, October 5th October 5th" at bounding box center [73, 55] width 31 height 9
click at [88, 53] on icon "button" at bounding box center [85, 55] width 6 height 6
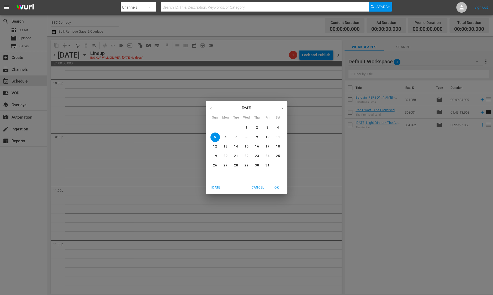
click at [208, 106] on button "button" at bounding box center [211, 108] width 10 height 10
click at [234, 128] on span "2" at bounding box center [236, 127] width 9 height 4
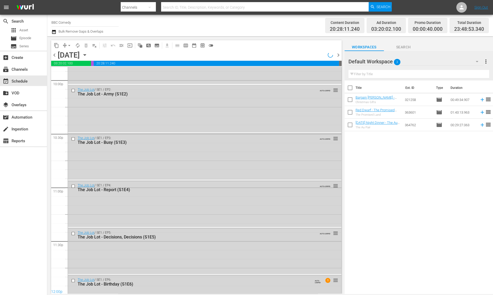
scroll to position [2364, 0]
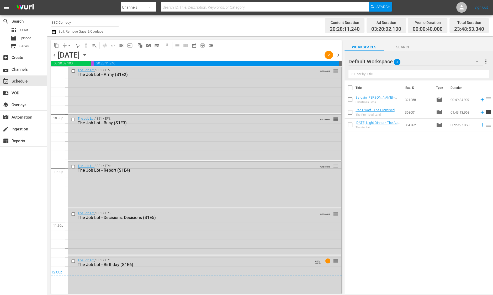
click at [55, 33] on icon "button" at bounding box center [53, 32] width 5 height 6
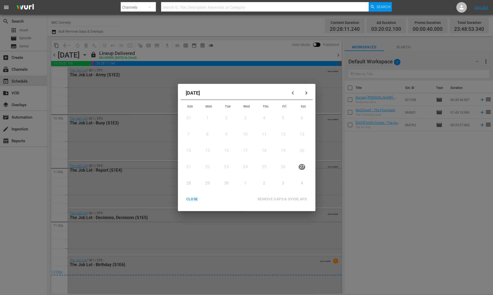
click at [305, 92] on icon "button" at bounding box center [307, 93] width 4 height 4
click at [264, 117] on div "2" at bounding box center [264, 117] width 7 height 6
click at [196, 198] on div "CLOSE" at bounding box center [192, 199] width 20 height 7
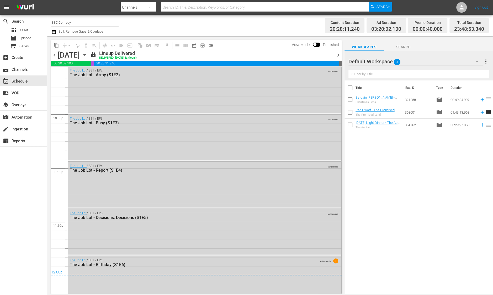
click at [51, 45] on div "content_copy compress arrow_drop_down autorenew_outlined delete_forever_outline…" at bounding box center [133, 45] width 165 height 10
click at [56, 45] on span "content_copy" at bounding box center [56, 45] width 5 height 5
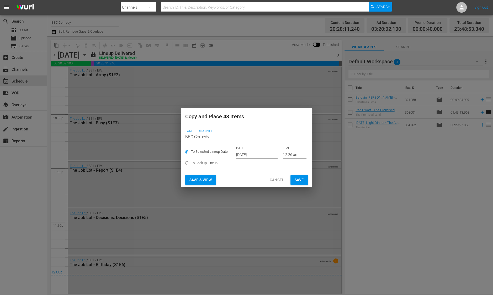
click at [238, 152] on input "[DATE]" at bounding box center [256, 154] width 41 height 8
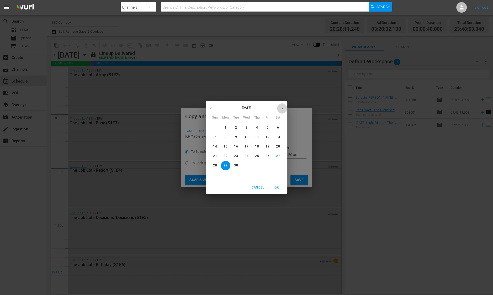
click at [283, 107] on icon "button" at bounding box center [282, 108] width 4 height 4
click at [261, 127] on span "2" at bounding box center [257, 127] width 9 height 4
type input "[DATE]"
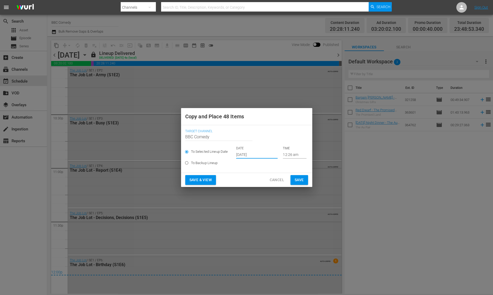
click at [297, 182] on span "Save" at bounding box center [299, 179] width 9 height 7
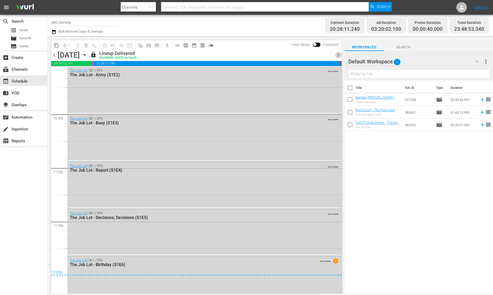
click at [336, 53] on span "chevron_right" at bounding box center [338, 55] width 7 height 7
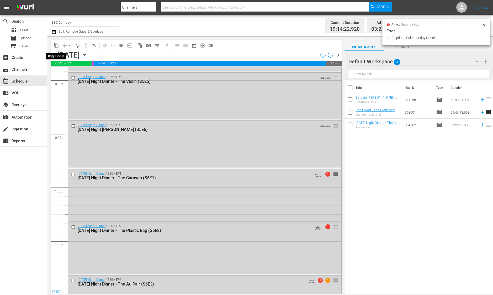
scroll to position [2364, 0]
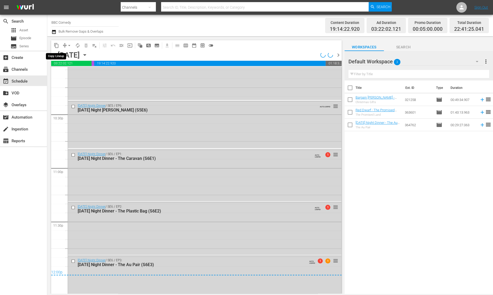
click at [56, 45] on span "content_copy" at bounding box center [56, 45] width 5 height 5
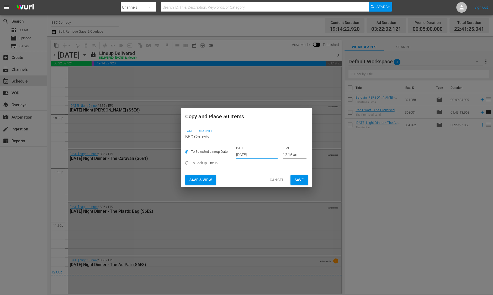
click at [239, 152] on input "[DATE]" at bounding box center [256, 154] width 41 height 8
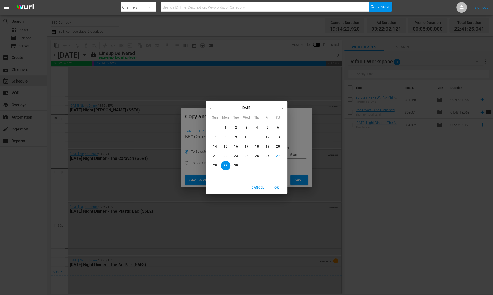
click at [284, 108] on button "button" at bounding box center [282, 108] width 10 height 10
click at [269, 129] on span "3" at bounding box center [267, 127] width 9 height 4
type input "[DATE]"
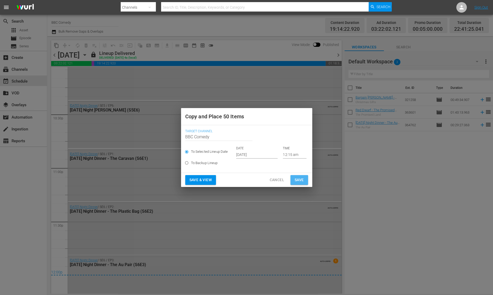
click at [299, 180] on span "Save" at bounding box center [299, 179] width 9 height 7
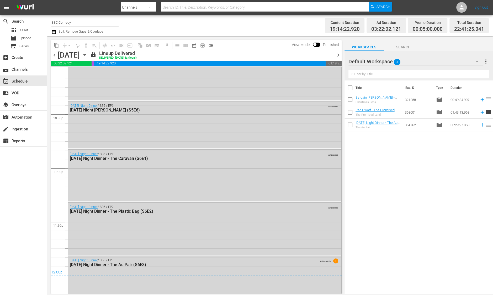
click at [339, 52] on span "chevron_right" at bounding box center [338, 55] width 7 height 7
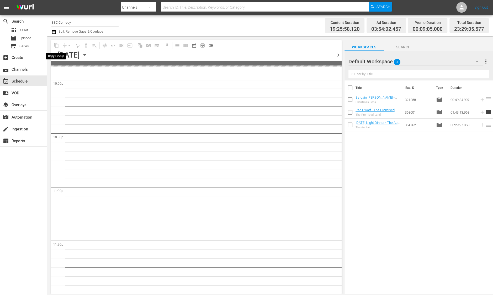
scroll to position [2364, 0]
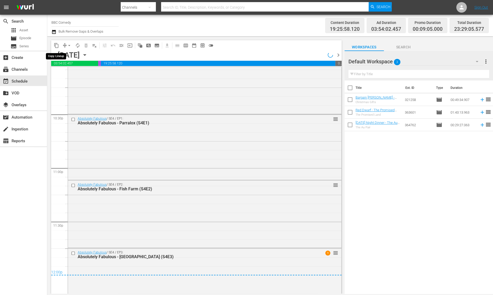
click at [55, 46] on span "content_copy" at bounding box center [56, 45] width 5 height 5
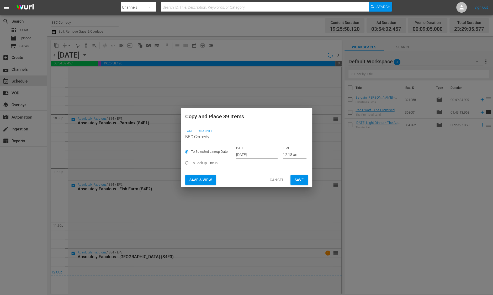
click at [248, 155] on input "[DATE]" at bounding box center [256, 154] width 41 height 8
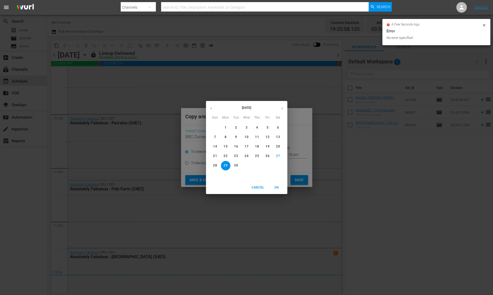
click at [282, 108] on icon "button" at bounding box center [282, 108] width 4 height 4
click at [276, 128] on span "4" at bounding box center [278, 127] width 9 height 4
type input "[DATE]"
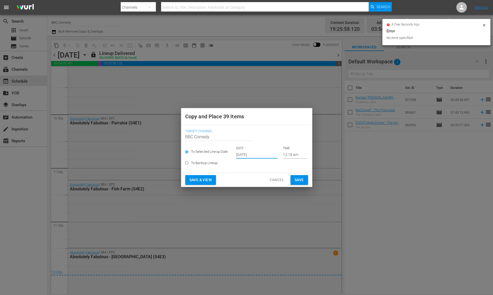
click at [304, 182] on span "Save" at bounding box center [299, 179] width 9 height 7
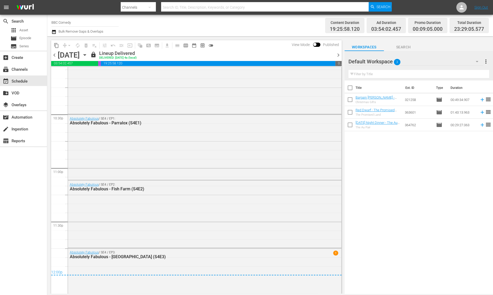
click at [340, 58] on div "chevron_left Thursday, September 4th September 4th lock Lineup Delivered DELIVE…" at bounding box center [196, 55] width 291 height 10
click at [337, 55] on span "chevron_right" at bounding box center [338, 55] width 7 height 7
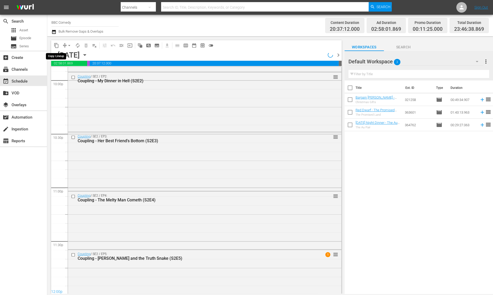
scroll to position [2360, 0]
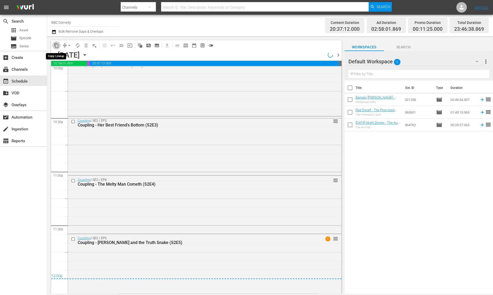
click at [56, 46] on span "content_copy" at bounding box center [56, 45] width 5 height 5
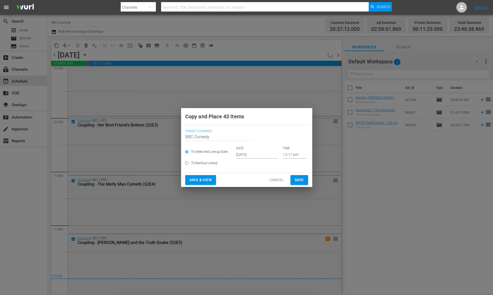
click at [242, 150] on input "[DATE]" at bounding box center [256, 154] width 41 height 8
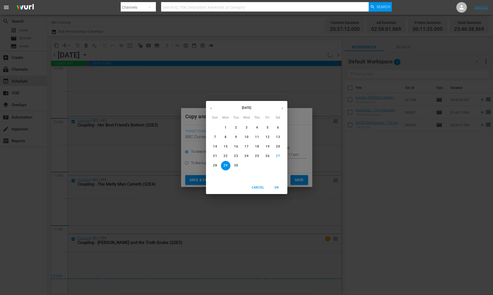
scroll to position [2360, 0]
click at [281, 109] on icon "button" at bounding box center [282, 108] width 4 height 4
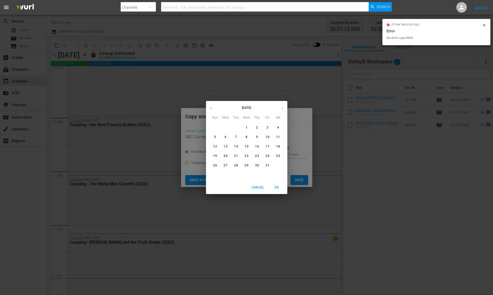
click at [214, 136] on span "5" at bounding box center [215, 137] width 9 height 4
type input "[DATE]"
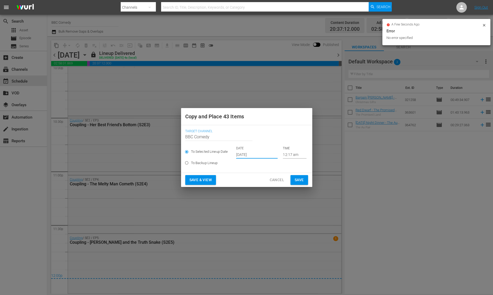
click at [298, 182] on span "Save" at bounding box center [299, 179] width 9 height 7
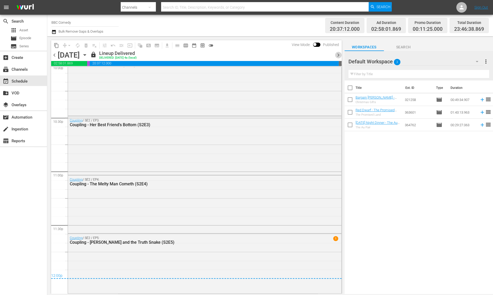
click at [340, 56] on span "chevron_right" at bounding box center [338, 55] width 7 height 7
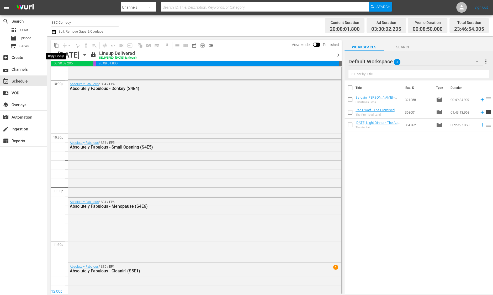
scroll to position [2364, 0]
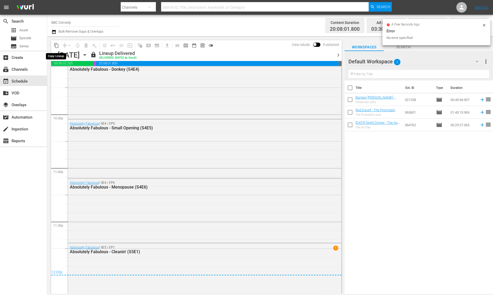
click at [55, 45] on span "content_copy" at bounding box center [56, 45] width 5 height 5
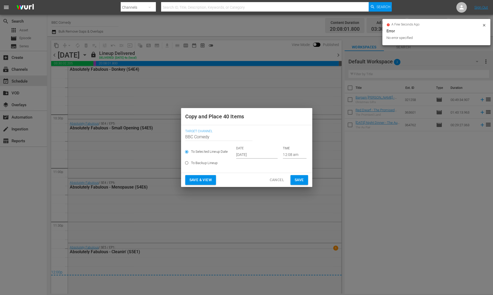
click at [246, 153] on input "[DATE]" at bounding box center [256, 154] width 41 height 8
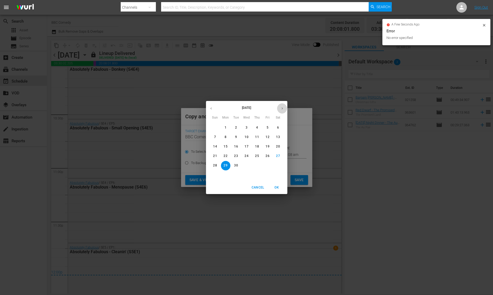
click at [284, 110] on icon "button" at bounding box center [282, 108] width 4 height 4
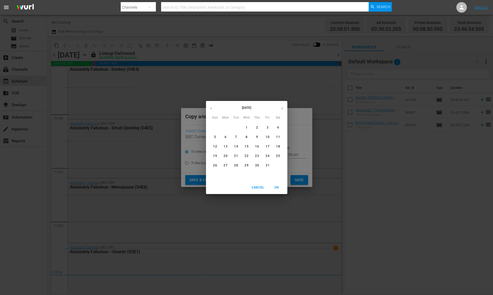
click at [225, 135] on p "6" at bounding box center [226, 137] width 2 height 4
type input "[DATE]"
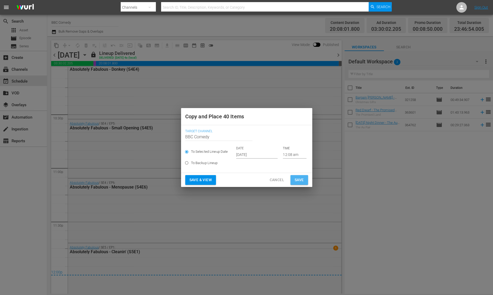
click at [295, 178] on span "Save" at bounding box center [299, 179] width 9 height 7
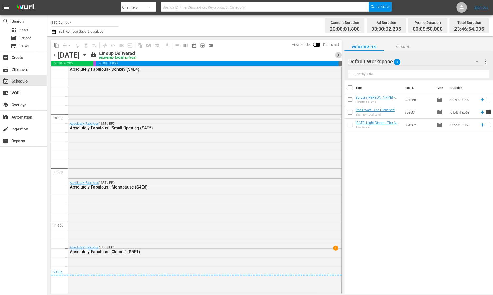
click at [338, 54] on span "chevron_right" at bounding box center [338, 55] width 7 height 7
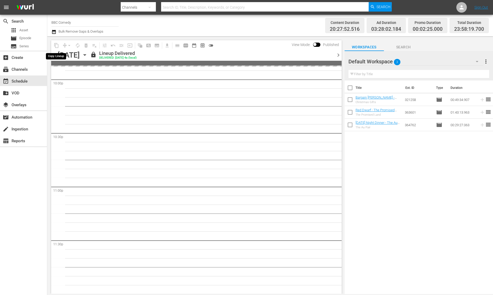
scroll to position [2364, 0]
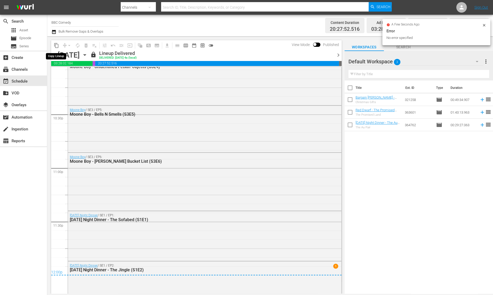
click at [55, 45] on span "content_copy" at bounding box center [56, 45] width 5 height 5
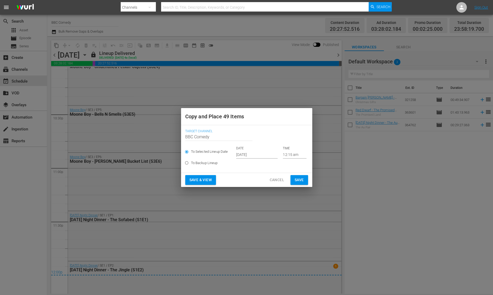
click at [248, 158] on input "[DATE]" at bounding box center [256, 154] width 41 height 8
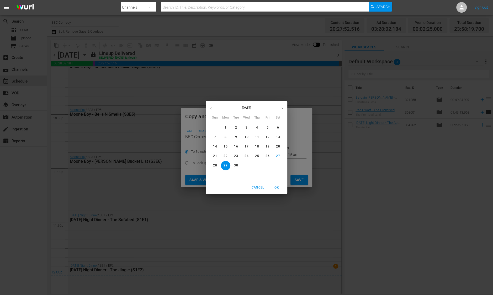
click at [282, 108] on icon "button" at bounding box center [282, 108] width 1 height 2
click at [234, 139] on span "7" at bounding box center [236, 137] width 9 height 4
type input "[DATE]"
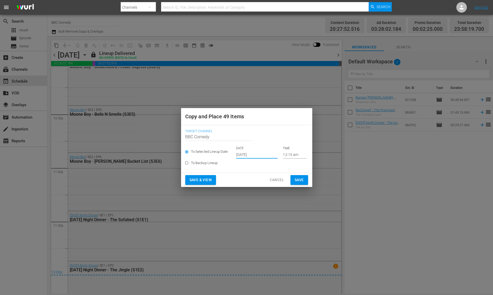
click at [297, 179] on span "Save" at bounding box center [299, 179] width 9 height 7
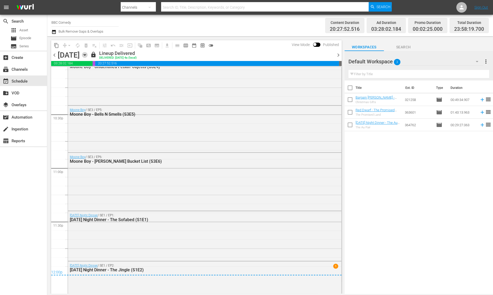
click at [88, 54] on icon "button" at bounding box center [85, 55] width 6 height 6
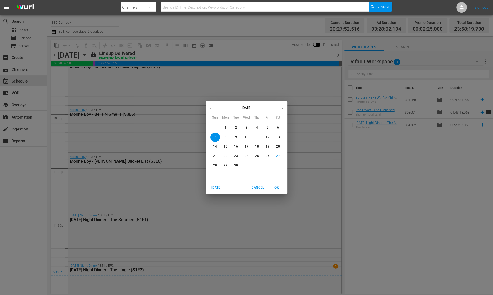
click at [283, 107] on icon "button" at bounding box center [282, 108] width 4 height 4
click at [256, 127] on p "2" at bounding box center [257, 127] width 2 height 4
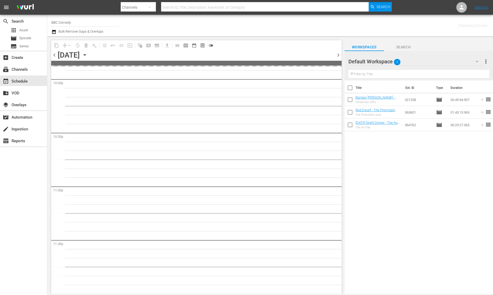
scroll to position [2344, 0]
click at [49, 33] on div "Channel Title BBC Comedy Bulk Remove Gaps & Overlaps Checking Ad Load.." at bounding box center [270, 26] width 446 height 22
click at [52, 33] on icon "button" at bounding box center [54, 32] width 4 height 4
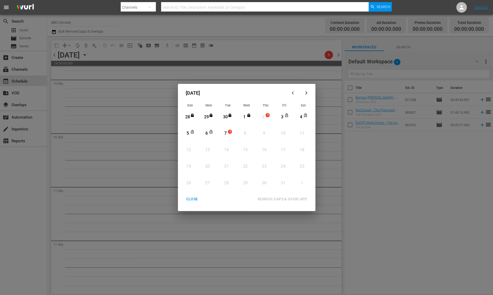
scroll to position [2345, 0]
click at [283, 116] on div "3" at bounding box center [282, 117] width 7 height 6
click at [229, 131] on span "1" at bounding box center [230, 131] width 4 height 4
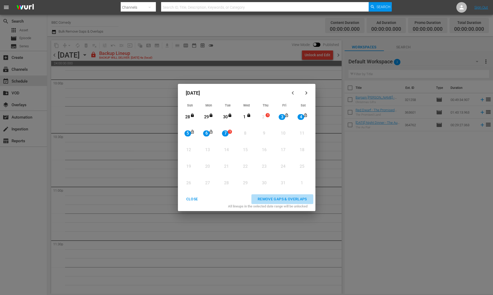
click at [288, 199] on div "REMOVE GAPS & OVERLAPS" at bounding box center [283, 199] width 58 height 7
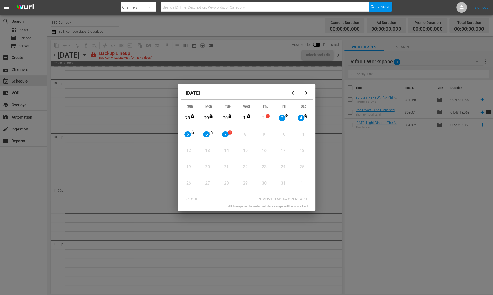
click at [196, 202] on div "CLOSE REMOVE GAPS & OVERLAPS" at bounding box center [246, 199] width 133 height 10
click at [196, 199] on div "CLOSE REMOVE GAPS & OVERLAPS" at bounding box center [246, 199] width 133 height 10
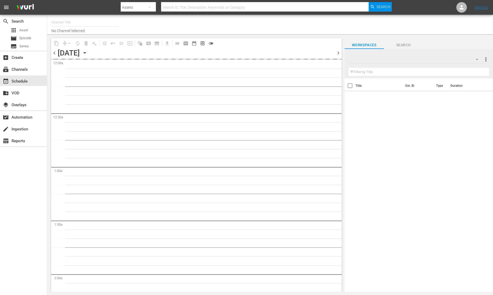
type input "BBC Comedy (1576)"
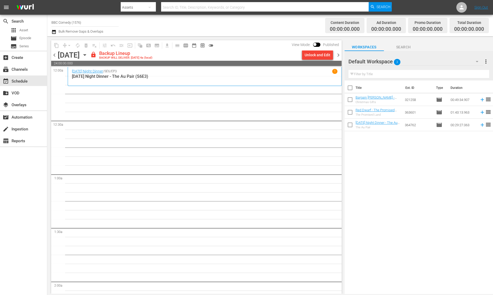
click at [304, 53] on button "Unlock and Edit" at bounding box center [317, 54] width 31 height 9
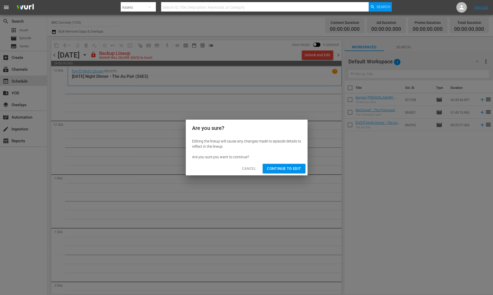
click at [282, 169] on span "Continue to Edit" at bounding box center [284, 168] width 34 height 7
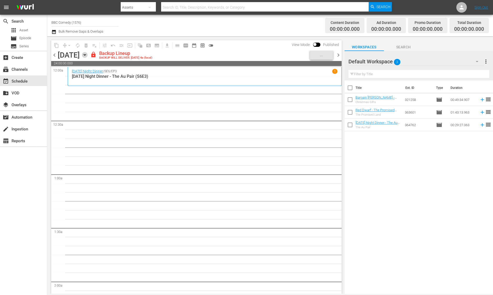
click at [88, 55] on icon "button" at bounding box center [85, 55] width 6 height 6
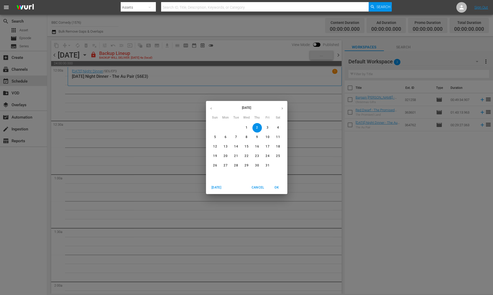
click at [212, 111] on button "button" at bounding box center [211, 108] width 10 height 10
click at [236, 128] on p "2" at bounding box center [236, 127] width 2 height 4
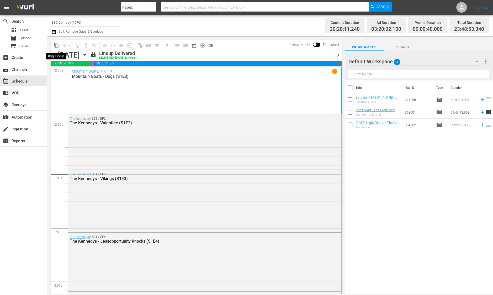
click at [57, 44] on span "content_copy" at bounding box center [56, 45] width 5 height 5
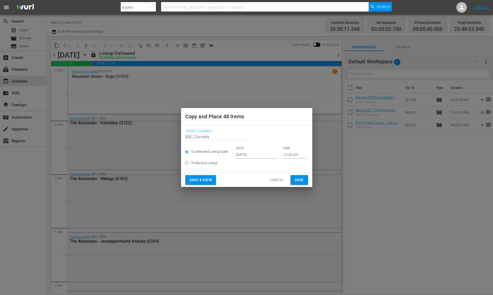
click at [251, 158] on input "[DATE]" at bounding box center [256, 154] width 41 height 8
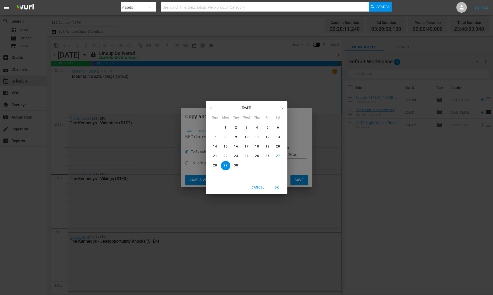
click at [283, 111] on button "button" at bounding box center [282, 108] width 10 height 10
click at [257, 130] on button "2" at bounding box center [257, 127] width 9 height 9
type input "[DATE]"
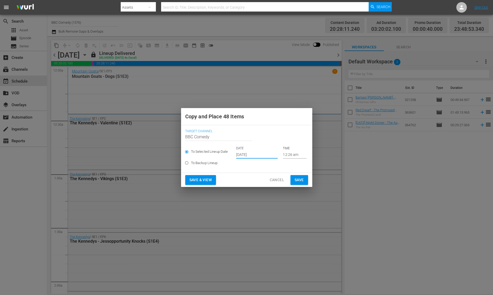
click at [295, 178] on span "Save" at bounding box center [299, 179] width 9 height 7
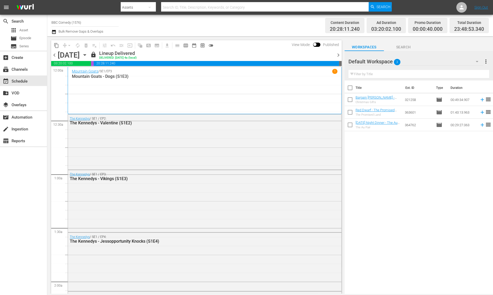
click at [338, 54] on span "chevron_right" at bounding box center [338, 55] width 7 height 7
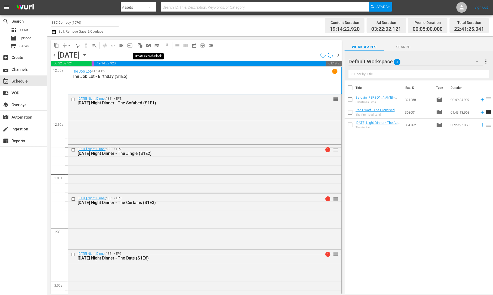
click at [148, 50] on div "content_copy compress arrow_drop_down autorenew_outlined delete_forever_outline…" at bounding box center [133, 45] width 165 height 10
click at [88, 53] on icon "button" at bounding box center [85, 55] width 6 height 6
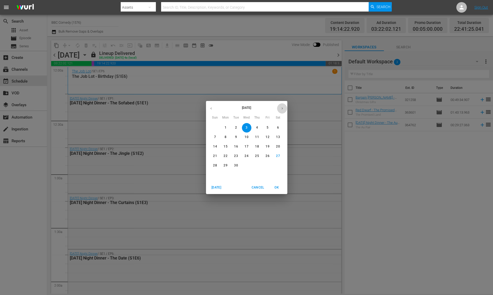
click at [283, 108] on icon "button" at bounding box center [282, 108] width 1 height 2
click at [257, 128] on p "2" at bounding box center [257, 127] width 2 height 4
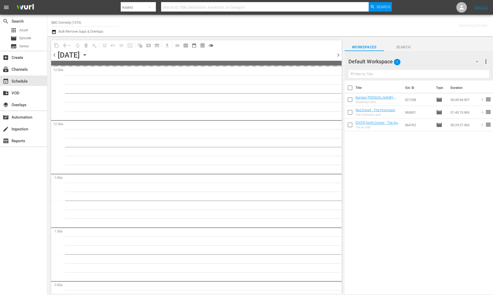
click at [53, 31] on icon "button" at bounding box center [53, 32] width 5 height 6
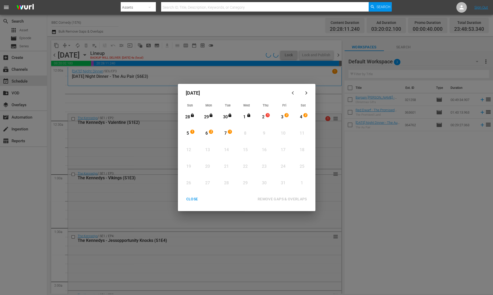
click at [264, 118] on div "2" at bounding box center [263, 117] width 7 height 6
click at [225, 132] on div "7" at bounding box center [225, 133] width 7 height 6
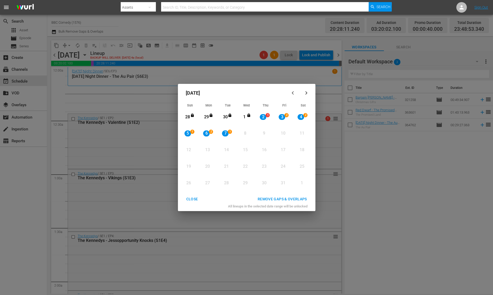
click at [280, 197] on div "REMOVE GAPS & OVERLAPS" at bounding box center [283, 199] width 58 height 7
click at [191, 187] on div "26" at bounding box center [188, 183] width 7 height 14
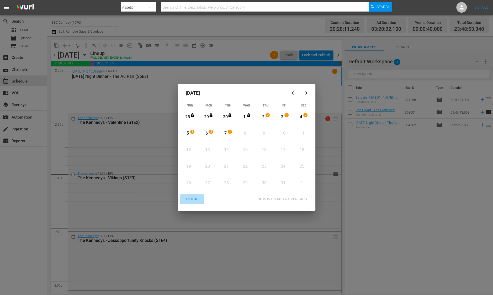
click at [196, 197] on div "CLOSE" at bounding box center [192, 199] width 20 height 7
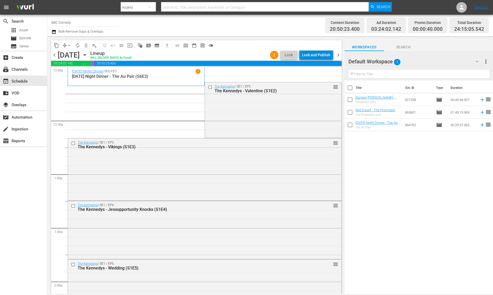
click at [312, 55] on div "Lock and Publish" at bounding box center [316, 54] width 28 height 9
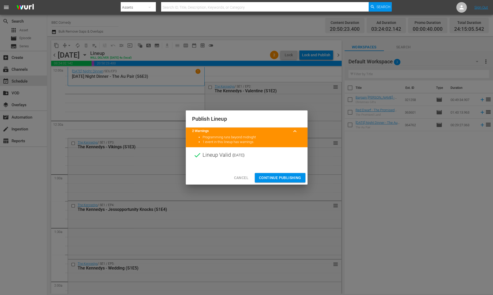
click at [273, 177] on span "Continue Publishing" at bounding box center [280, 177] width 42 height 7
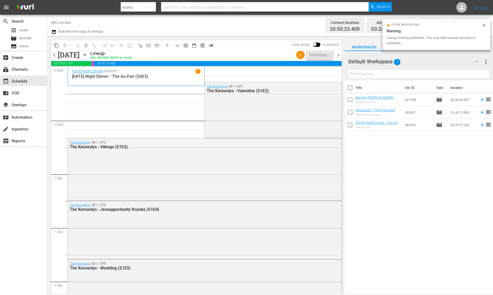
click at [338, 60] on div "chevron_left Thursday, October 2nd October 2nd Lineup WILL DELIVER: 10/1 @ 4a (…" at bounding box center [196, 55] width 291 height 10
click at [339, 56] on span "chevron_right" at bounding box center [338, 55] width 7 height 7
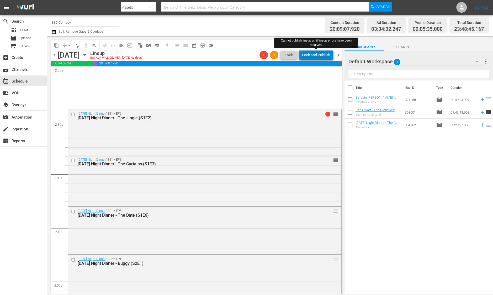
click at [325, 54] on div "Lock and Publish" at bounding box center [316, 54] width 28 height 9
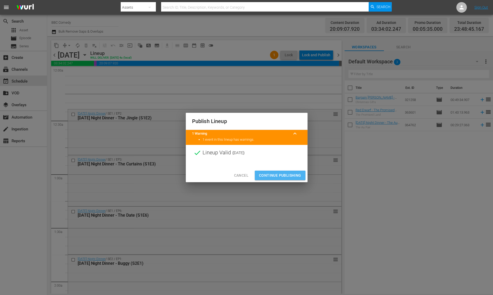
click at [287, 173] on span "Continue Publishing" at bounding box center [280, 175] width 42 height 7
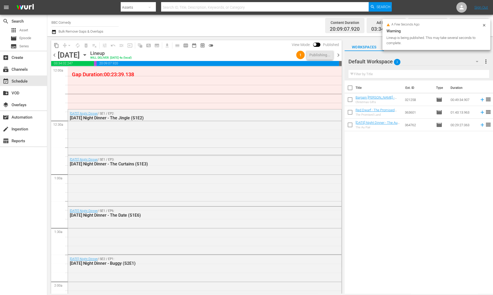
click at [339, 54] on span "chevron_right" at bounding box center [338, 55] width 7 height 7
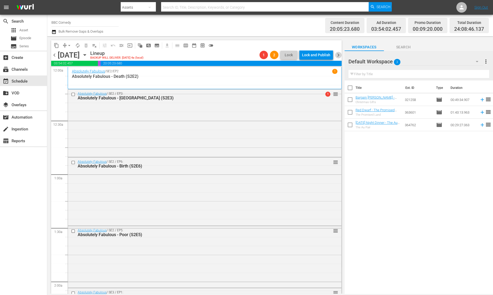
click at [339, 54] on span "chevron_right" at bounding box center [338, 55] width 7 height 7
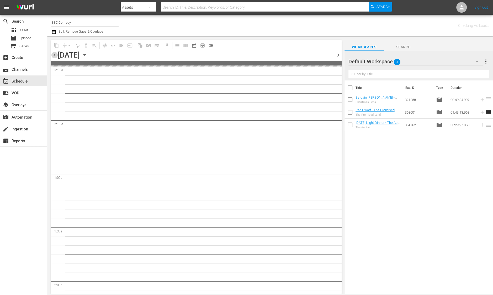
click at [55, 56] on span "chevron_left" at bounding box center [54, 55] width 7 height 7
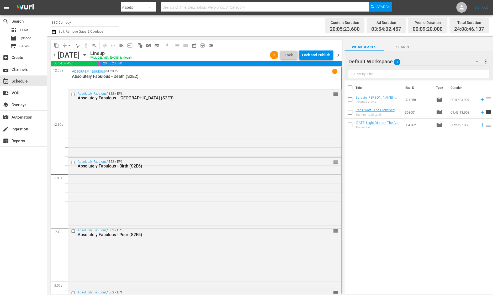
click at [322, 52] on div "Lock and Publish" at bounding box center [316, 54] width 28 height 9
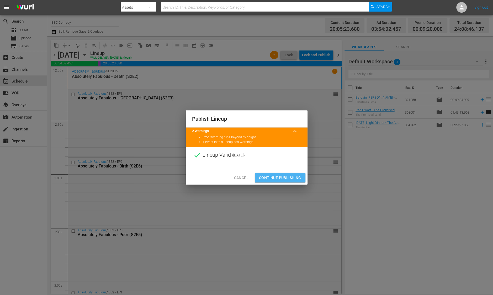
click at [265, 179] on span "Continue Publishing" at bounding box center [280, 177] width 42 height 7
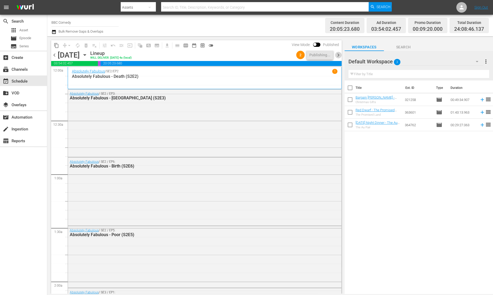
click at [339, 55] on span "chevron_right" at bounding box center [338, 55] width 7 height 7
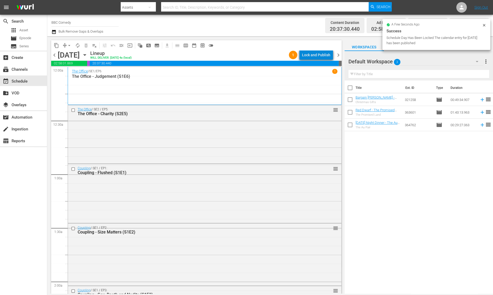
click at [325, 54] on div "Lock and Publish" at bounding box center [316, 54] width 28 height 9
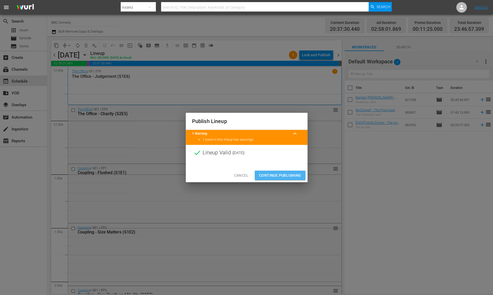
click at [283, 177] on span "Continue Publishing" at bounding box center [280, 175] width 42 height 7
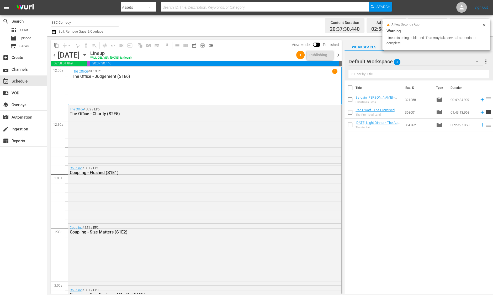
click at [337, 56] on span "chevron_right" at bounding box center [338, 55] width 7 height 7
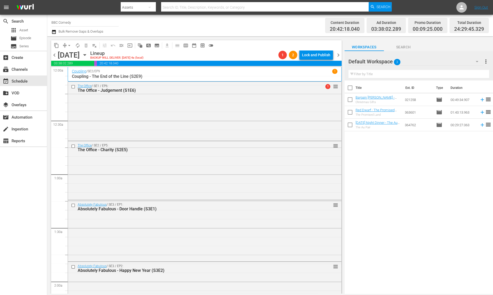
click at [321, 63] on span "20:42:18.040" at bounding box center [219, 63] width 245 height 5
click at [323, 53] on div "Lock and Publish" at bounding box center [316, 54] width 28 height 9
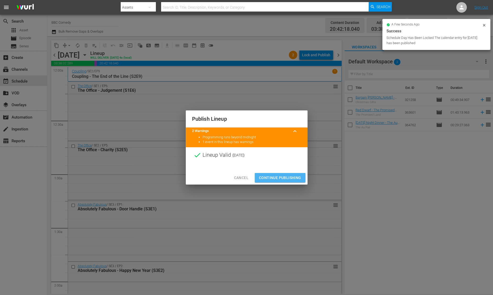
click at [284, 175] on span "Continue Publishing" at bounding box center [280, 177] width 42 height 7
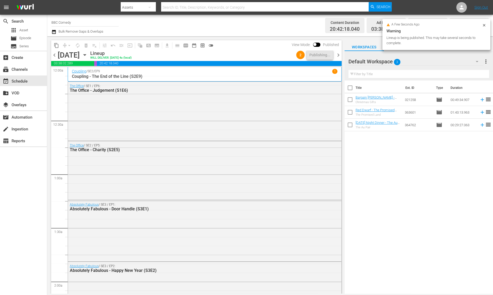
click at [338, 53] on span "chevron_right" at bounding box center [338, 55] width 7 height 7
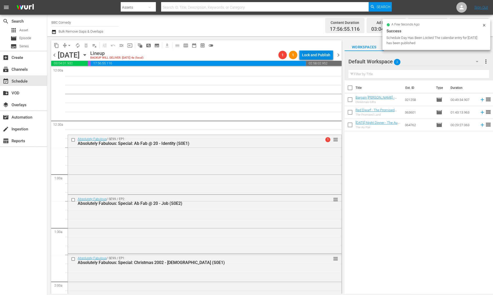
click at [316, 54] on div "Lock and Publish" at bounding box center [316, 54] width 28 height 9
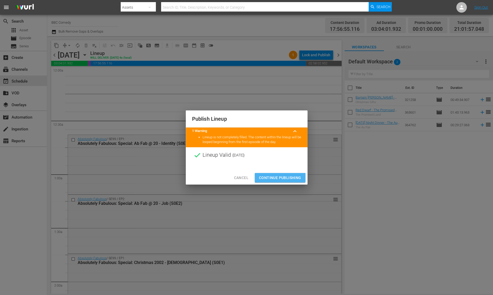
click at [277, 180] on span "Continue Publishing" at bounding box center [280, 177] width 42 height 7
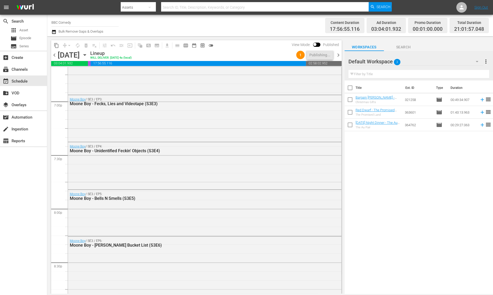
scroll to position [2345, 0]
